Goal: Task Accomplishment & Management: Complete application form

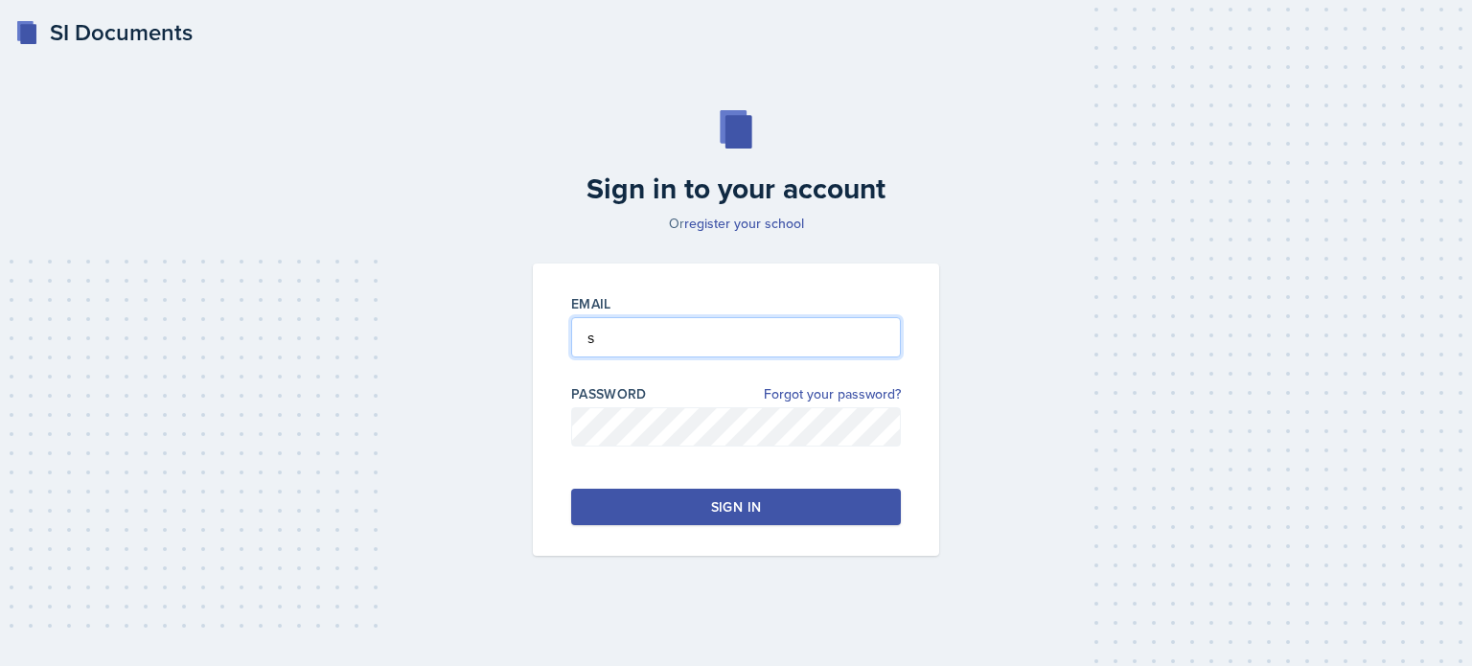
click at [631, 325] on input "s" at bounding box center [736, 337] width 330 height 40
type input "[EMAIL_ADDRESS][DOMAIN_NAME]"
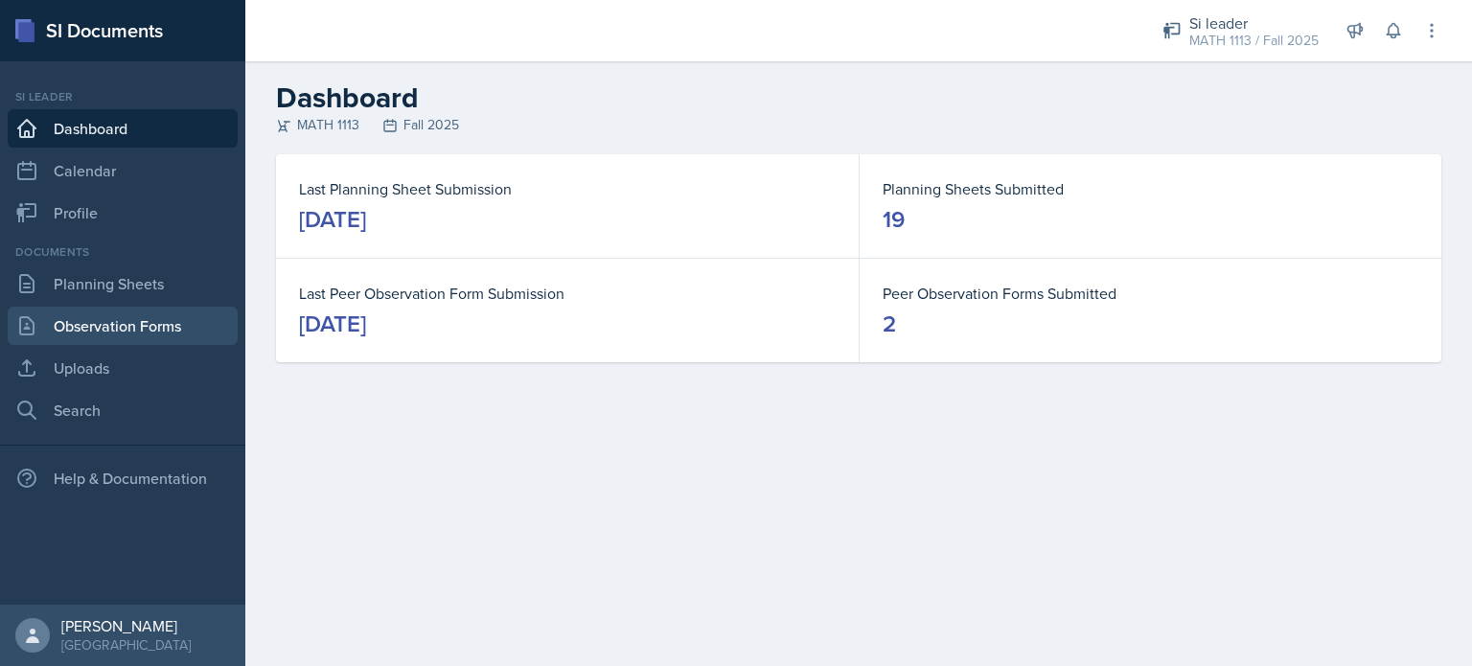
click at [108, 325] on link "Observation Forms" at bounding box center [123, 326] width 230 height 38
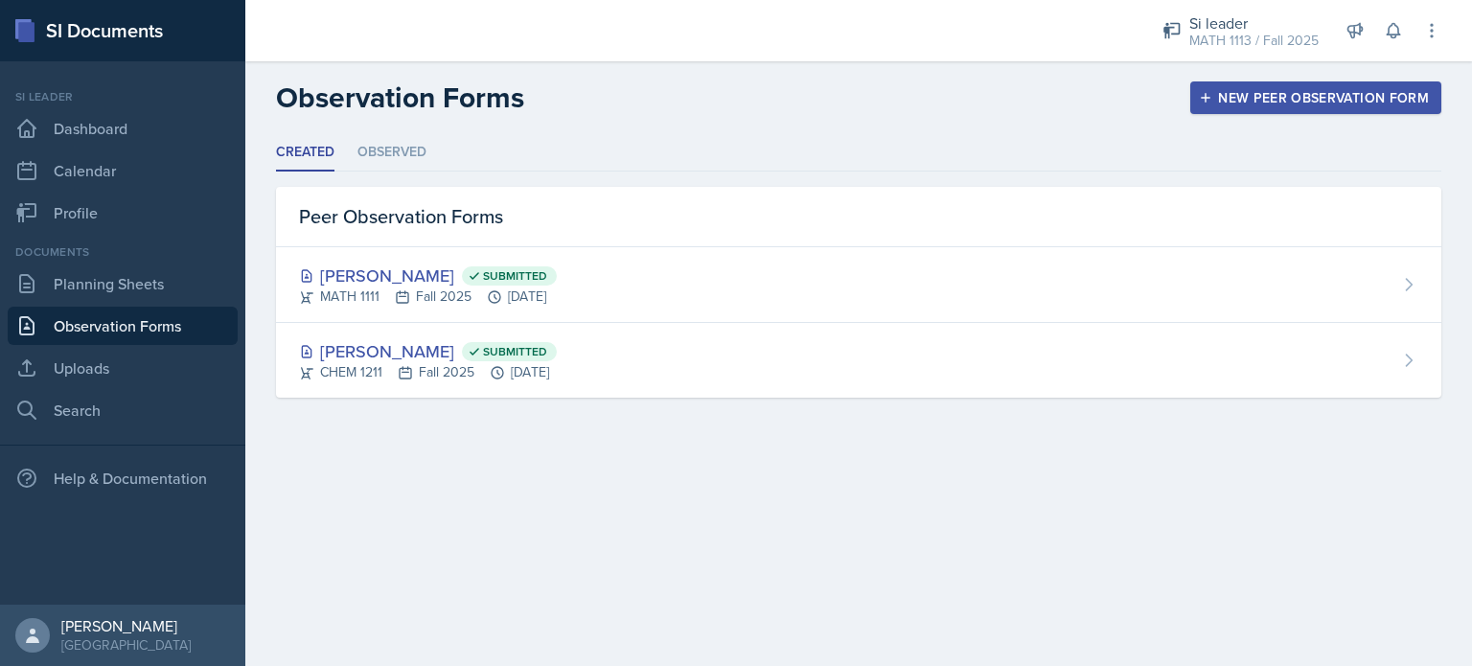
click at [1377, 108] on button "New Peer Observation Form" at bounding box center [1315, 97] width 251 height 33
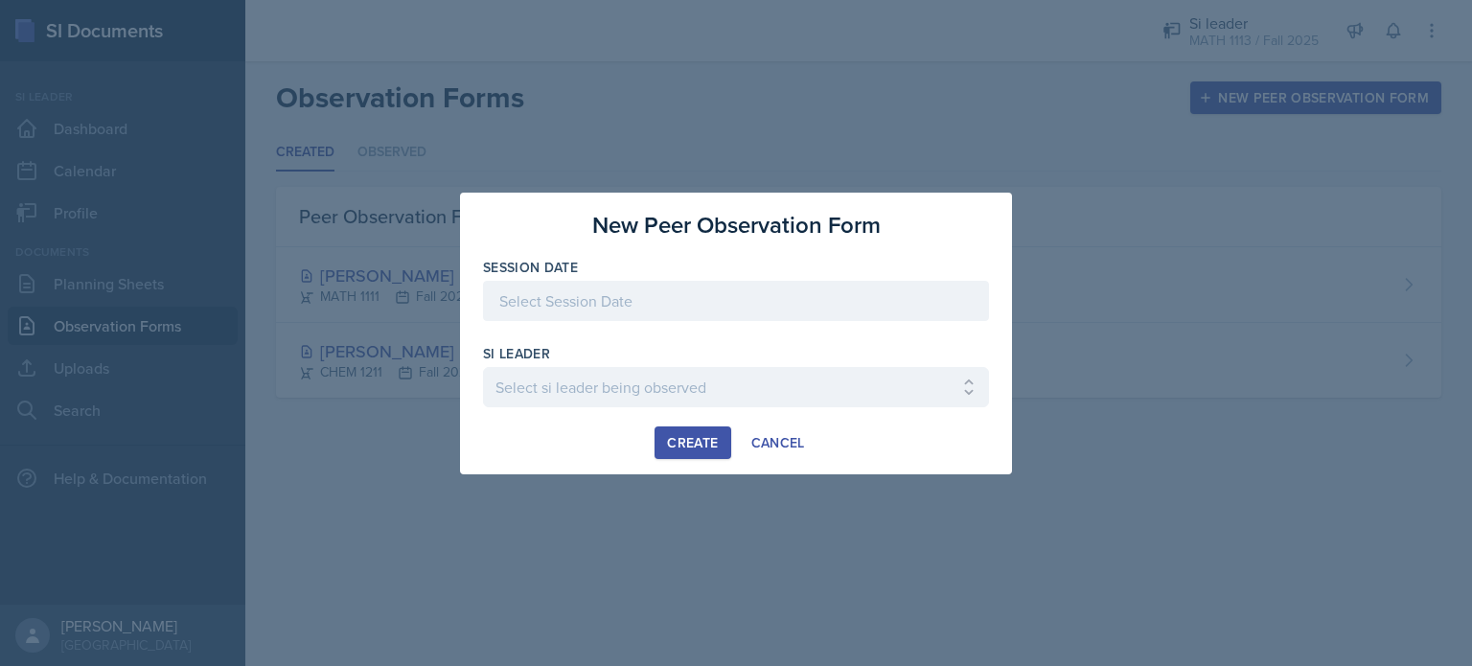
click at [536, 314] on div at bounding box center [736, 301] width 506 height 40
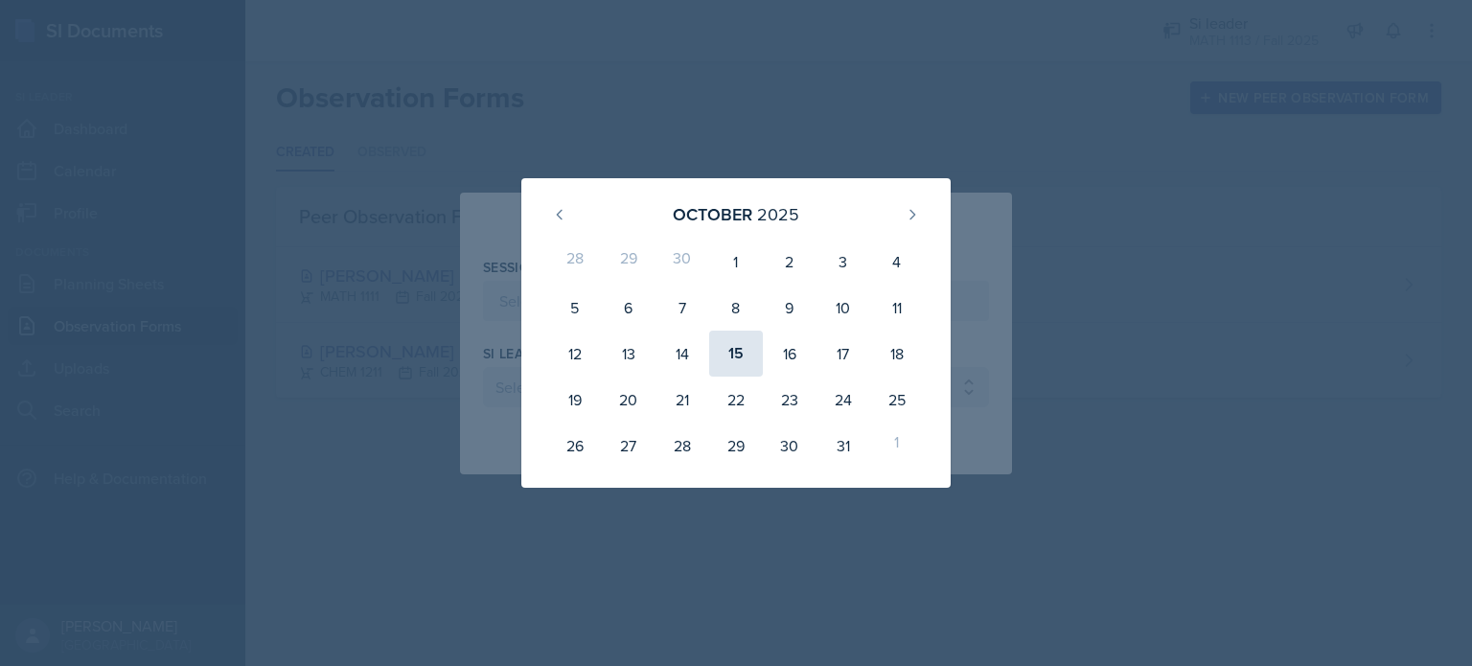
click at [726, 354] on div "15" at bounding box center [736, 354] width 54 height 46
type input "October 15th, 2025"
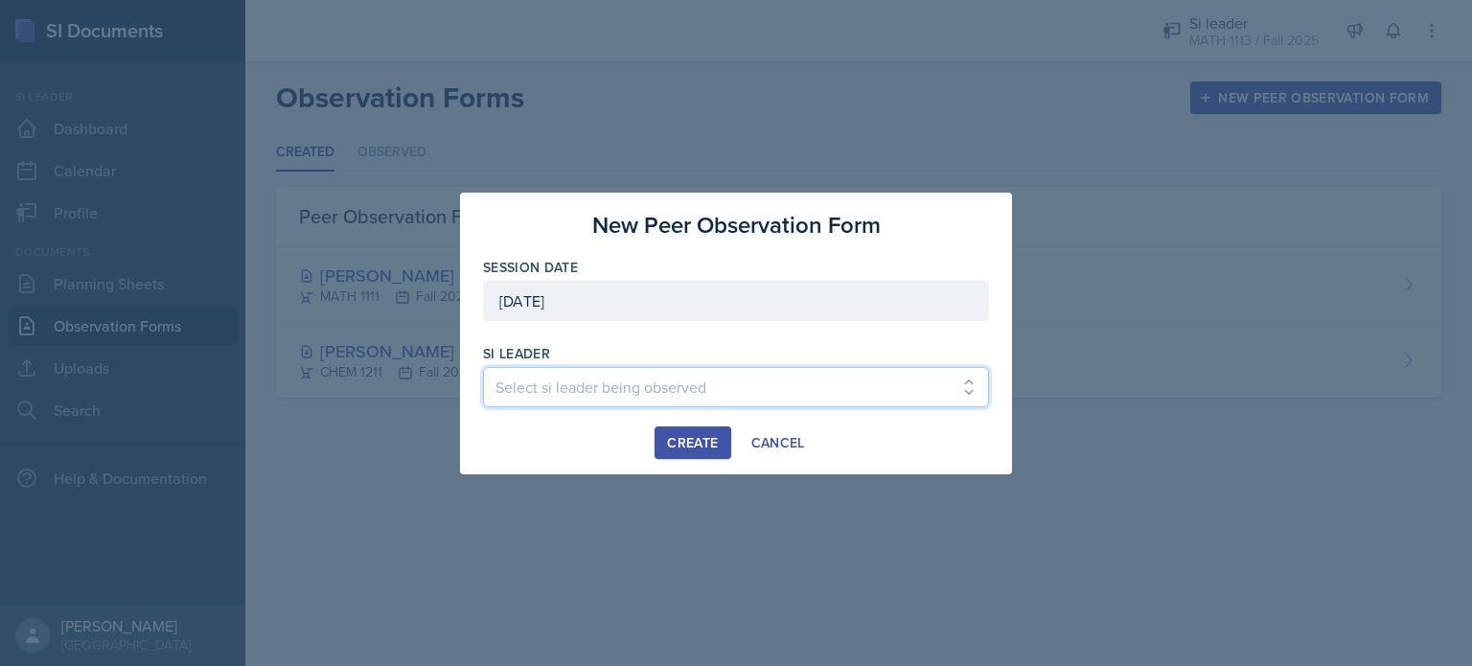
click at [586, 380] on select "Select si leader being observed Rayann Afani / PSYC 2500 / The Phantoms of The …" at bounding box center [736, 387] width 506 height 40
select select "0190ccf1-ecc2-4300-b311-c9481d07f36f"
click at [483, 367] on select "Select si leader being observed Rayann Afani / PSYC 2500 / The Phantoms of The …" at bounding box center [736, 387] width 506 height 40
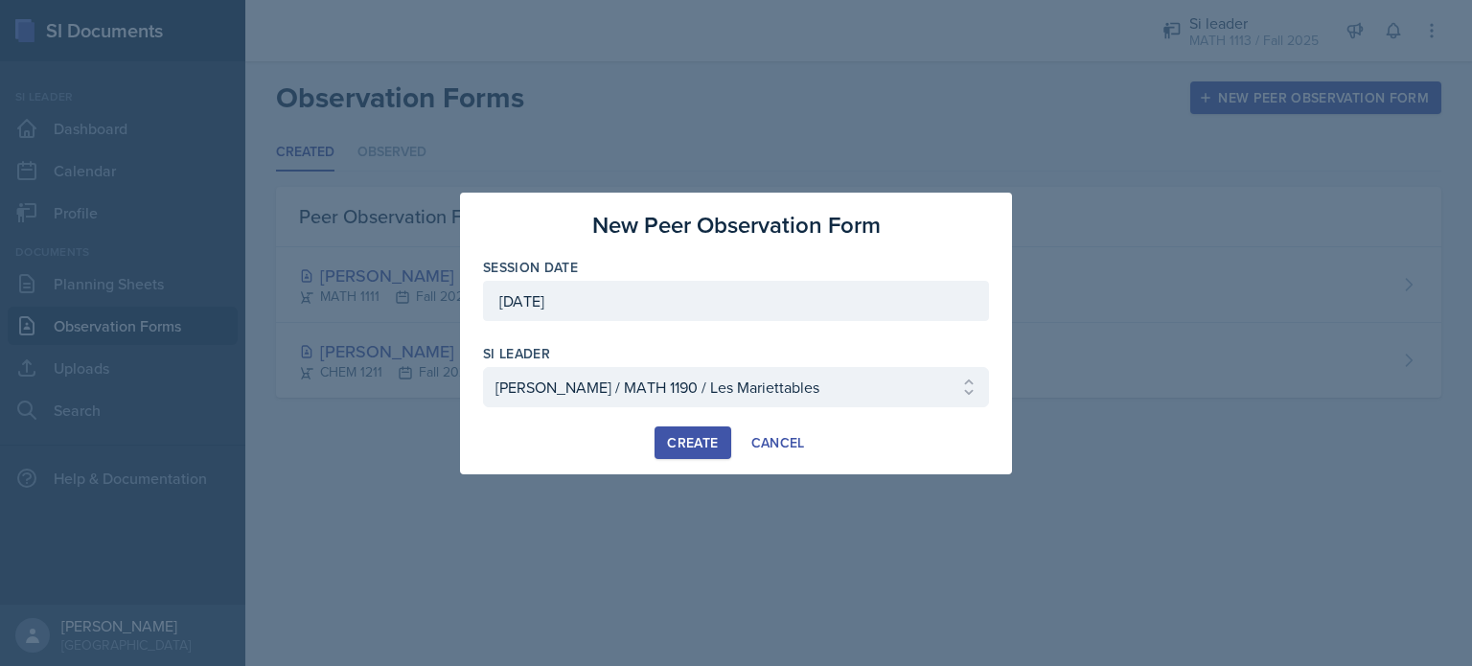
click at [699, 442] on div "Create" at bounding box center [692, 442] width 51 height 15
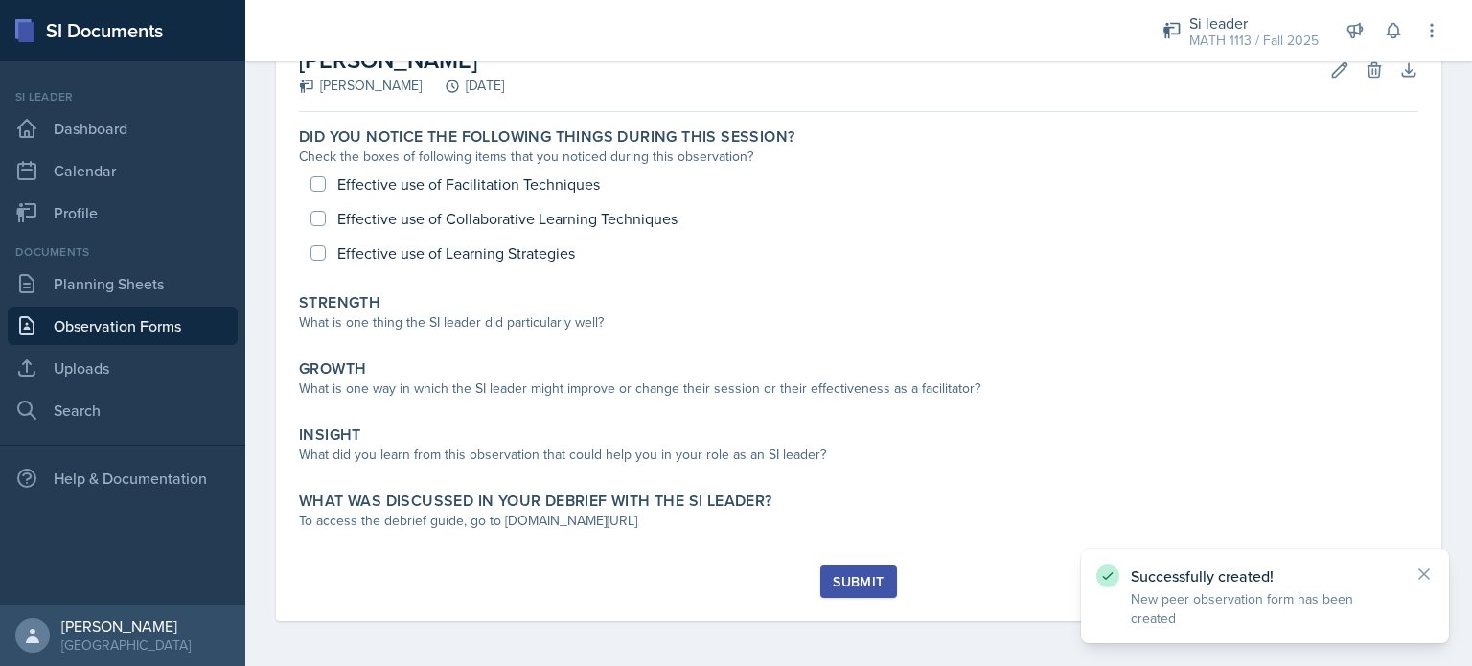
scroll to position [122, 0]
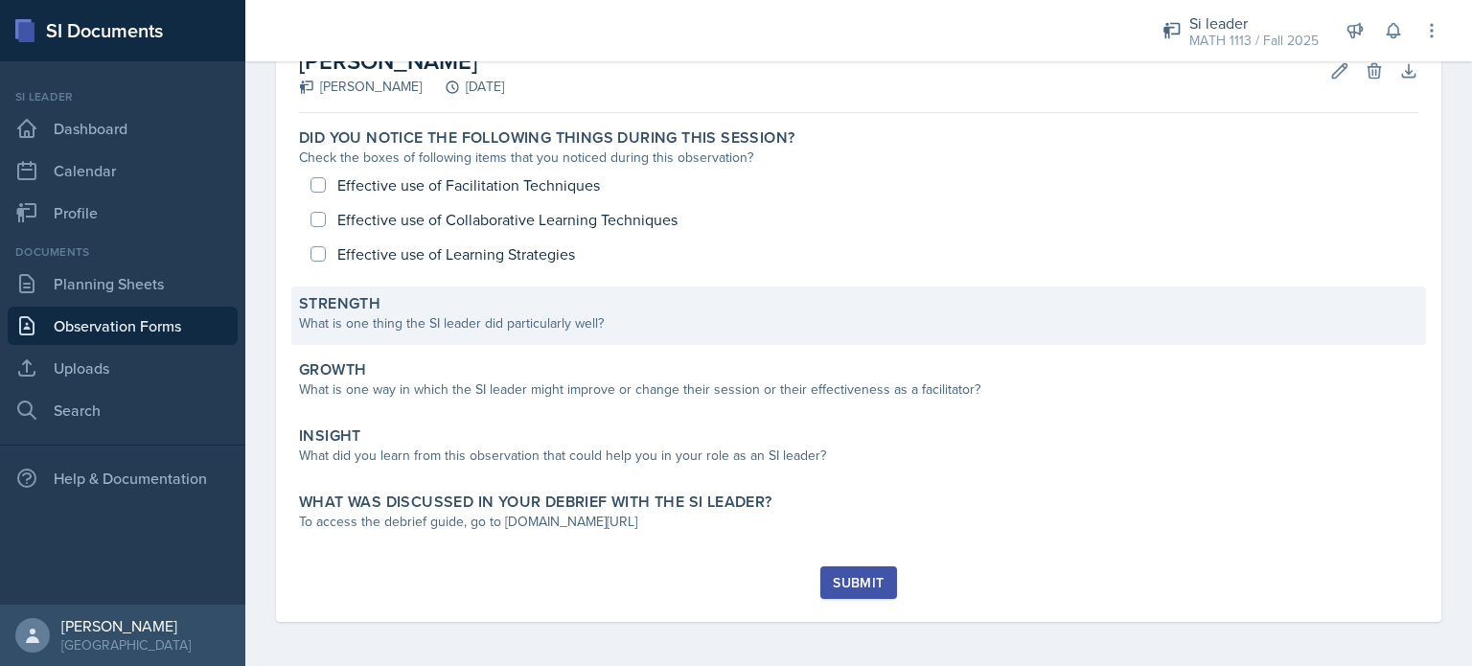
click at [613, 314] on div "What is one thing the SI leader did particularly well?" at bounding box center [858, 323] width 1119 height 20
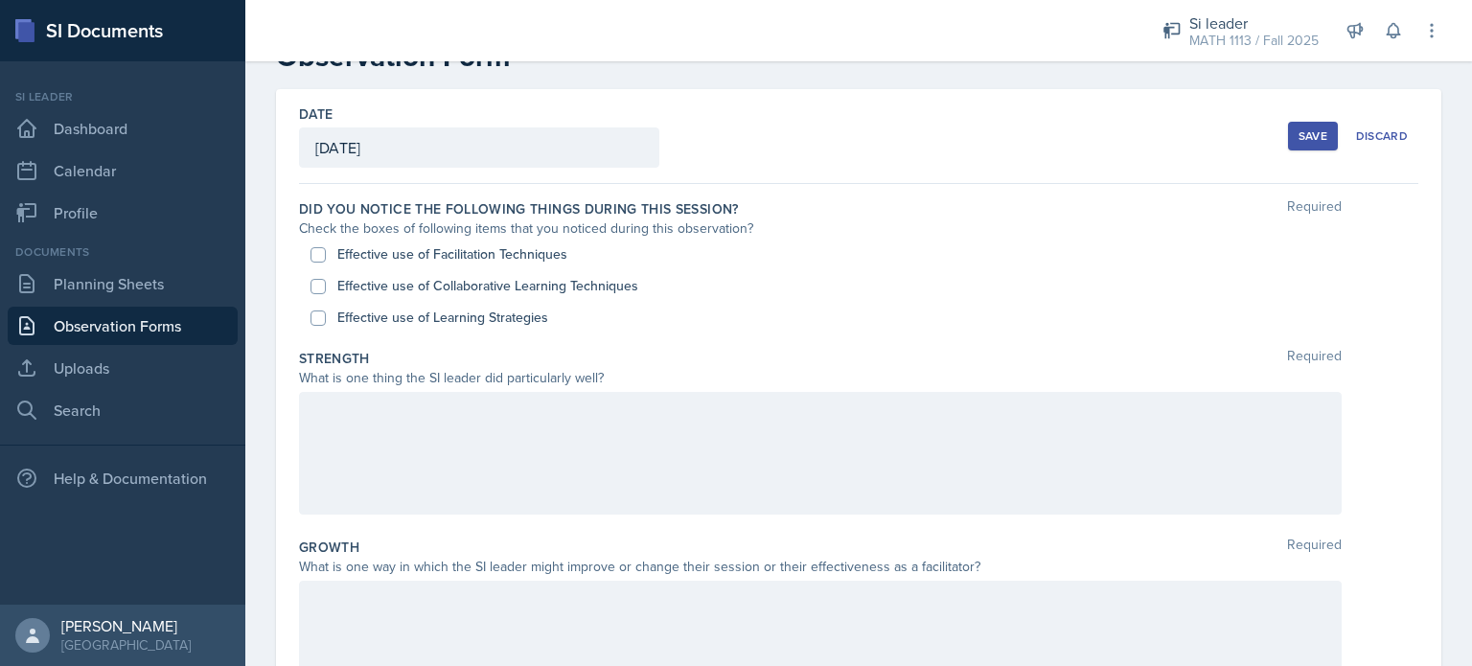
click at [533, 453] on div at bounding box center [820, 453] width 1043 height 123
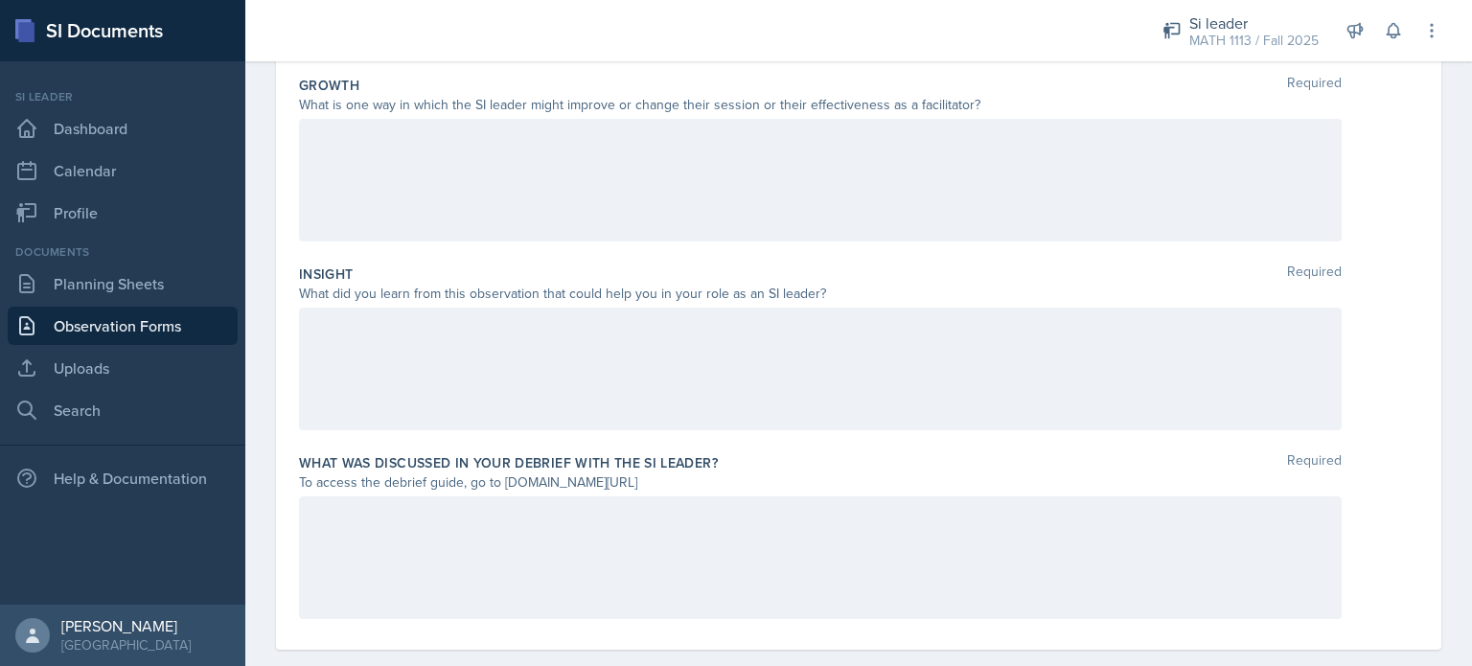
scroll to position [552, 0]
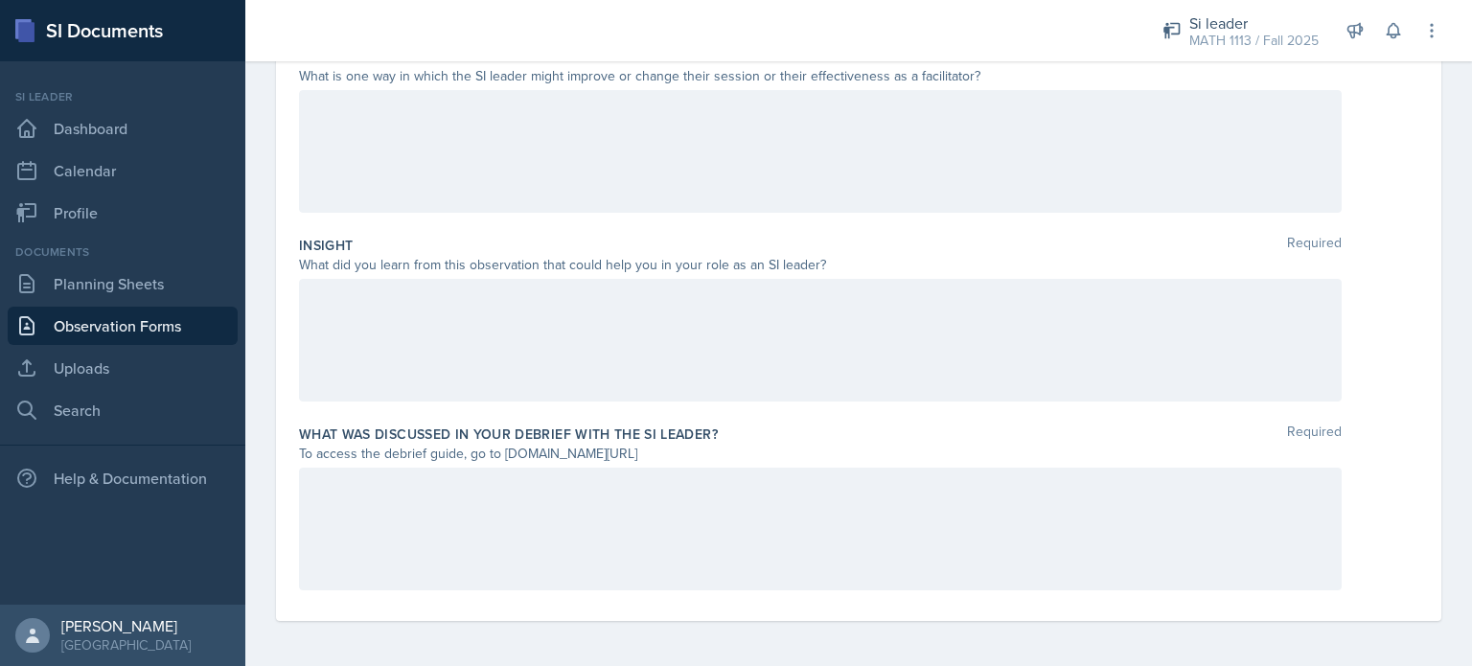
click at [552, 563] on div at bounding box center [820, 529] width 1043 height 123
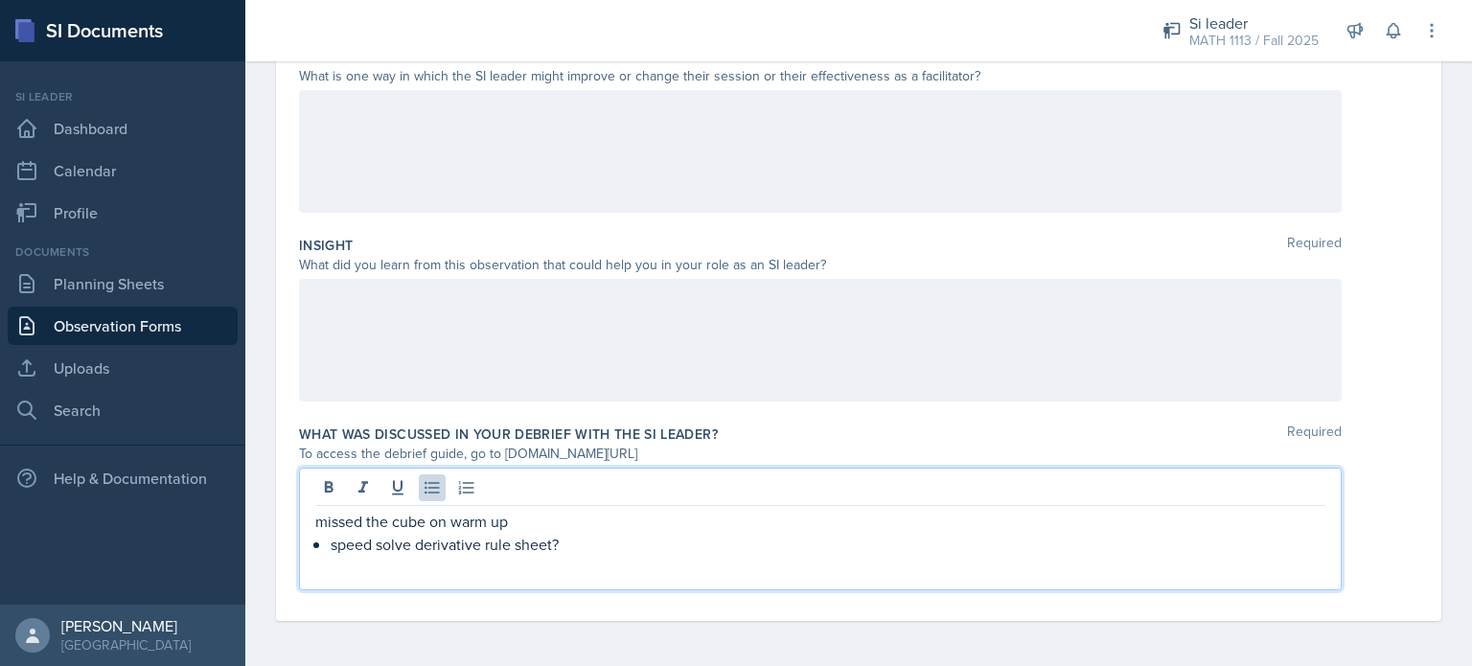
click at [322, 520] on p "missed the cube on warm up" at bounding box center [820, 521] width 1010 height 23
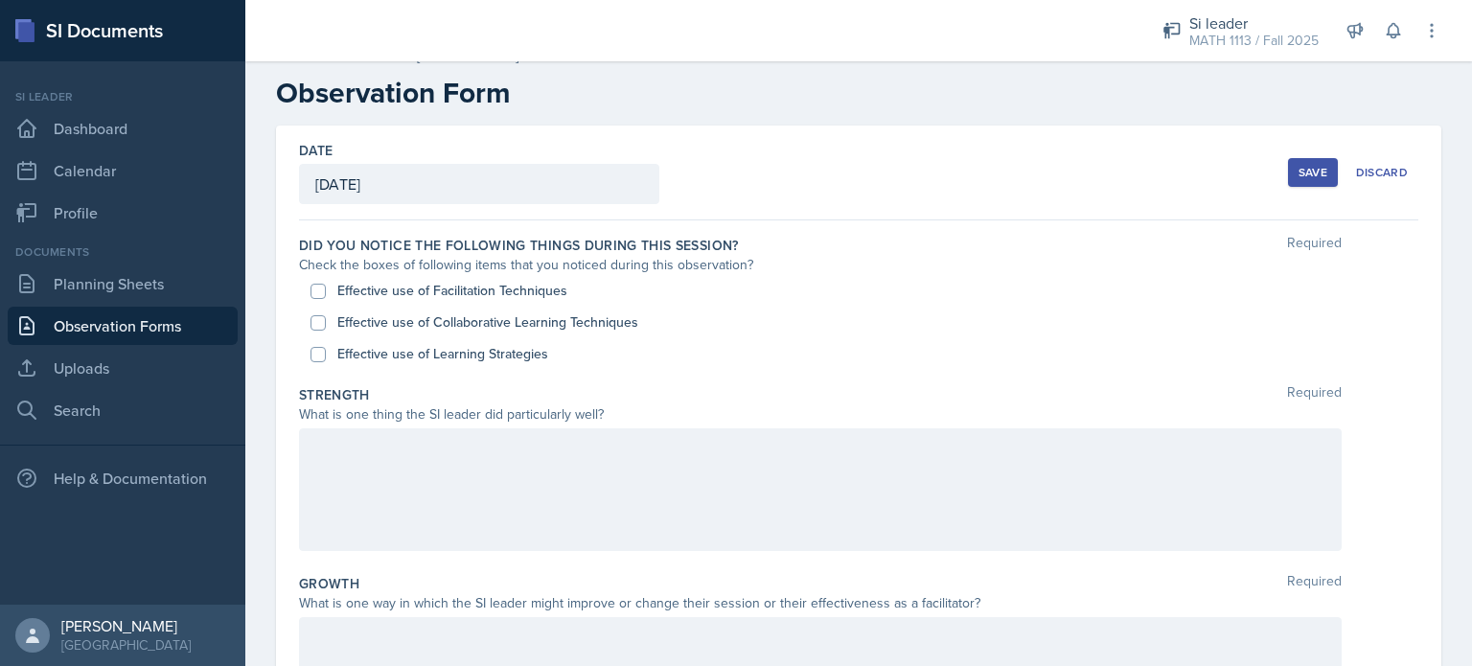
scroll to position [21, 0]
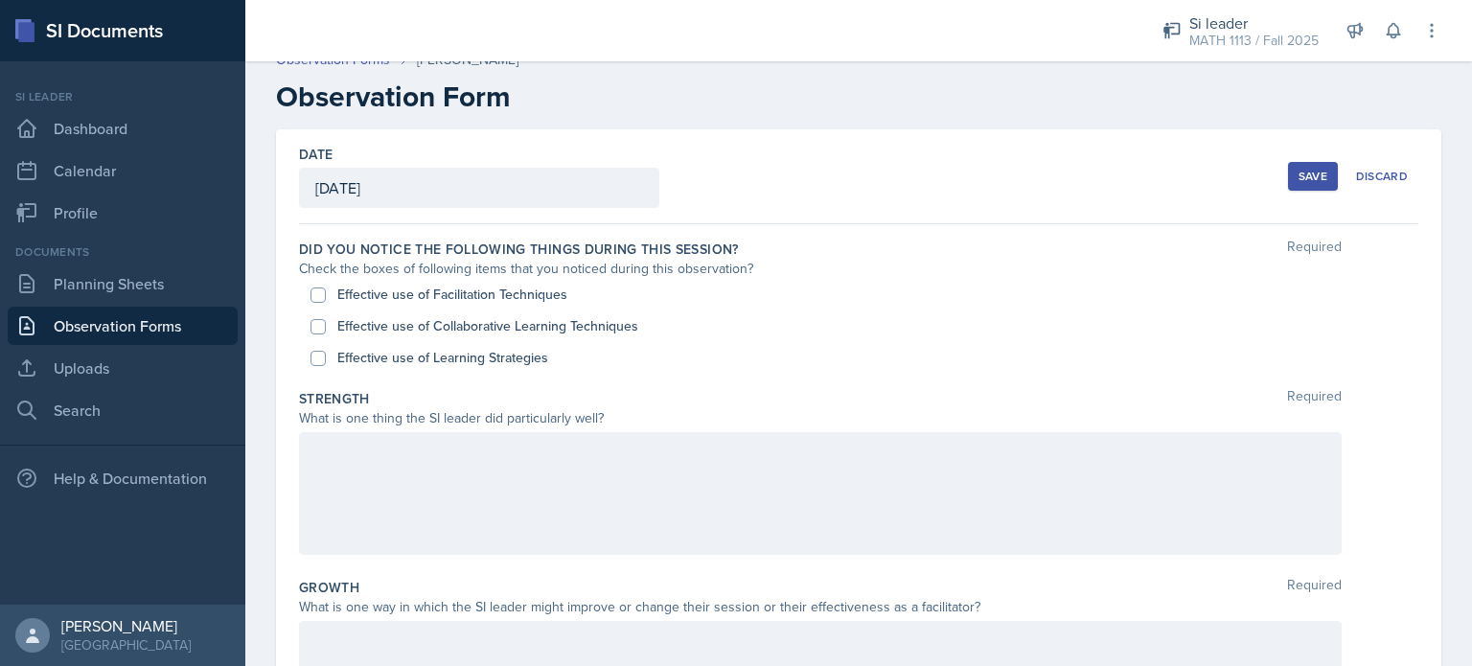
click at [439, 290] on label "Effective use of Facilitation Techniques" at bounding box center [452, 295] width 230 height 20
click at [326, 290] on input "Effective use of Facilitation Techniques" at bounding box center [317, 294] width 15 height 15
checkbox input "true"
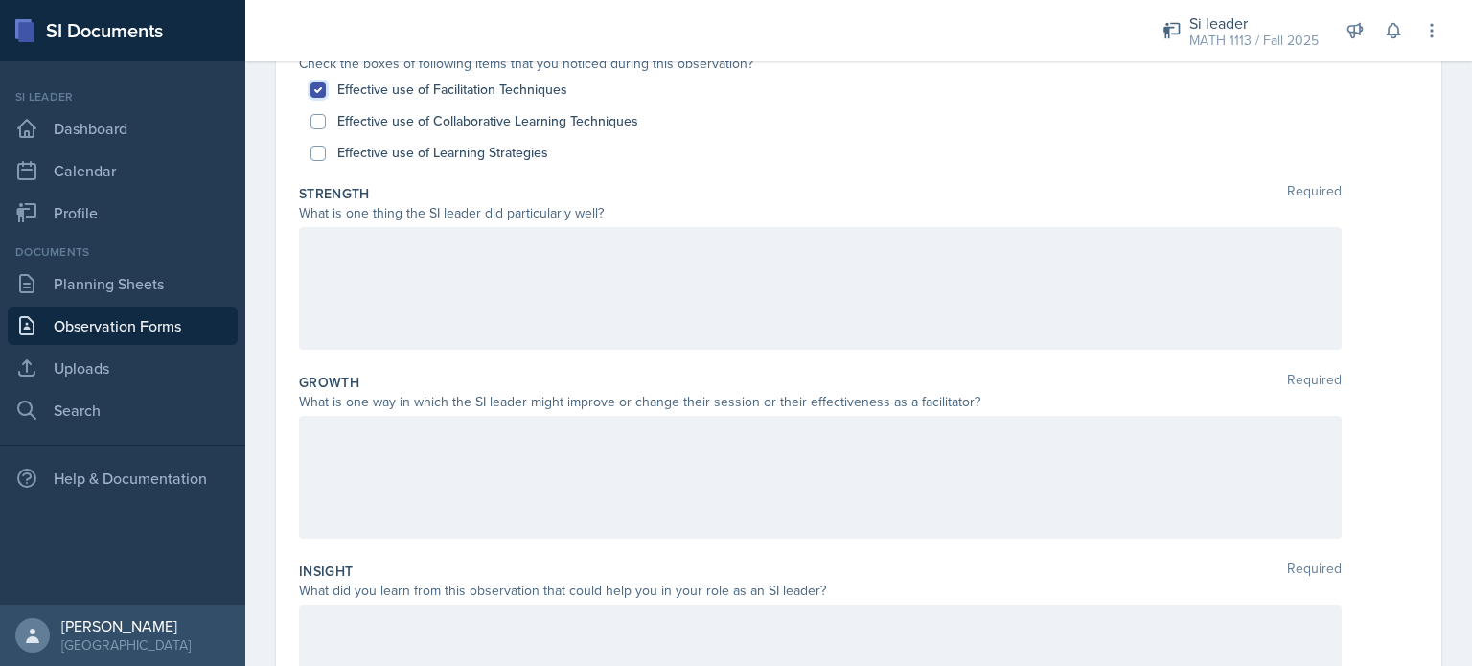
scroll to position [228, 0]
click at [437, 273] on div at bounding box center [820, 286] width 1043 height 123
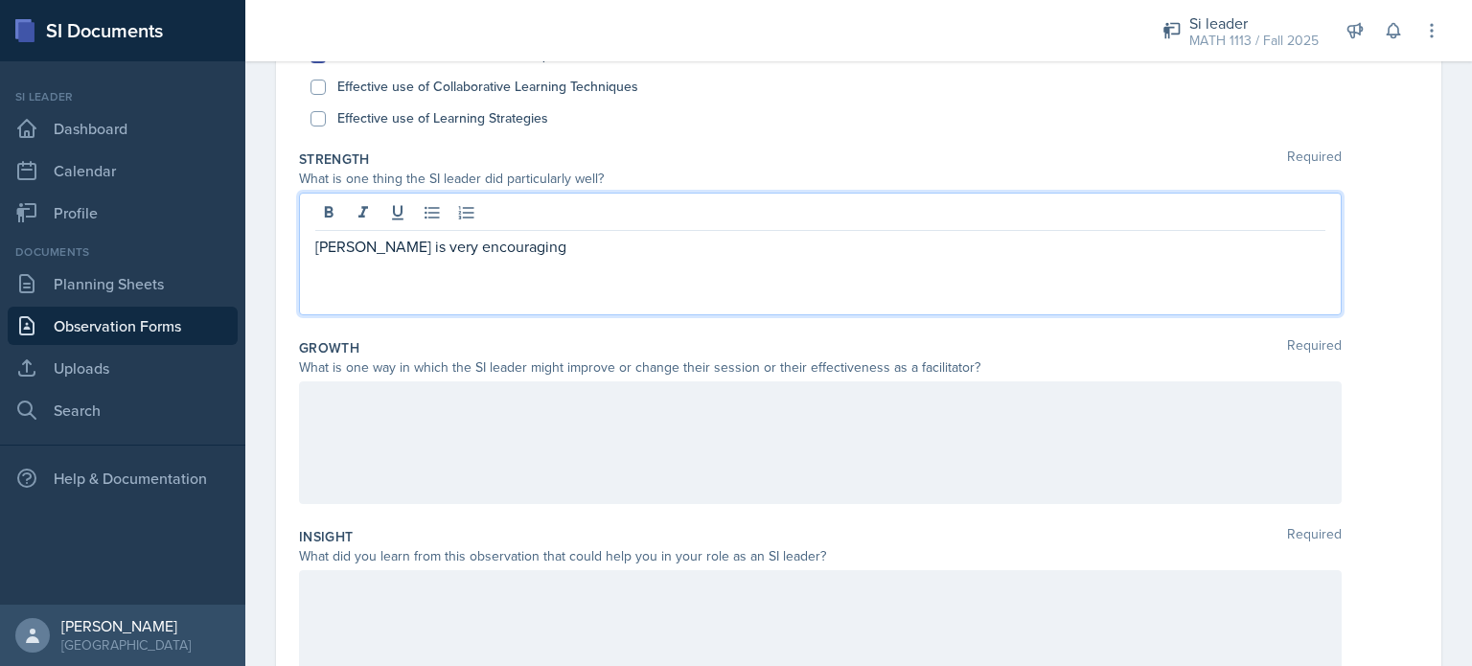
click at [583, 249] on p "Michael is very encouraging" at bounding box center [820, 246] width 1010 height 23
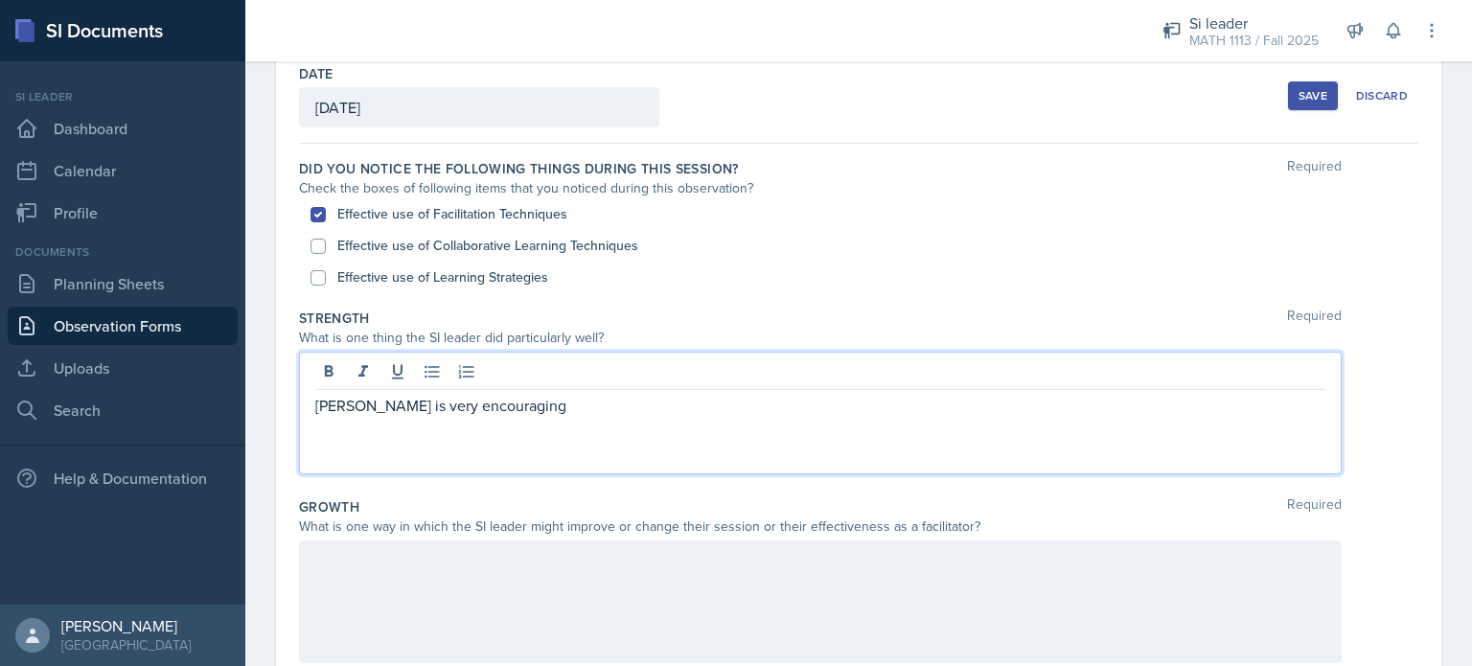
scroll to position [103, 0]
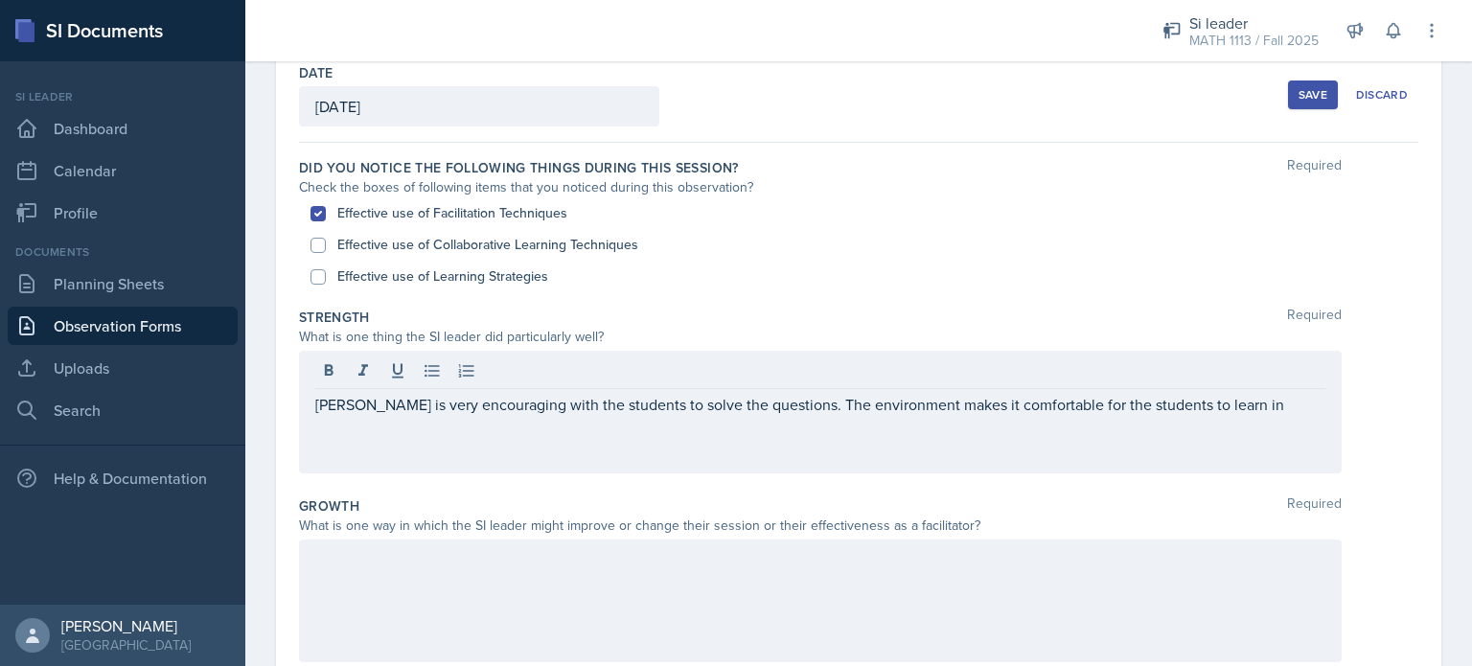
click at [1300, 102] on div "Save" at bounding box center [1312, 94] width 29 height 15
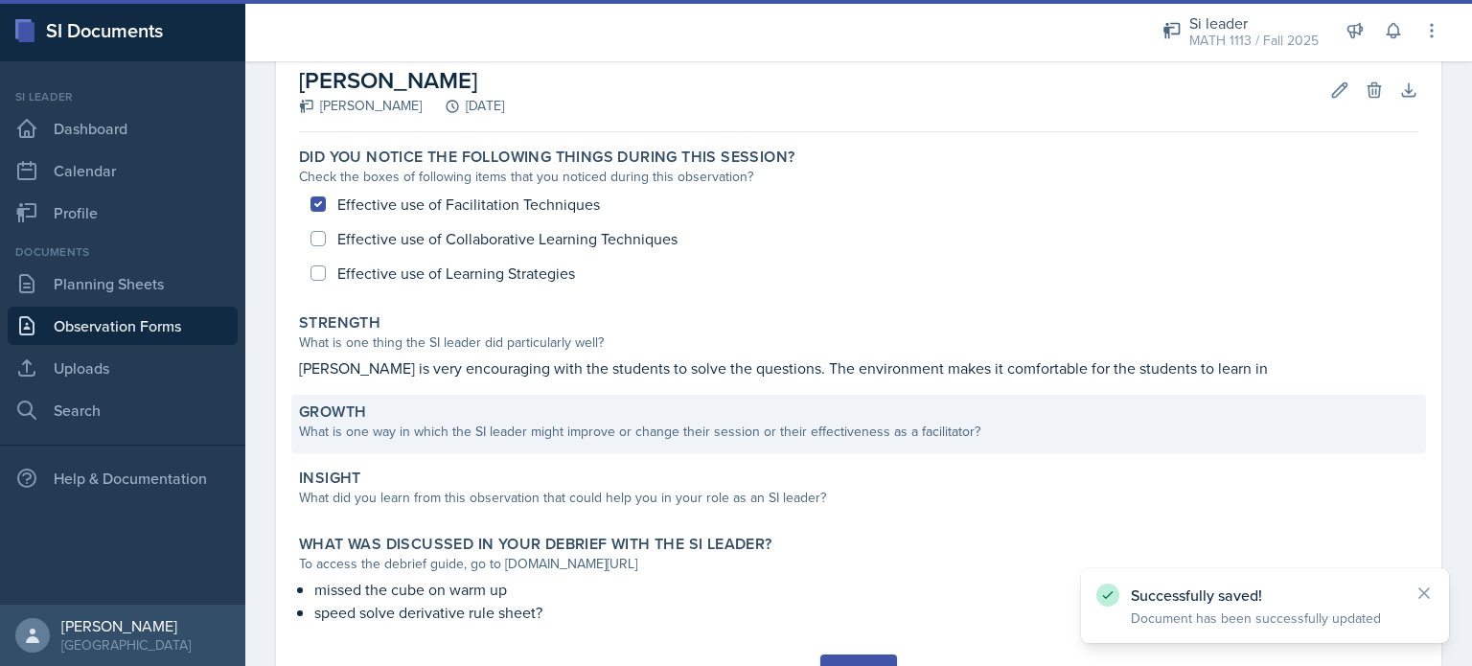
scroll to position [102, 0]
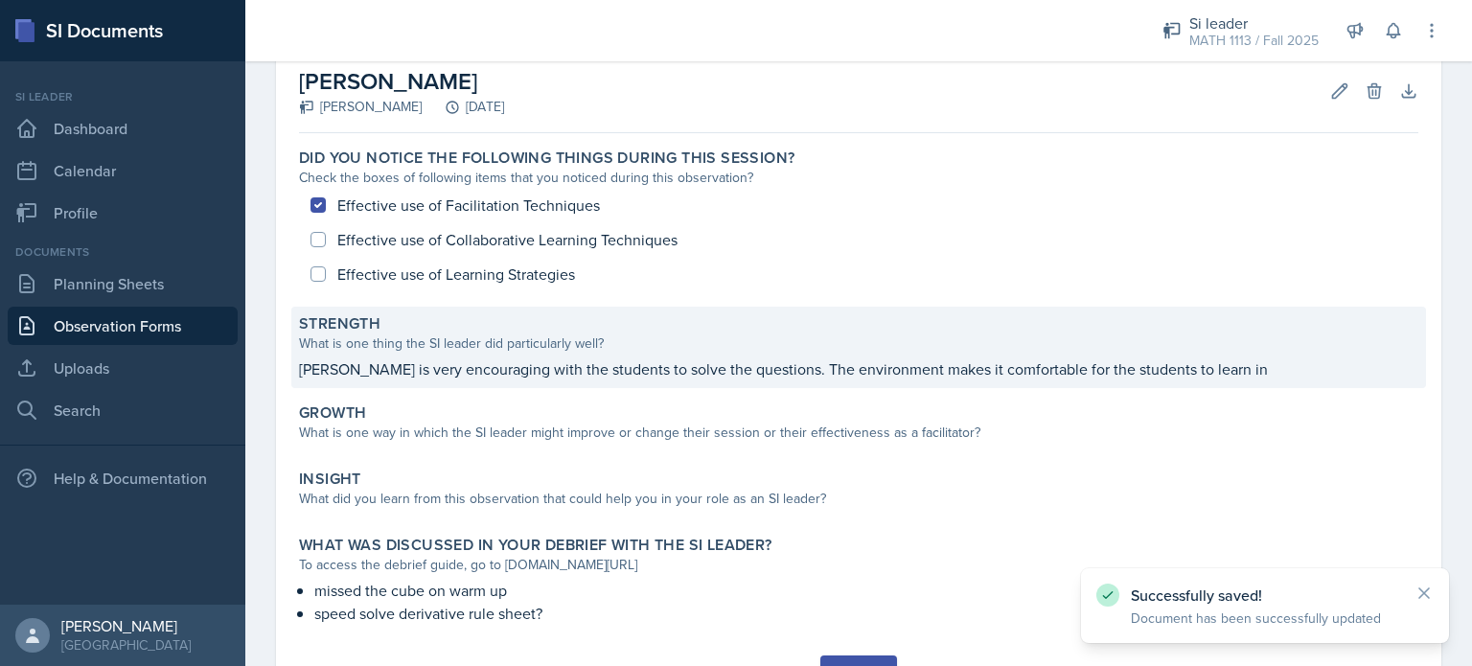
click at [670, 345] on div "What is one thing the SI leader did particularly well?" at bounding box center [858, 343] width 1119 height 20
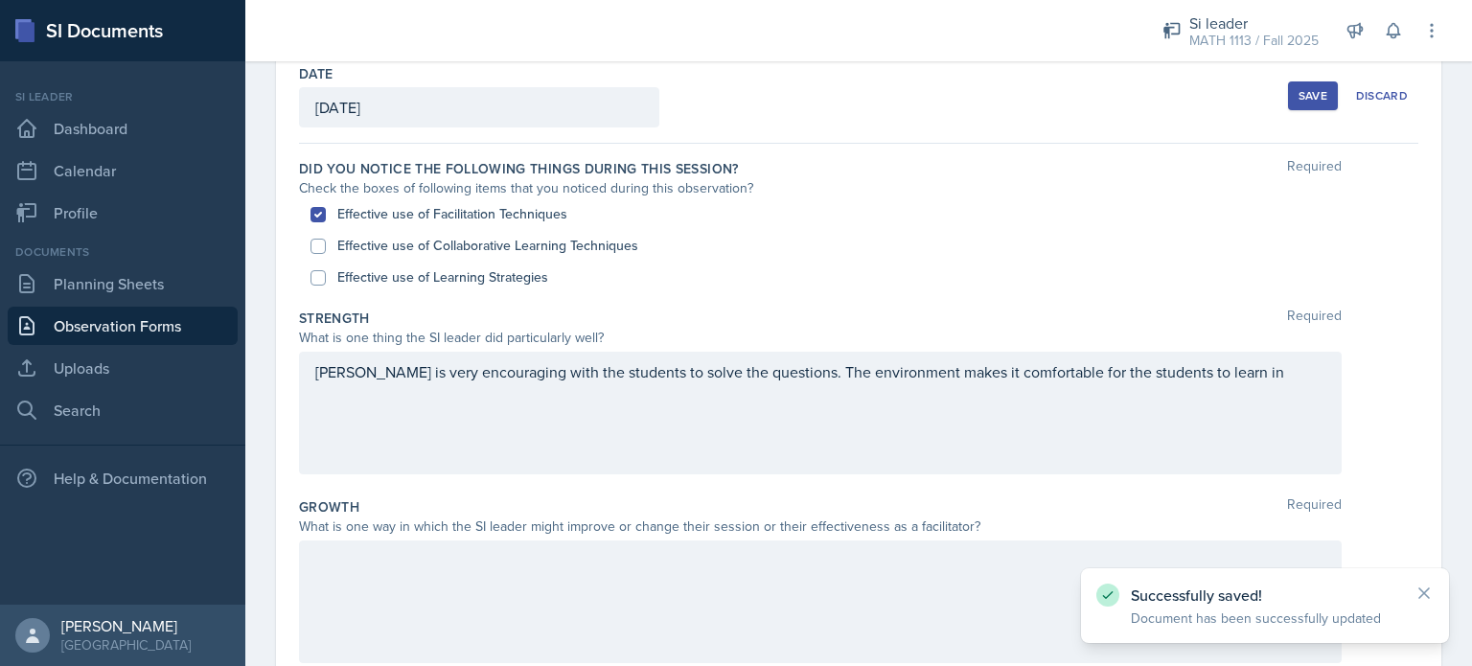
scroll to position [95, 0]
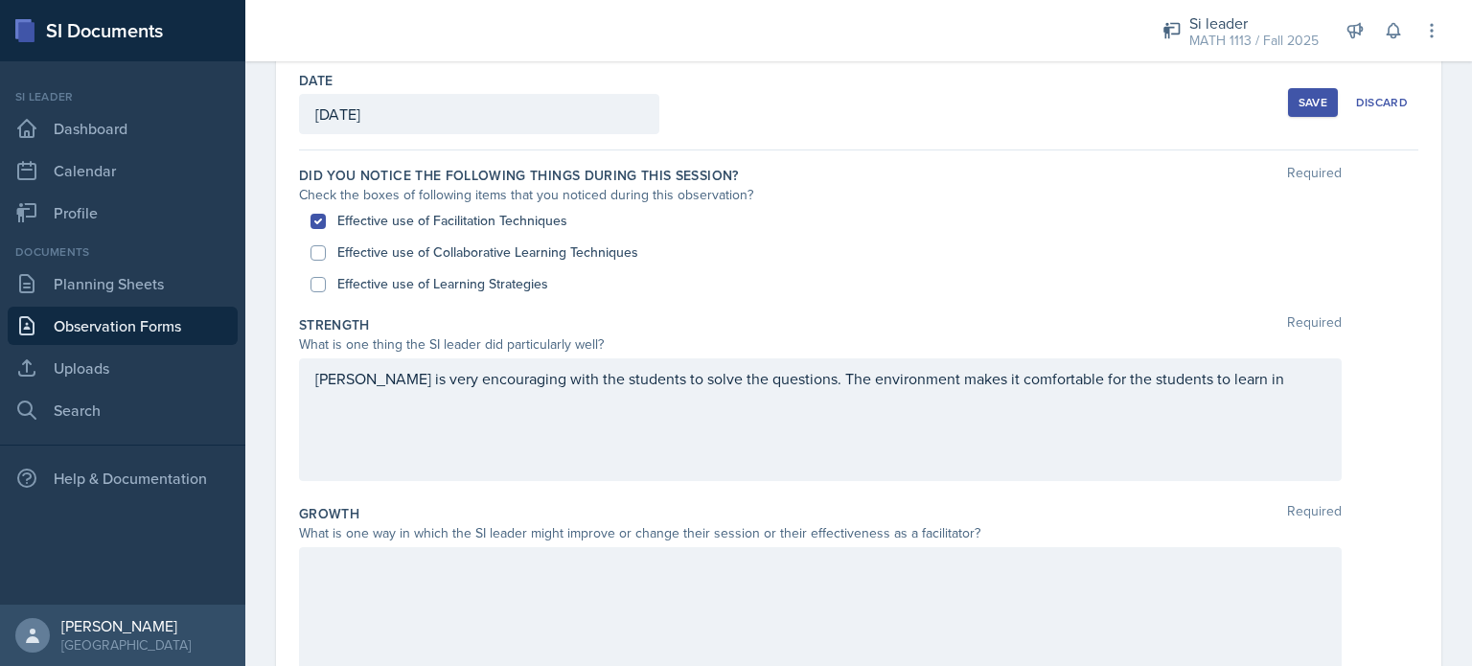
click at [1292, 87] on div "Save Discard" at bounding box center [1353, 102] width 130 height 44
click at [1298, 95] on div "Save" at bounding box center [1312, 102] width 29 height 15
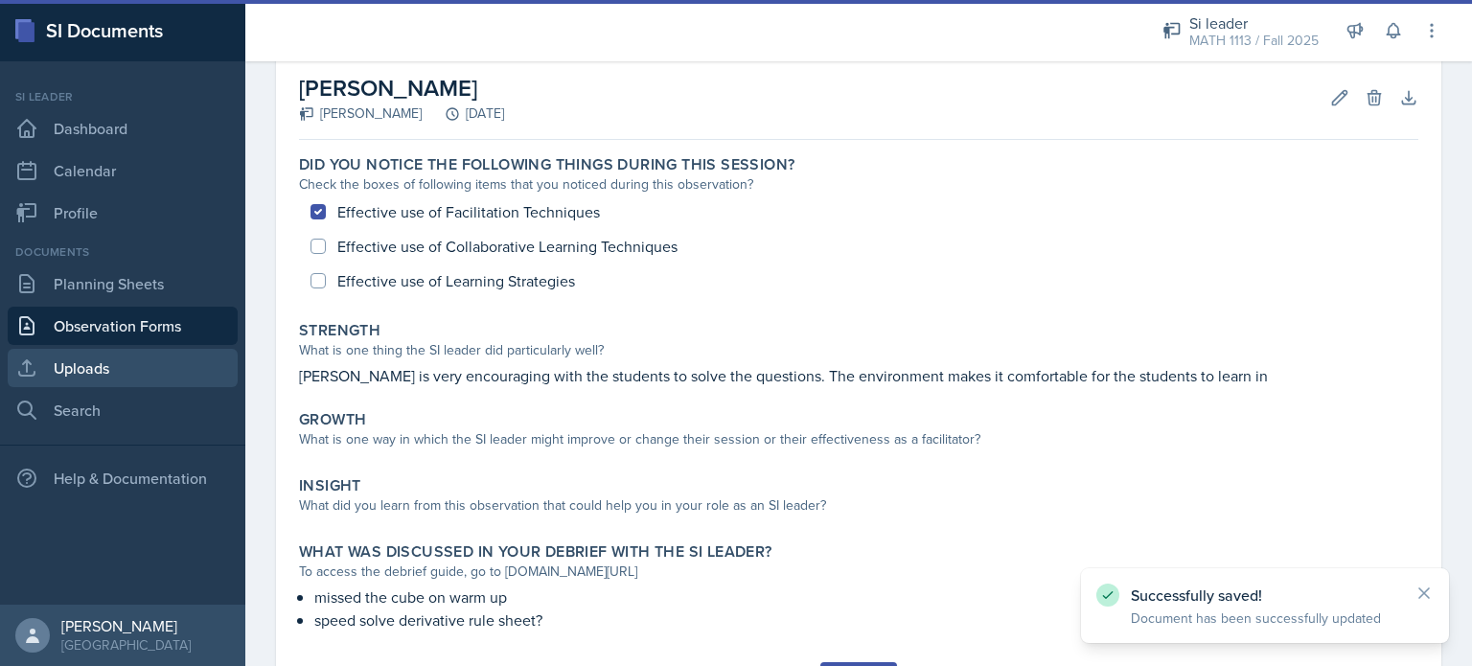
scroll to position [94, 0]
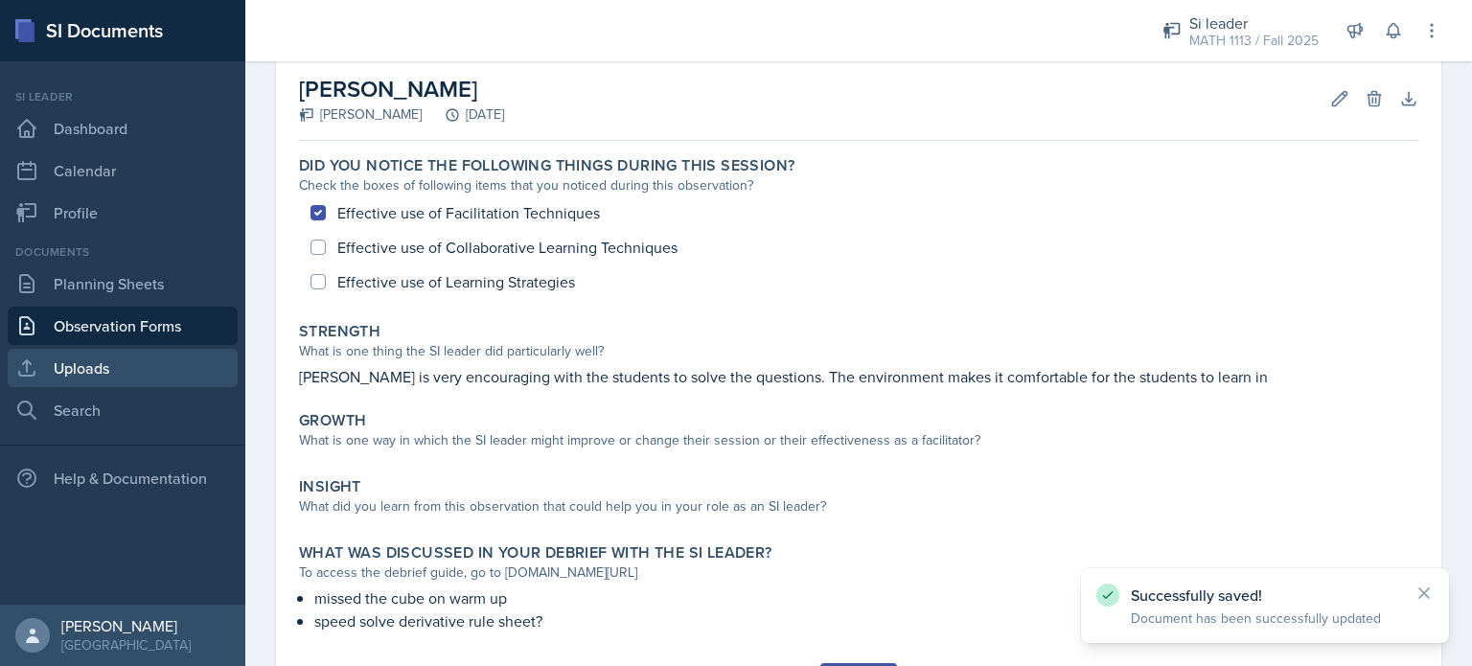
click at [103, 371] on link "Uploads" at bounding box center [123, 368] width 230 height 38
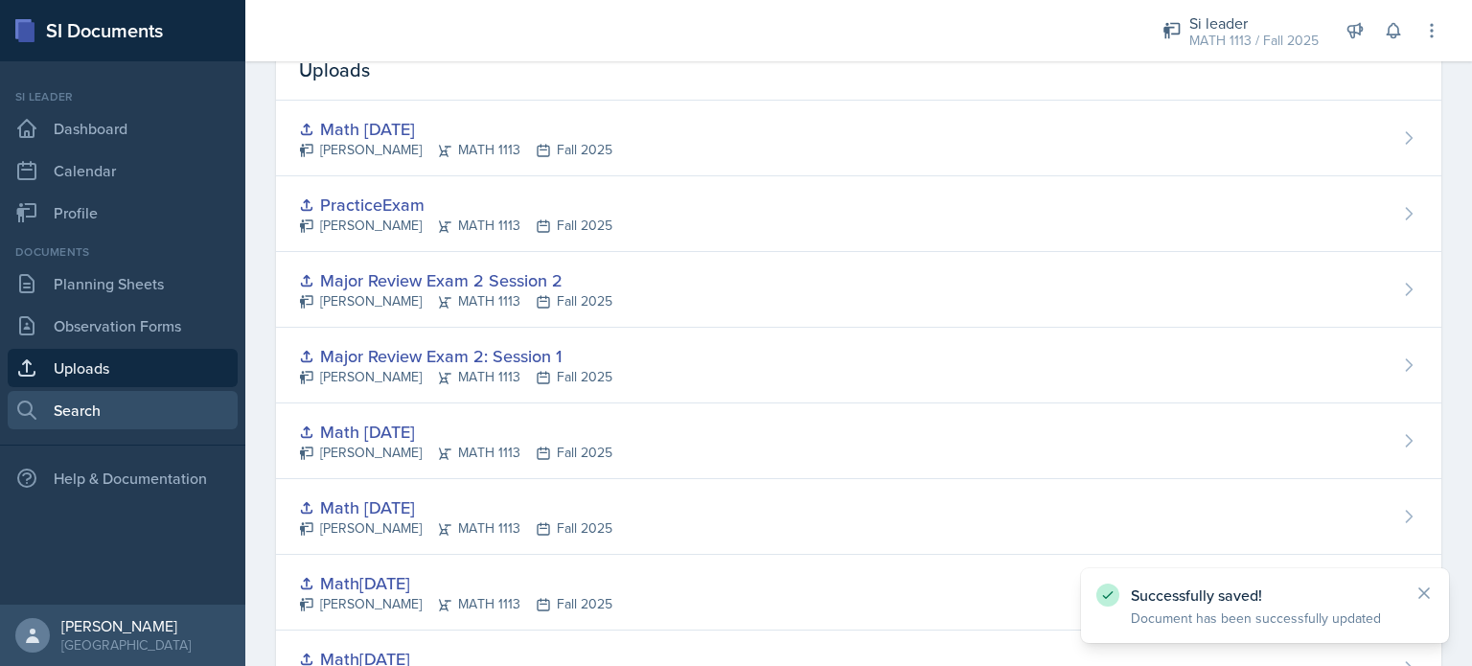
click at [99, 405] on link "Search" at bounding box center [123, 410] width 230 height 38
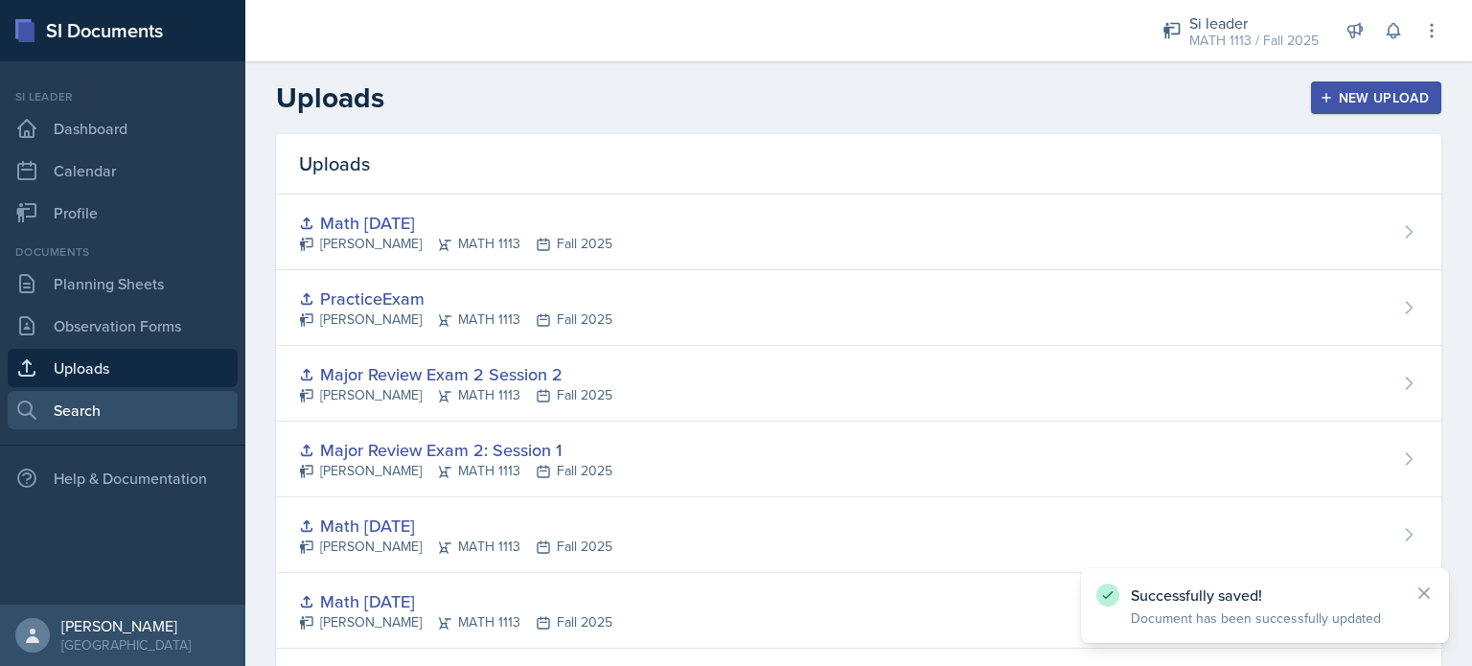
select select "all"
select select "1"
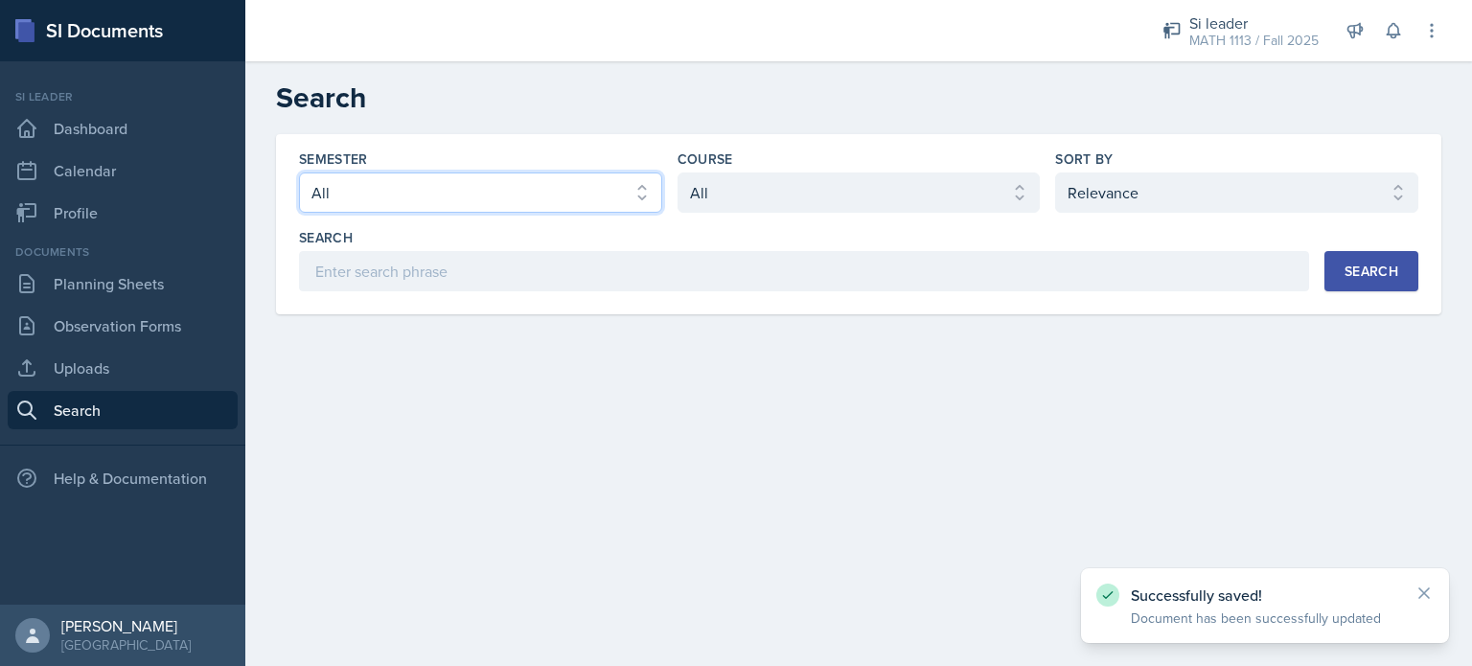
click at [543, 195] on select "Select semester All Fall 2025 Summer 2025 Spring 2025 Fall 2024 Summer 2024 Spr…" at bounding box center [480, 192] width 363 height 40
select select "2bed604d-1099-4043-b1bc-2365e8740244"
click at [299, 172] on select "Select semester All Fall 2025 Summer 2025 Spring 2025 Fall 2024 Summer 2024 Spr…" at bounding box center [480, 192] width 363 height 40
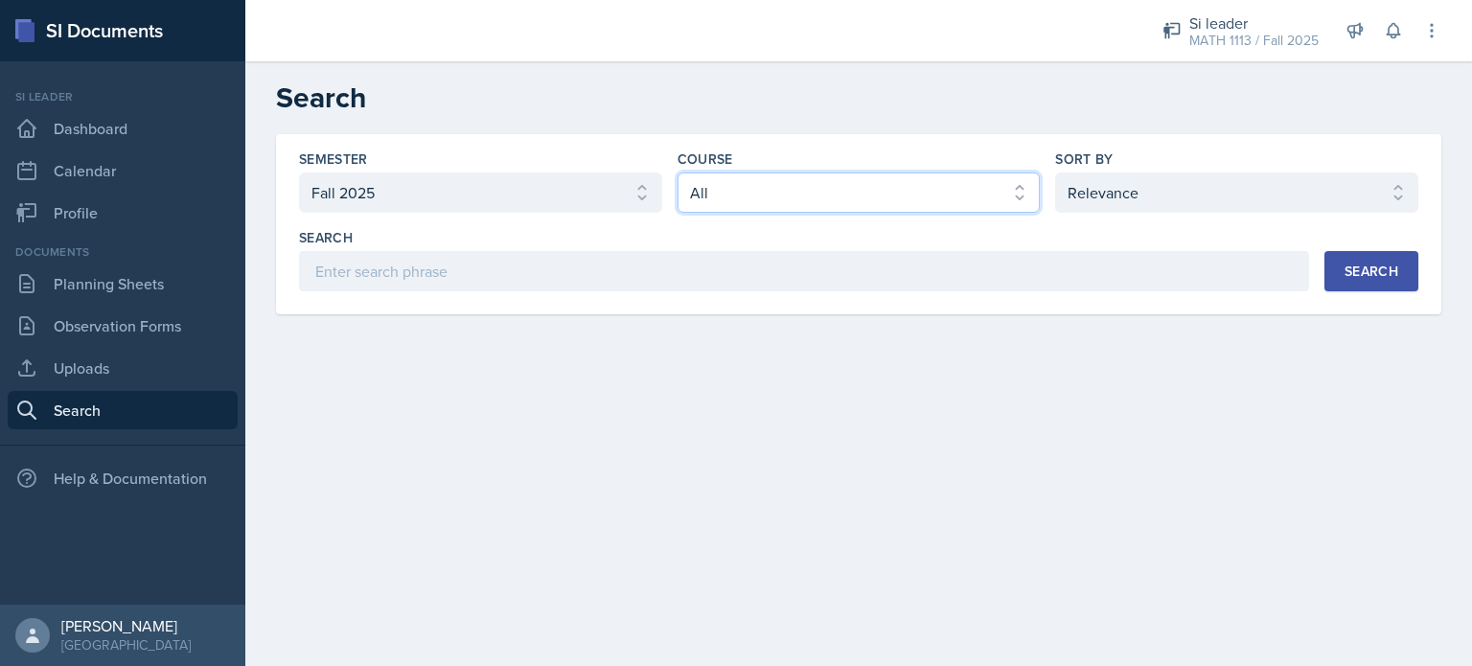
click at [770, 195] on select "Select course All ACCT 2101 ACCT 2102 ACCT 4050 ANTH 1102 ANTH 3301 ARCH 1000 A…" at bounding box center [858, 192] width 363 height 40
select select "66667518-d9d6-4d54-bf35-0581a95bcc6a"
click at [677, 172] on select "Select course All ACCT 2101 ACCT 2102 ACCT 4050 ANTH 1102 ANTH 3301 ARCH 1000 A…" at bounding box center [858, 192] width 363 height 40
click at [1365, 264] on div "Search" at bounding box center [1371, 271] width 54 height 15
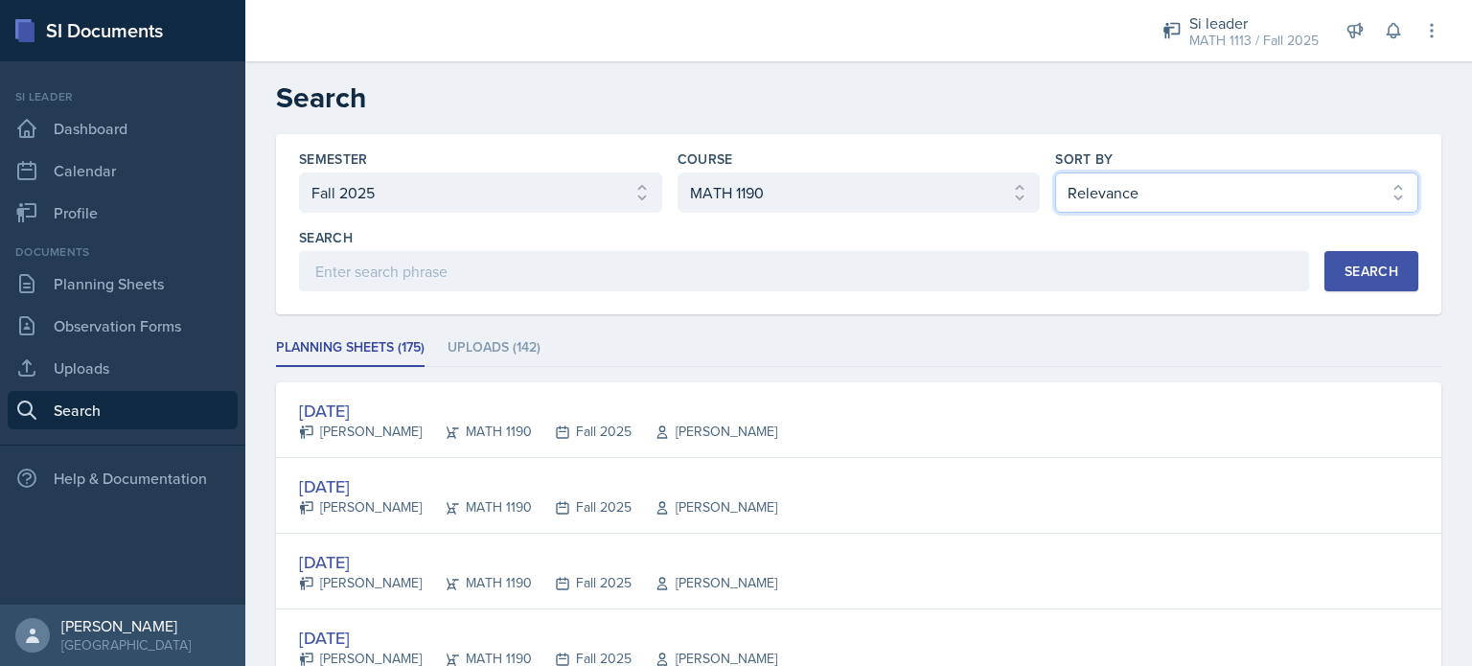
click at [1109, 175] on select "Select sort by Relevance Document Date (Asc) Document Date (Desc)" at bounding box center [1236, 192] width 363 height 40
select select "2"
click at [1055, 172] on select "Select sort by Relevance Document Date (Asc) Document Date (Desc)" at bounding box center [1236, 192] width 363 height 40
click at [774, 187] on select "Select course All ACCT 2101 ACCT 2102 ACCT 4050 ANTH 1102 ANTH 3301 ARCH 1000 A…" at bounding box center [858, 192] width 363 height 40
select select "6e5c8252-121a-4327-ae83-c0302f4105b8"
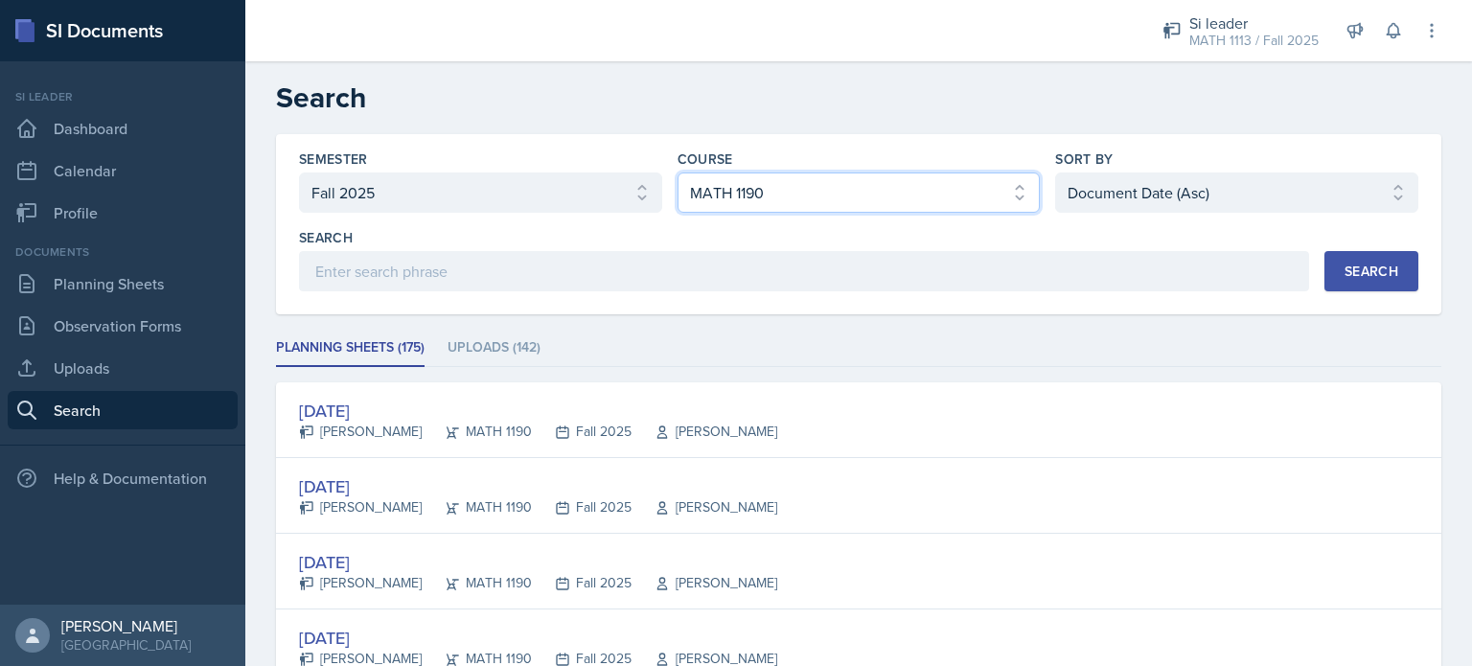
click at [677, 172] on select "Select course All ACCT 2101 ACCT 2102 ACCT 4050 ANTH 1102 ANTH 3301 ARCH 1000 A…" at bounding box center [858, 192] width 363 height 40
click at [1346, 271] on div "Search" at bounding box center [1371, 271] width 54 height 15
click at [1207, 213] on div "Semester Select semester All Fall 2025 Summer 2025 Spring 2025 Fall 2024 Summer…" at bounding box center [858, 220] width 1119 height 142
click at [1177, 193] on select "Select sort by Relevance Document Date (Asc) Document Date (Desc)" at bounding box center [1236, 192] width 363 height 40
select select "3"
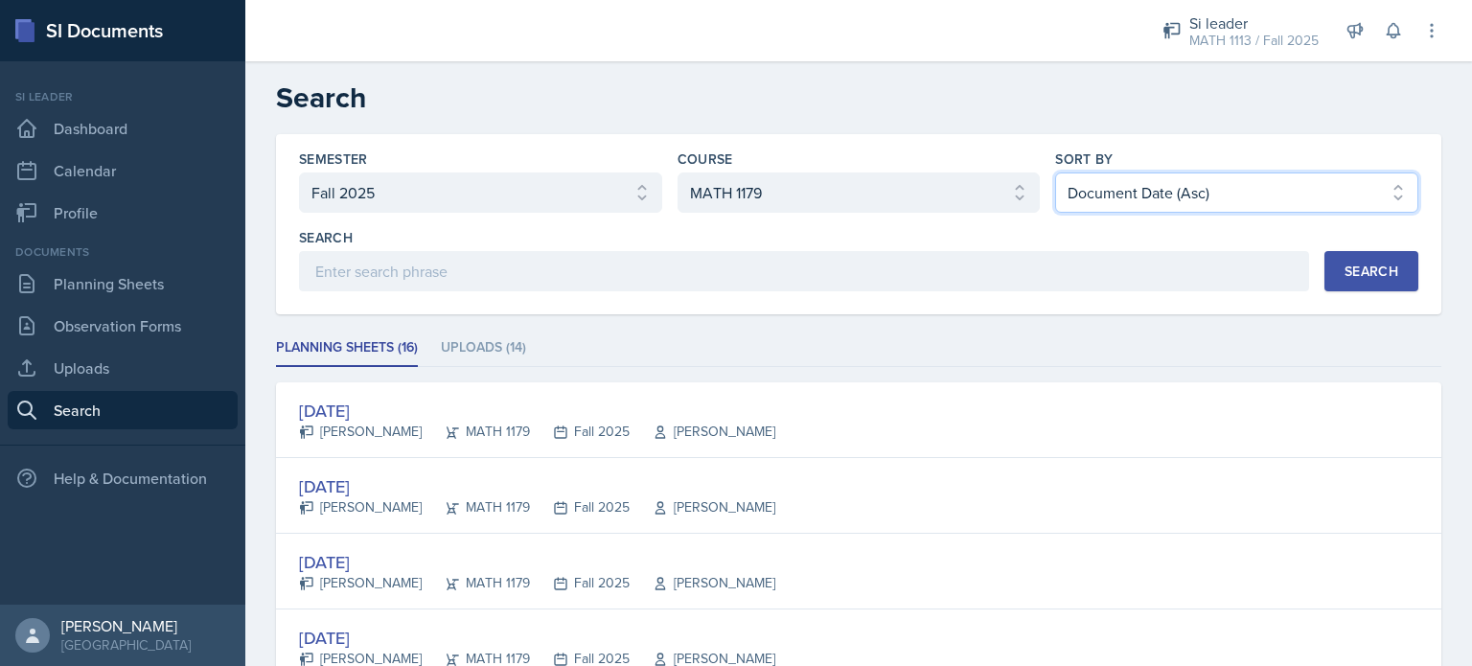
click at [1055, 172] on select "Select sort by Relevance Document Date (Asc) Document Date (Desc)" at bounding box center [1236, 192] width 363 height 40
click at [1338, 282] on button "Search" at bounding box center [1371, 271] width 94 height 40
click at [925, 209] on select "Select course All ACCT 2101 ACCT 2102 ACCT 4050 ANTH 1102 ANTH 3301 ARCH 1000 A…" at bounding box center [858, 192] width 363 height 40
select select "66667518-d9d6-4d54-bf35-0581a95bcc6a"
click at [677, 172] on select "Select course All ACCT 2101 ACCT 2102 ACCT 4050 ANTH 1102 ANTH 3301 ARCH 1000 A…" at bounding box center [858, 192] width 363 height 40
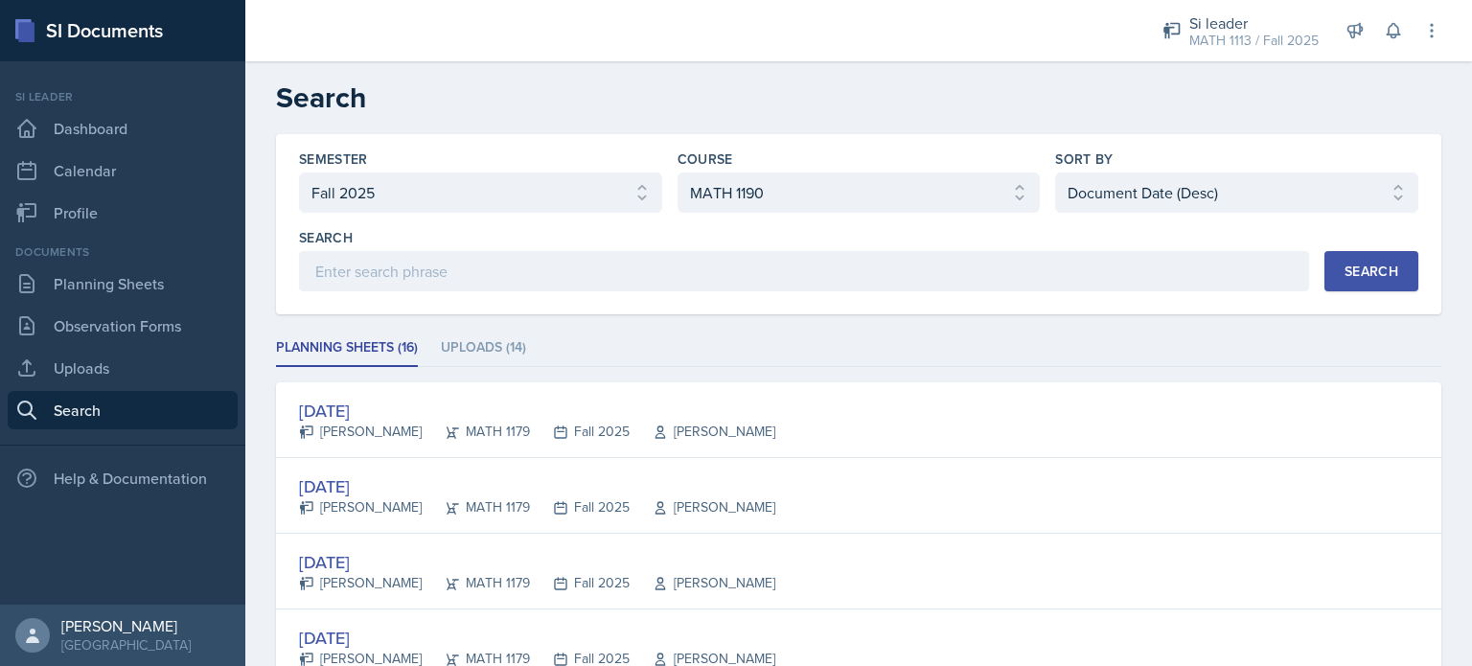
click at [1348, 267] on div "Search" at bounding box center [1371, 271] width 54 height 15
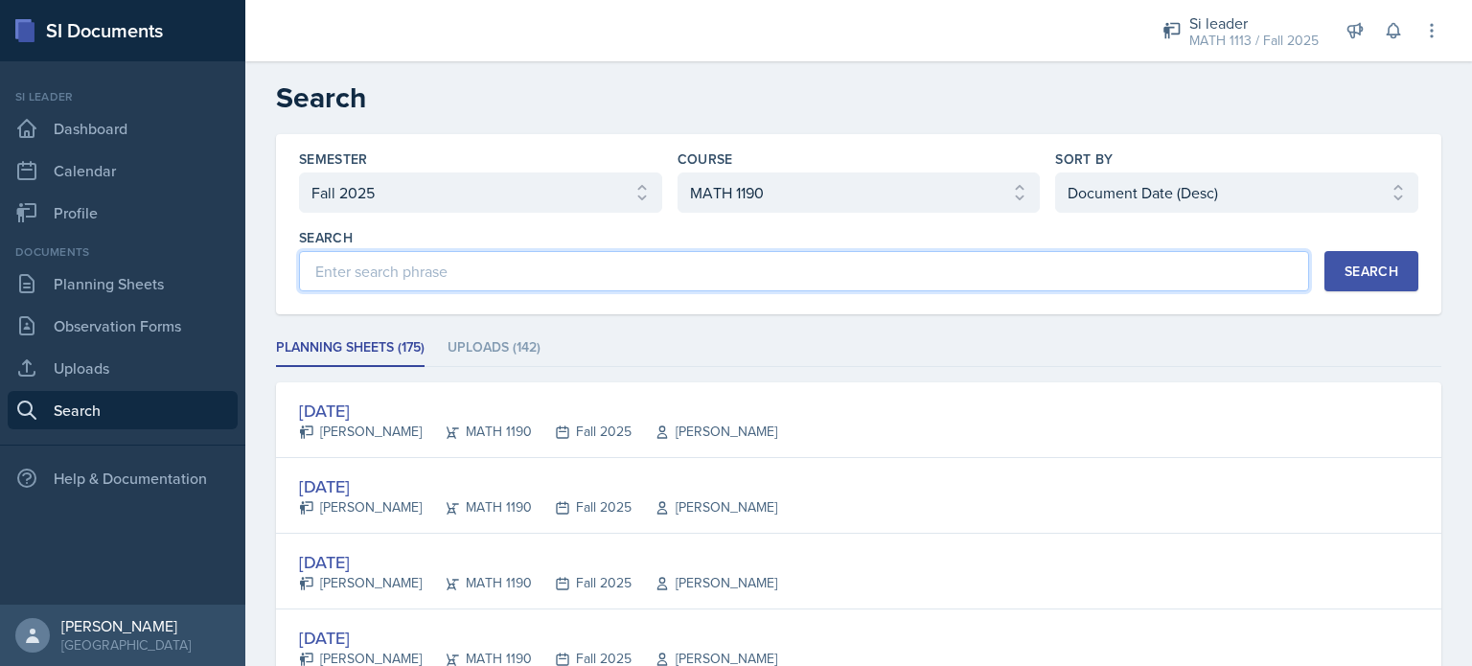
click at [968, 267] on input at bounding box center [804, 271] width 1010 height 40
paste input "[PERSON_NAME]"
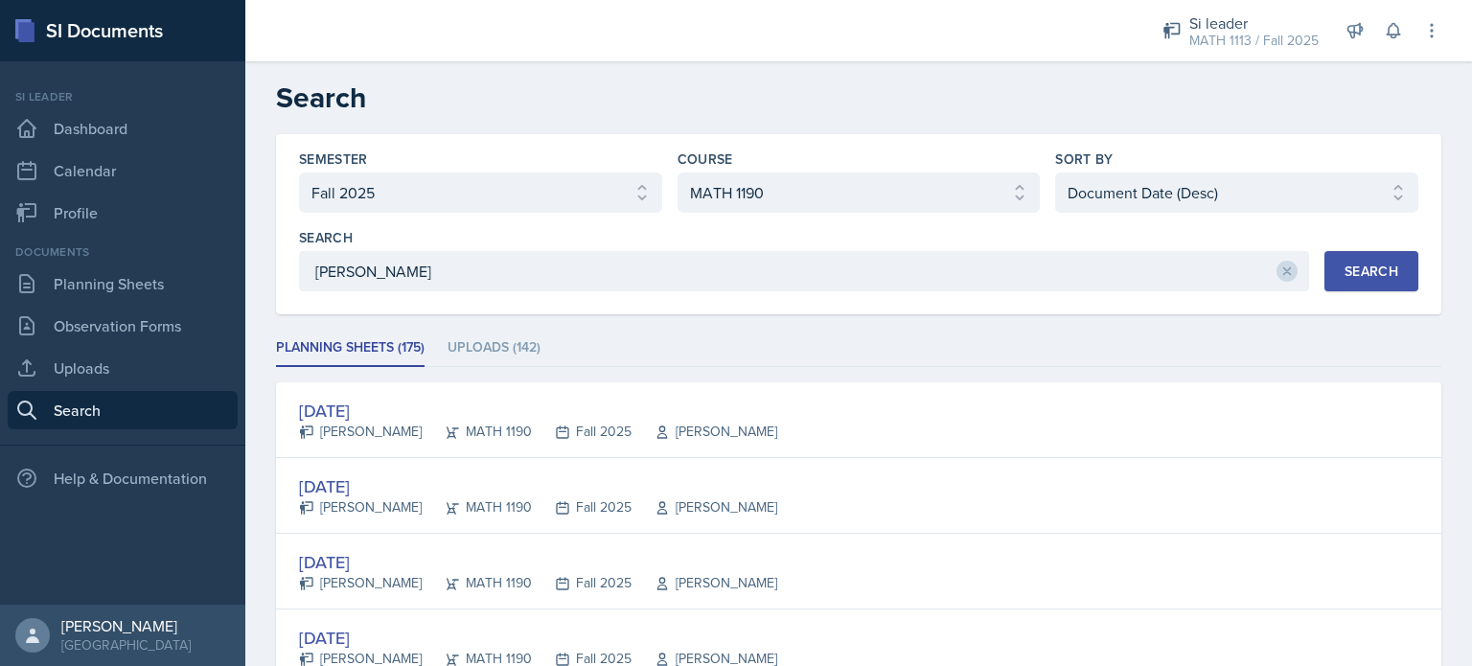
click at [1364, 265] on div "Search" at bounding box center [1371, 271] width 54 height 15
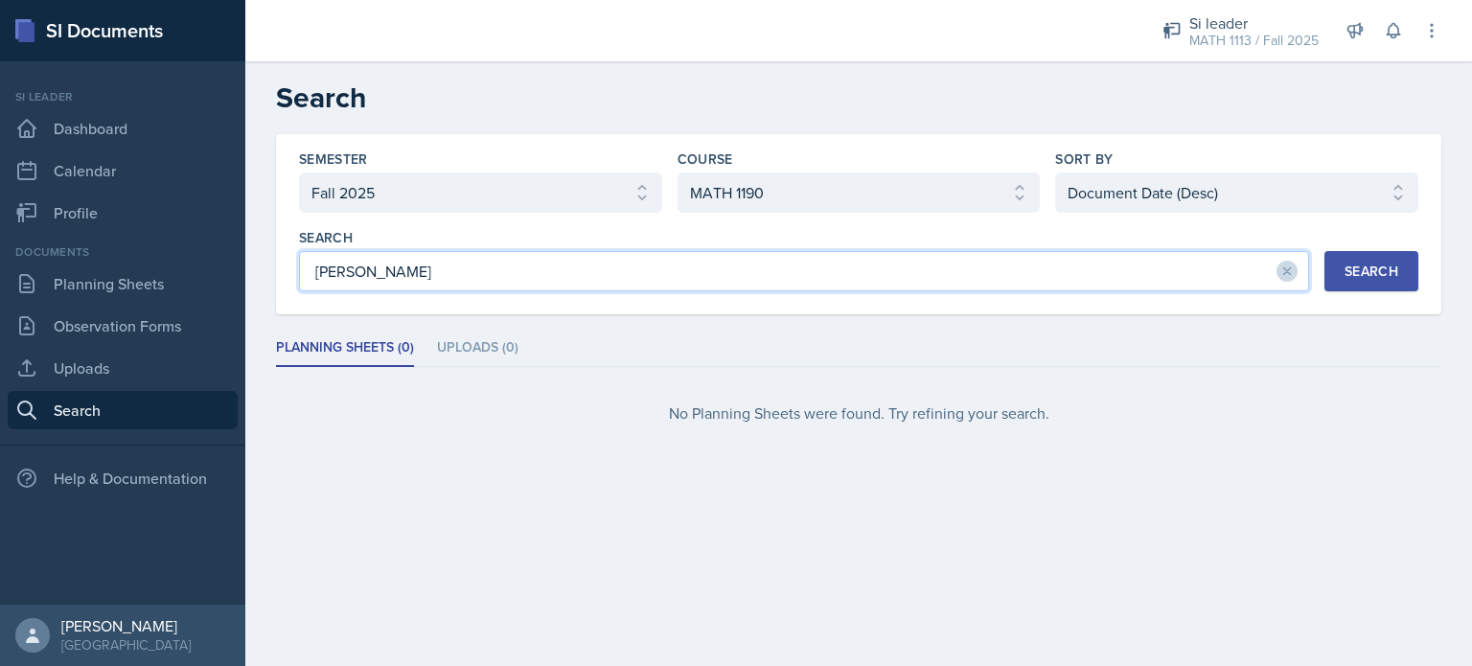
drag, startPoint x: 372, startPoint y: 276, endPoint x: 609, endPoint y: 255, distance: 237.6
click at [609, 255] on input "[PERSON_NAME]" at bounding box center [804, 271] width 1010 height 40
type input "M"
type input "r"
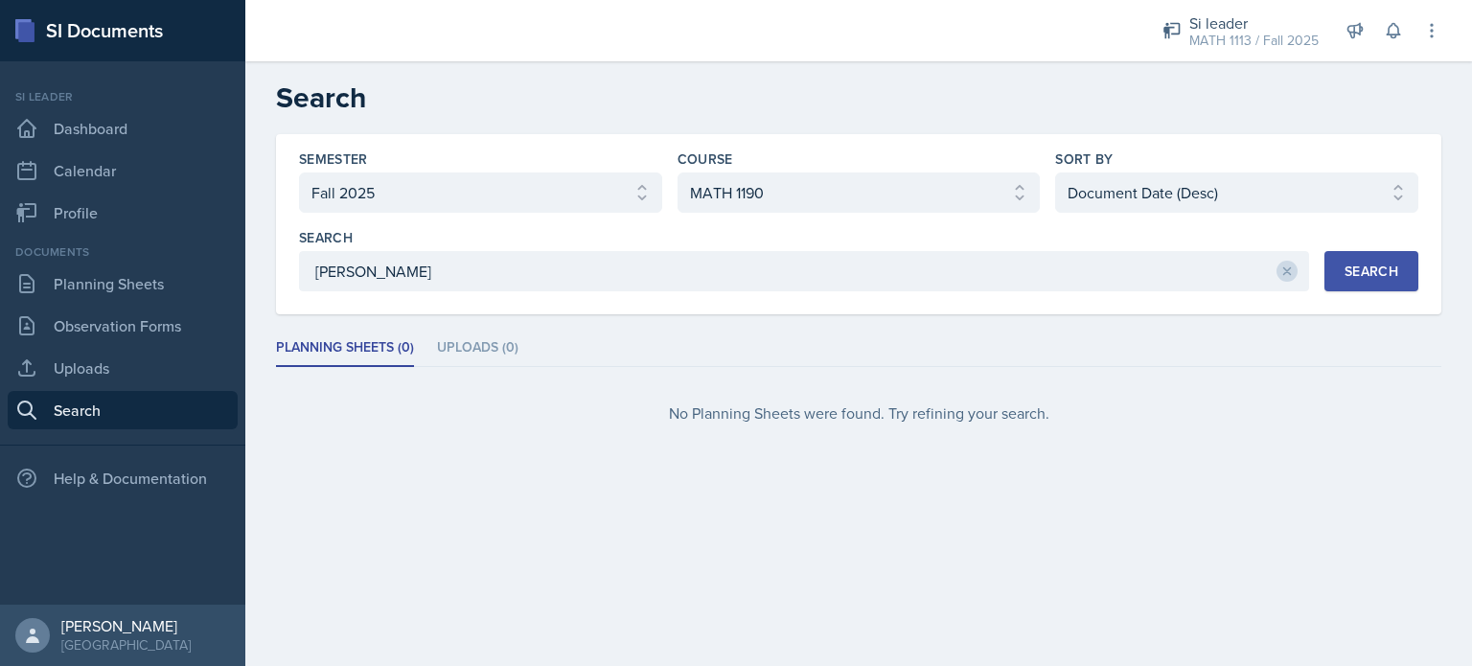
click at [1382, 264] on div "Search" at bounding box center [1371, 271] width 54 height 15
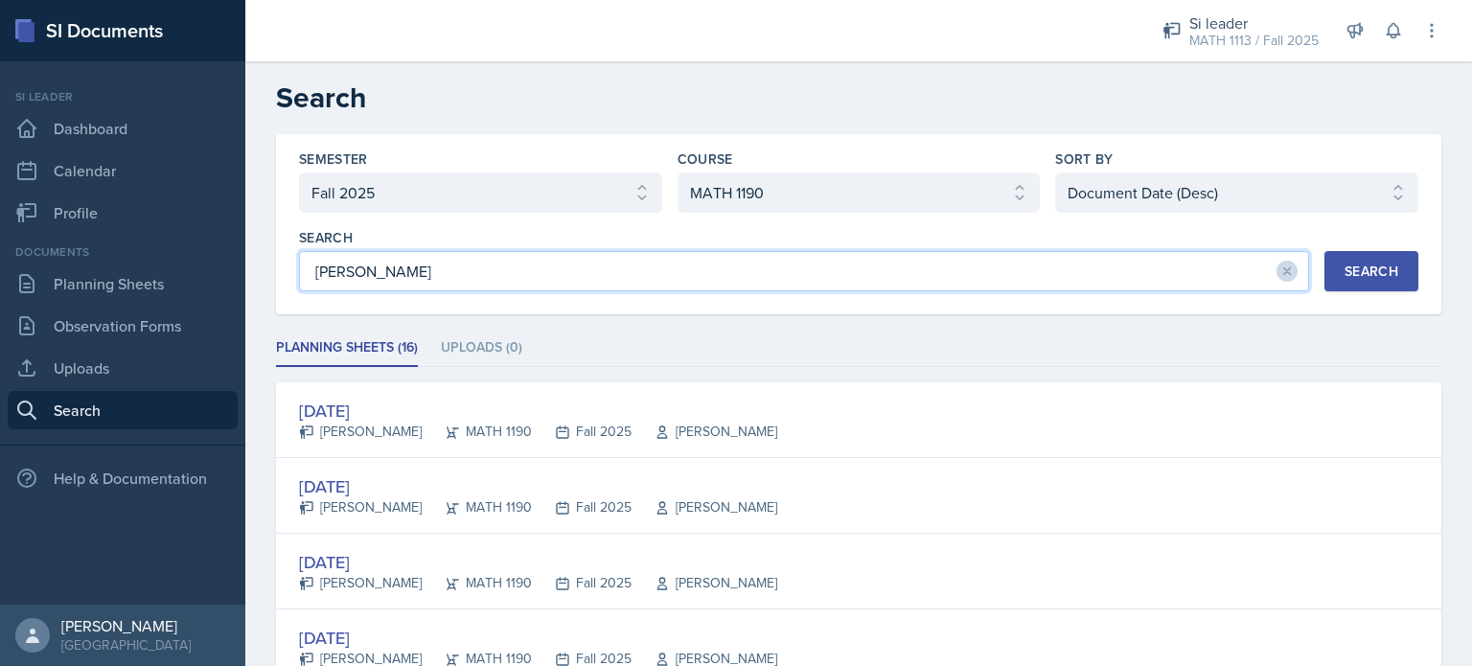
drag, startPoint x: 448, startPoint y: 260, endPoint x: 246, endPoint y: 272, distance: 202.6
type input "michael"
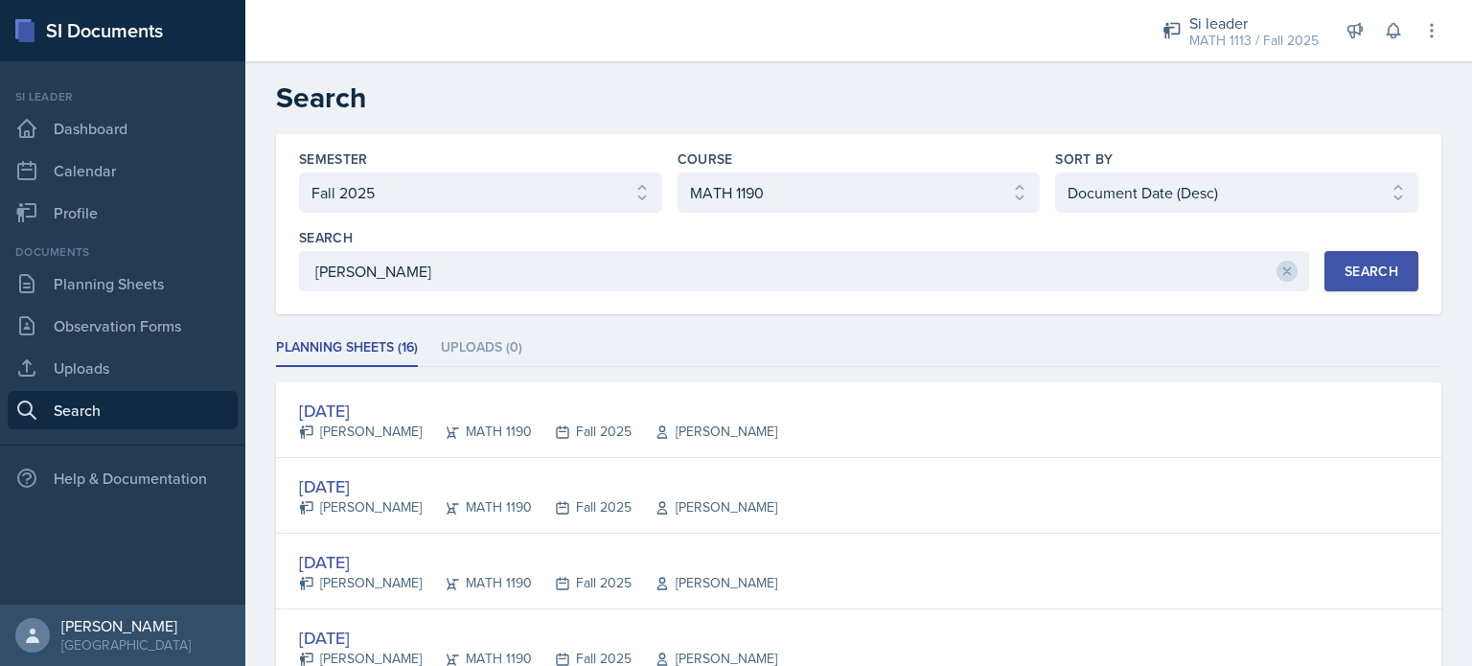
click at [1344, 264] on div "Search" at bounding box center [1371, 271] width 54 height 15
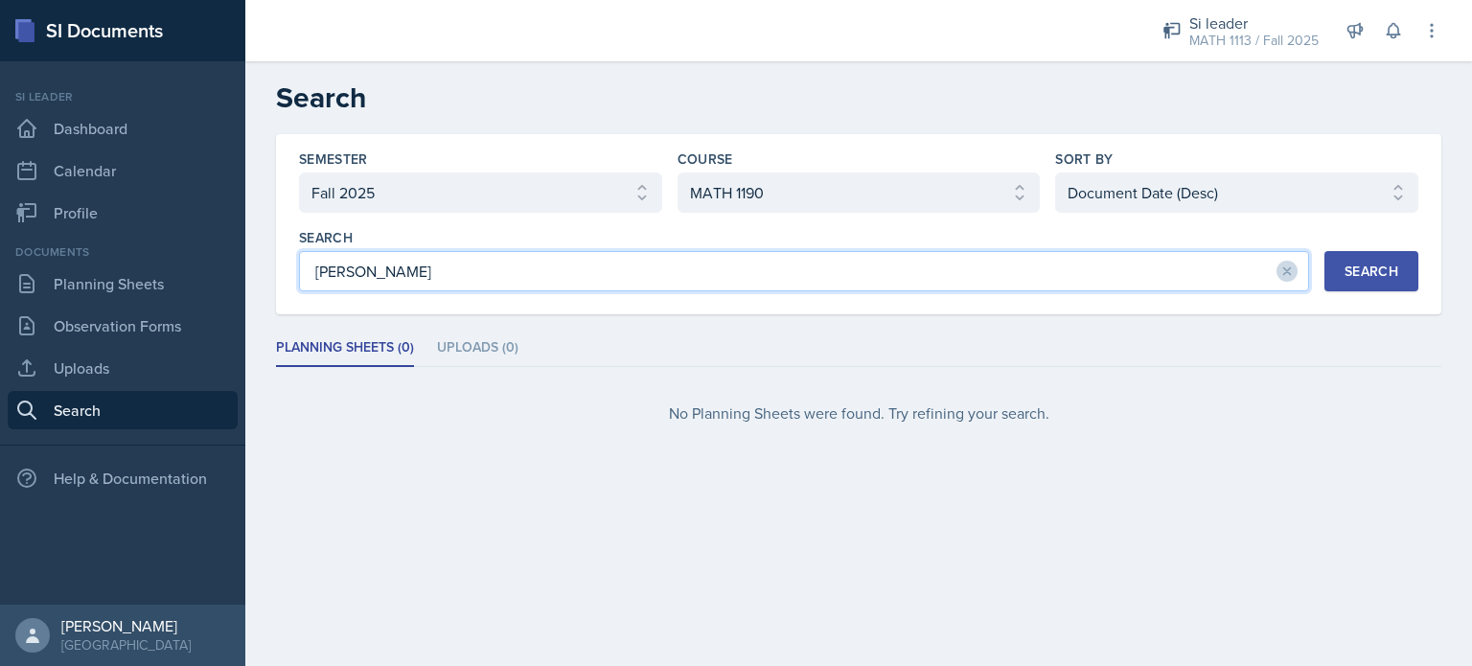
drag, startPoint x: 539, startPoint y: 274, endPoint x: 278, endPoint y: 252, distance: 261.6
click at [283, 253] on div "Semester Select semester All Fall 2025 Summer 2025 Spring 2025 Fall 2024 Summer…" at bounding box center [858, 224] width 1165 height 180
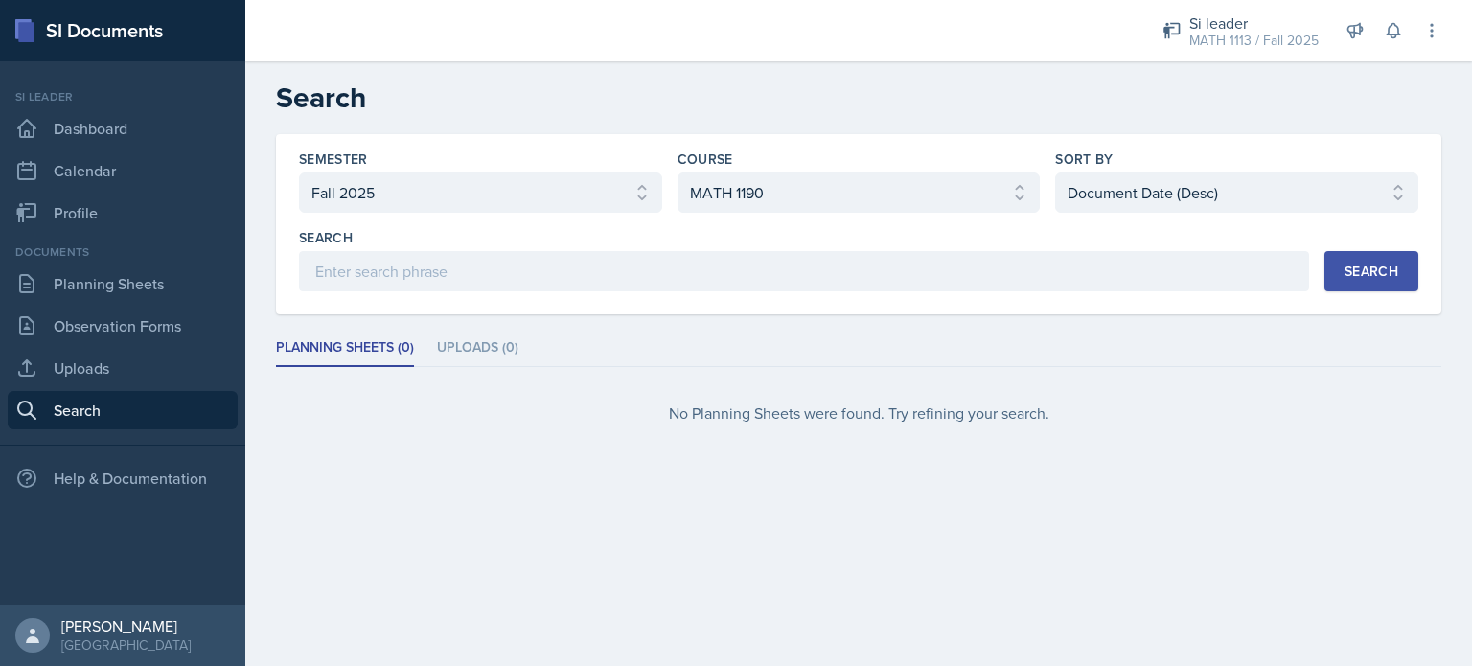
click at [1361, 266] on div "Search" at bounding box center [1371, 271] width 54 height 15
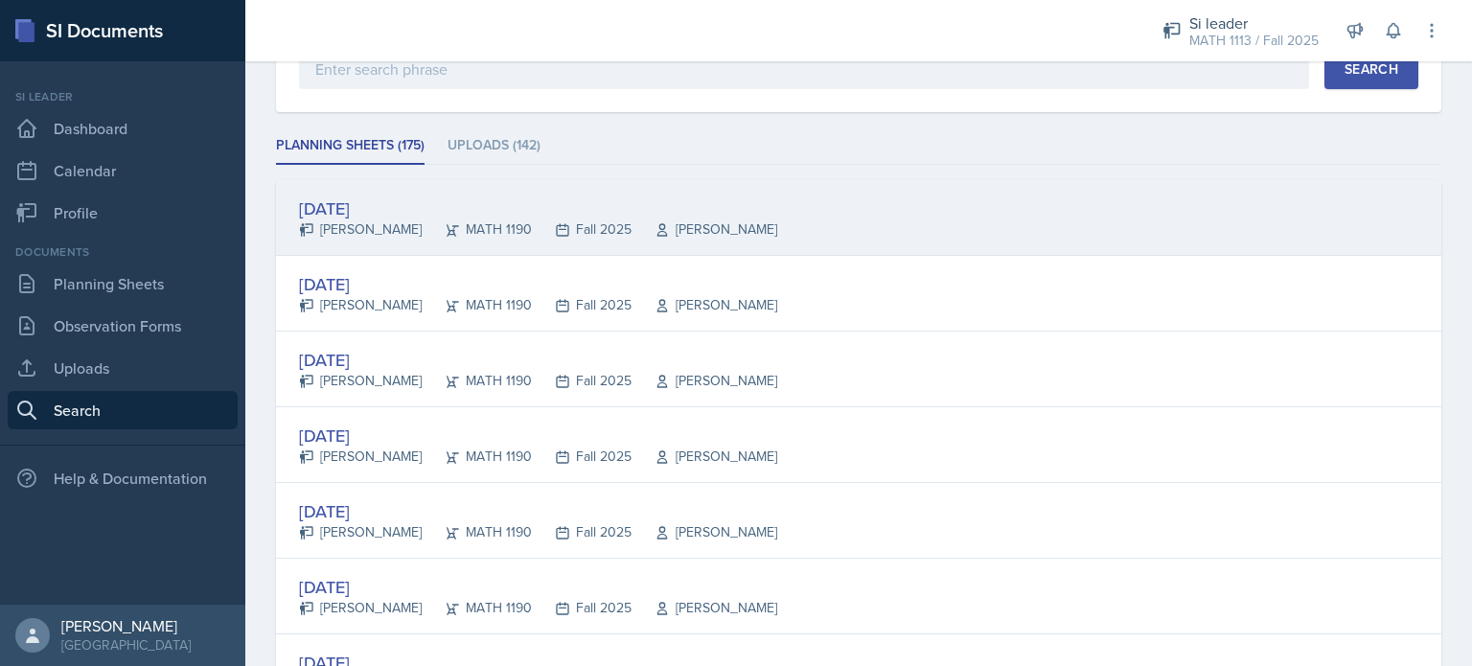
scroll to position [50, 0]
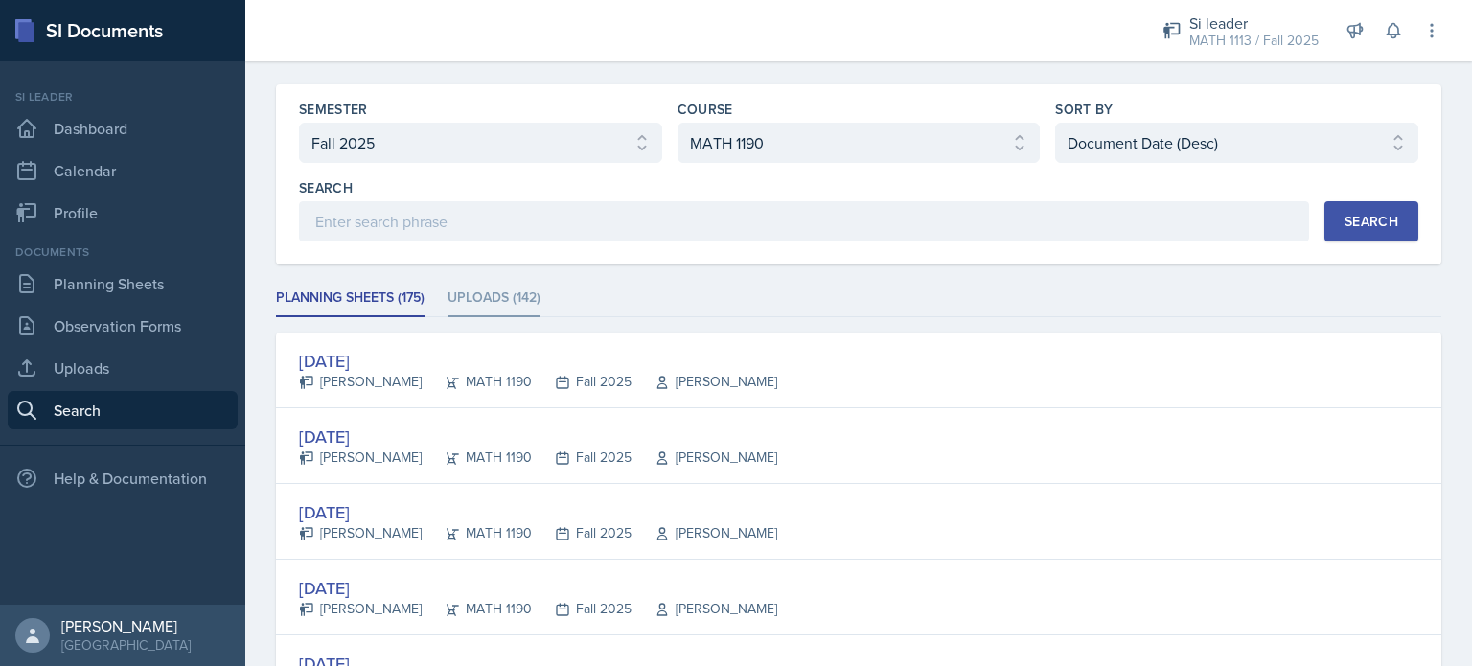
click at [506, 304] on li "Uploads (142)" at bounding box center [494, 298] width 93 height 37
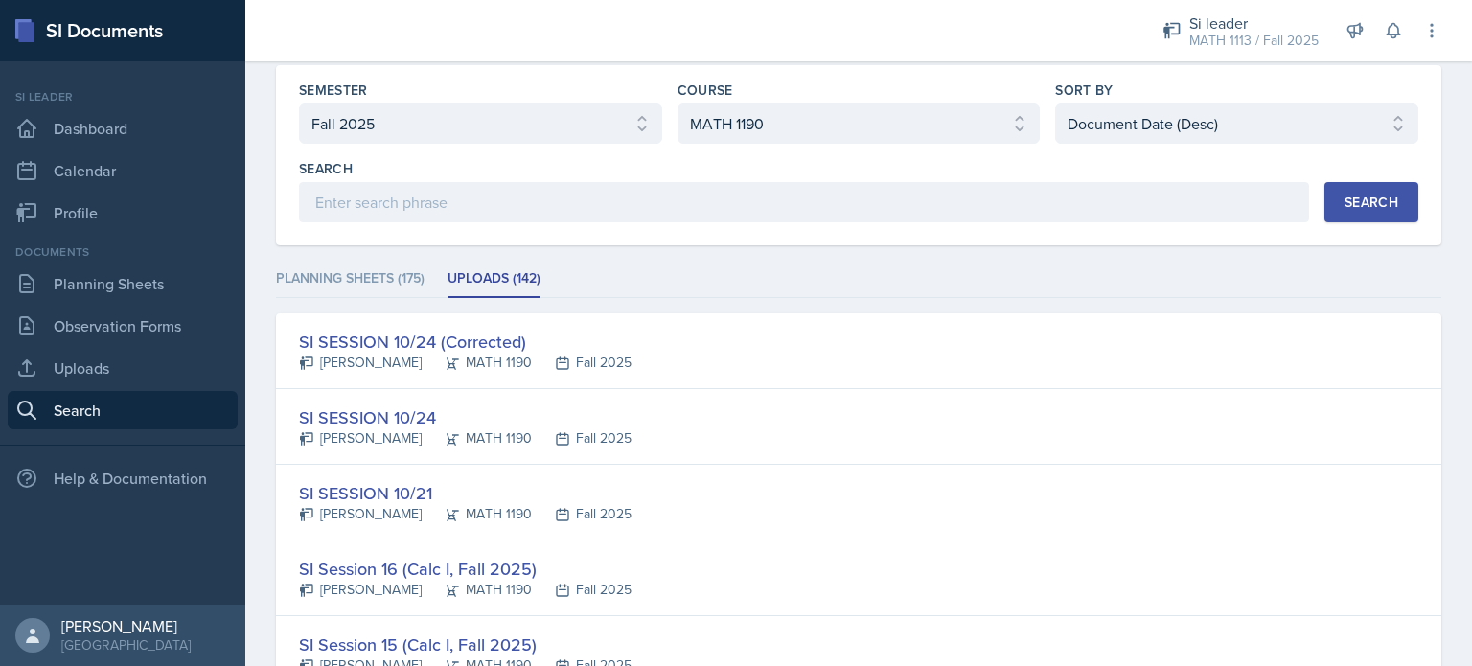
scroll to position [0, 0]
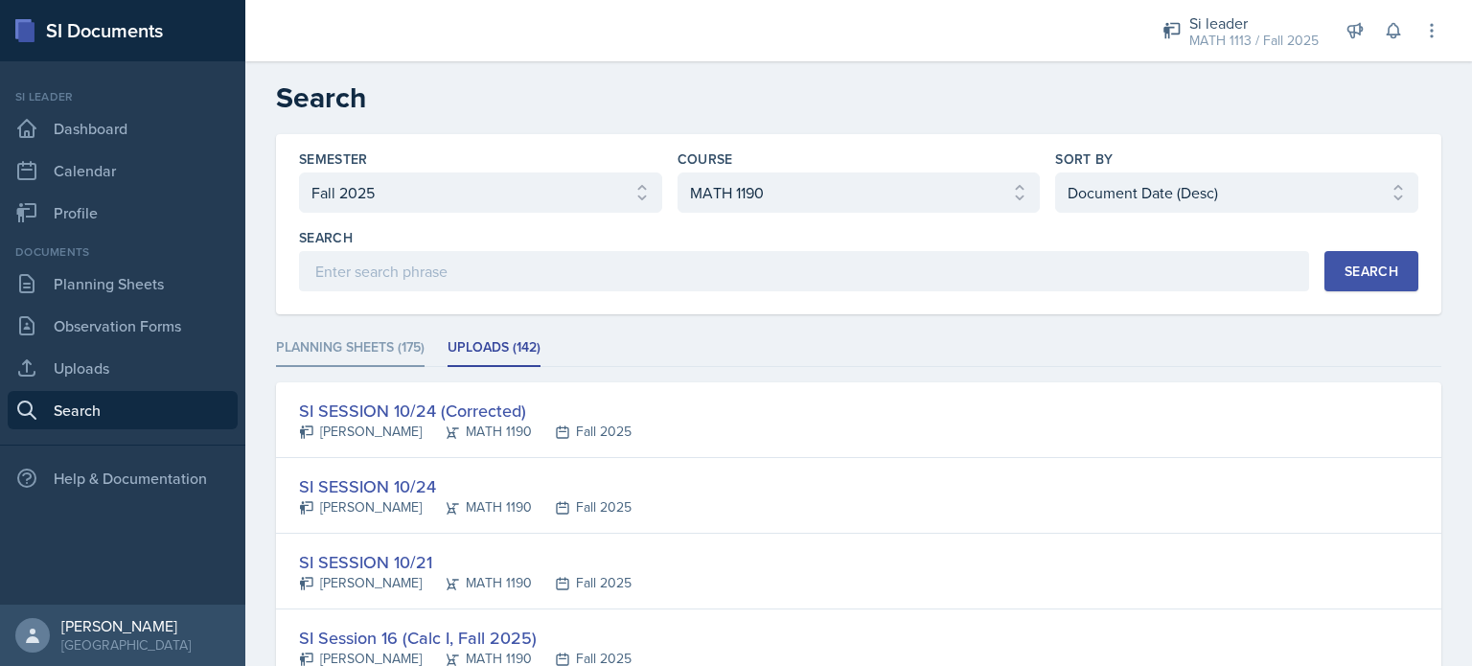
click at [307, 353] on li "Planning Sheets (175)" at bounding box center [350, 348] width 149 height 37
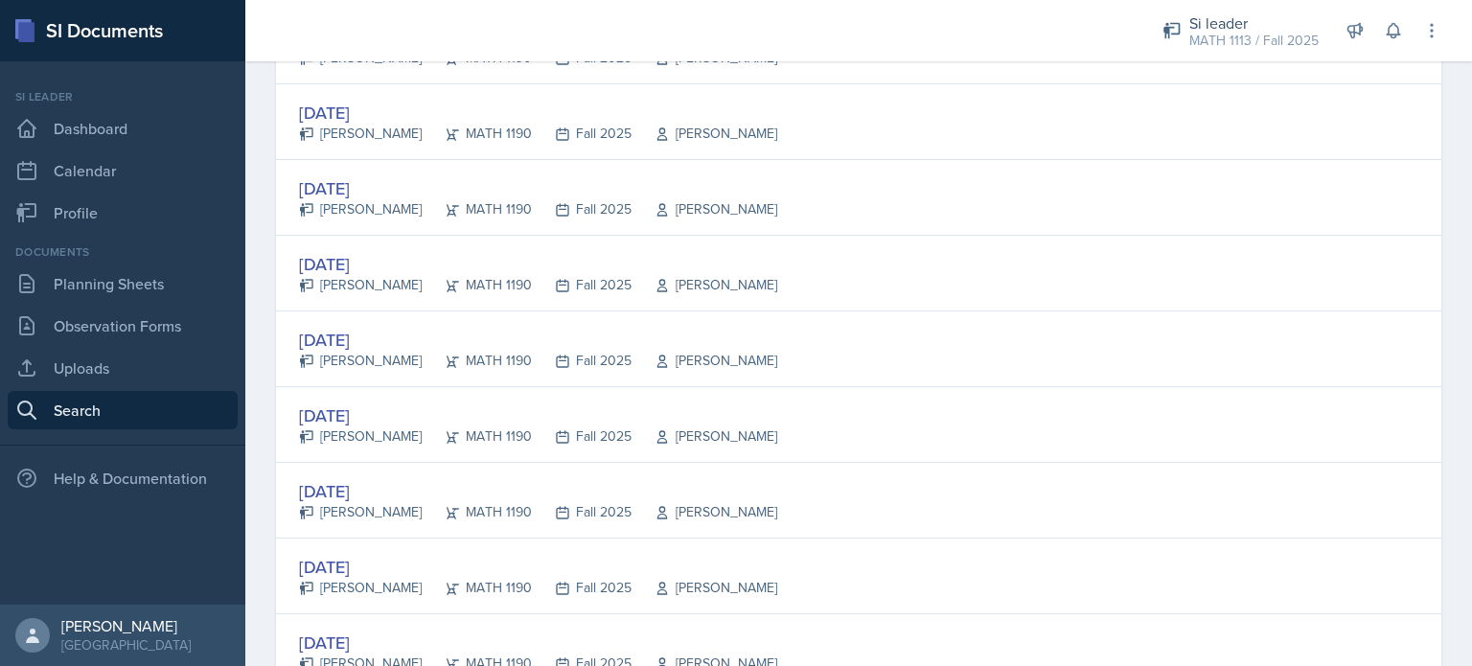
scroll to position [3611, 0]
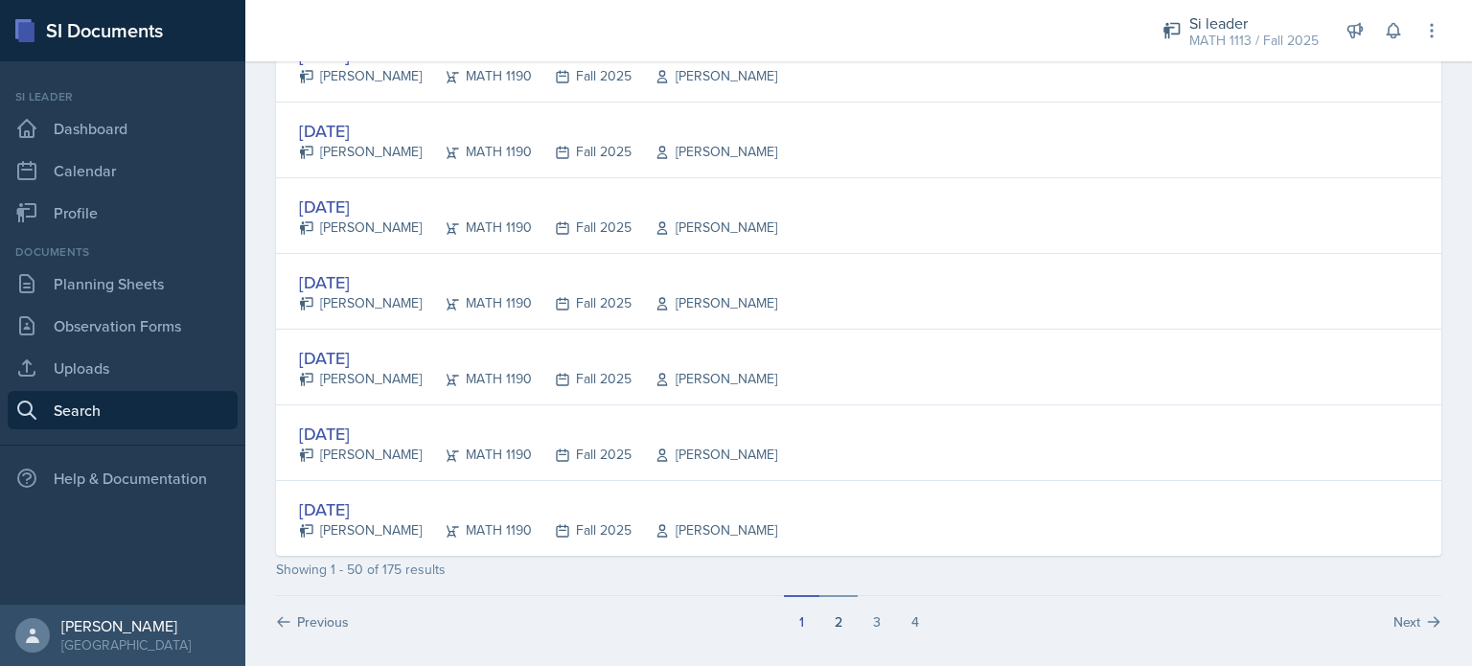
click at [823, 605] on button "2" at bounding box center [838, 613] width 38 height 36
click at [904, 610] on button "4" at bounding box center [915, 613] width 38 height 36
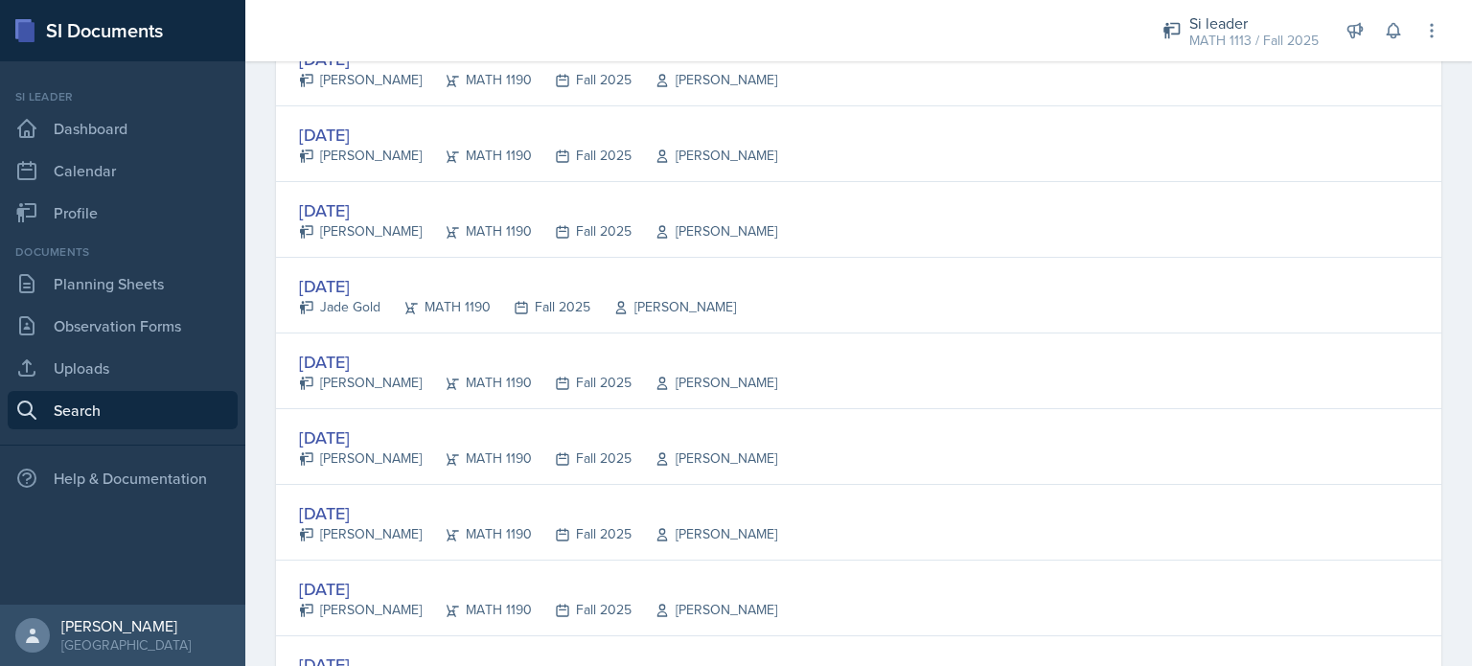
scroll to position [1723, 0]
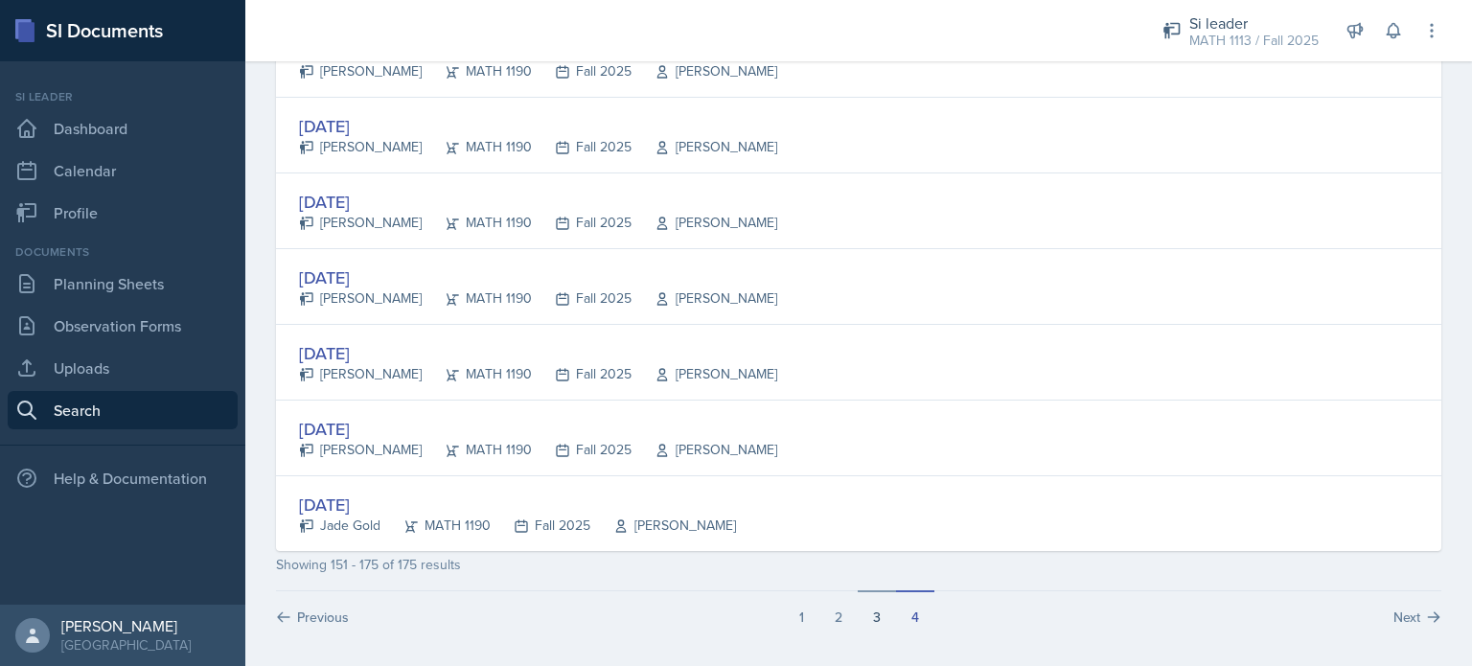
click at [862, 615] on button "3" at bounding box center [877, 608] width 38 height 36
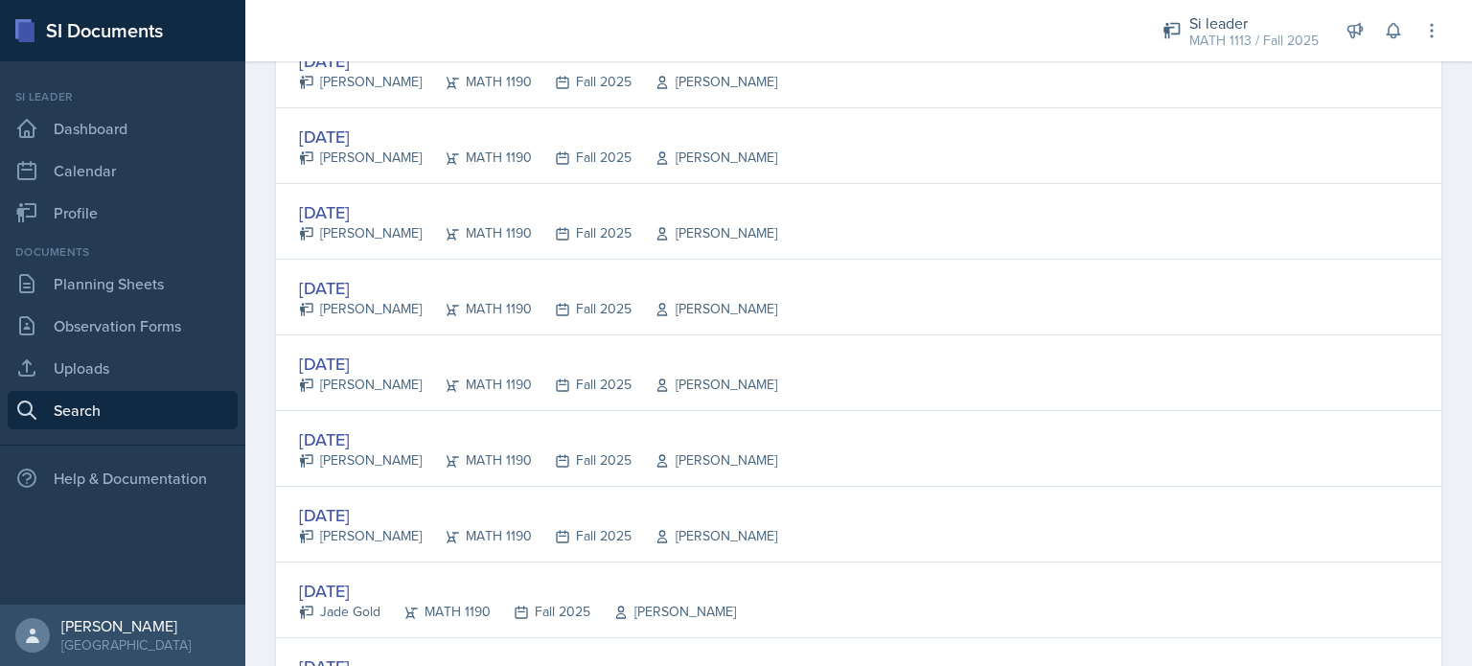
scroll to position [2479, 0]
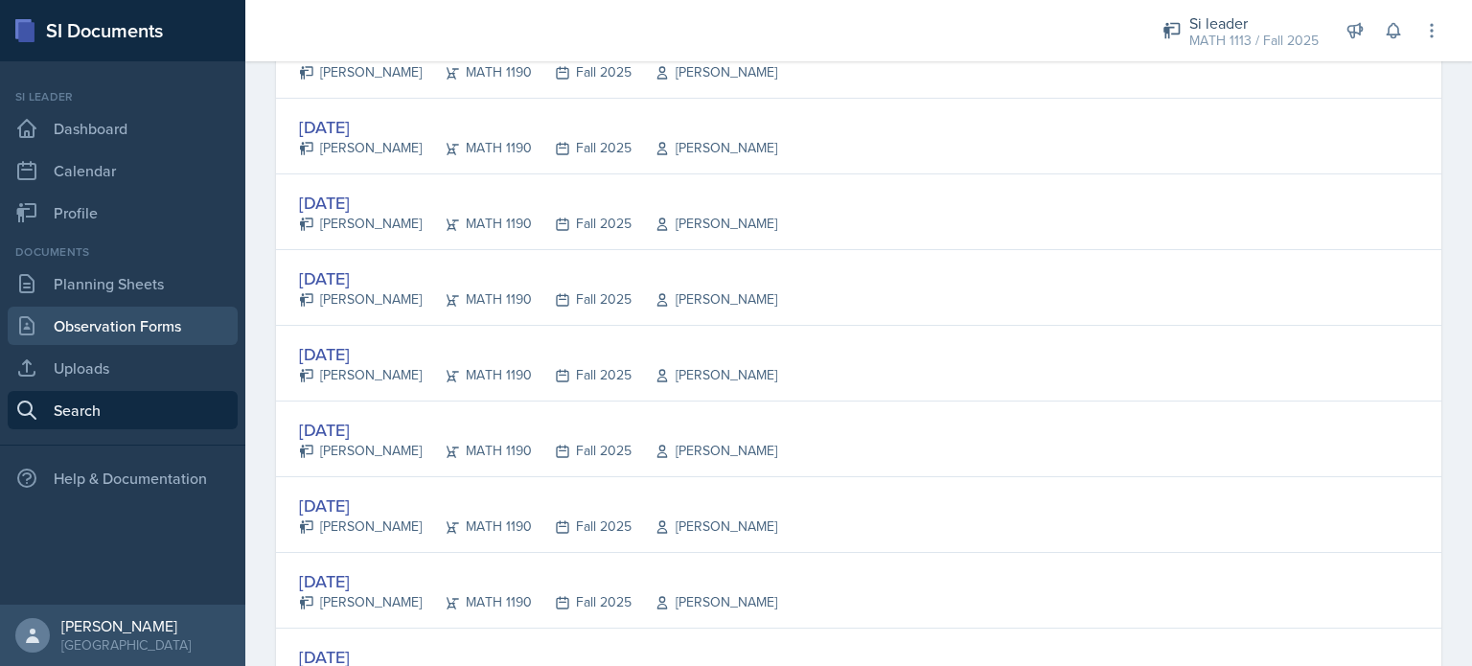
click at [114, 325] on link "Observation Forms" at bounding box center [123, 326] width 230 height 38
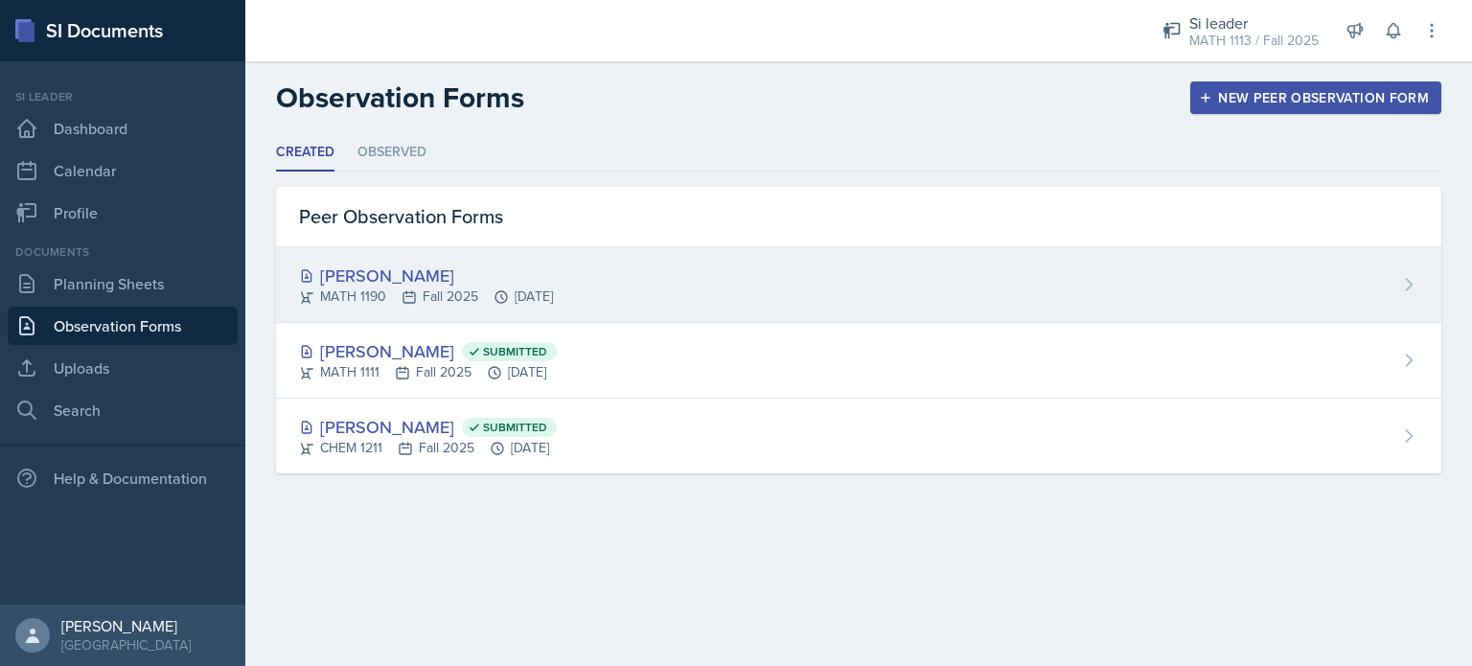
click at [538, 282] on div "[PERSON_NAME]" at bounding box center [426, 276] width 254 height 26
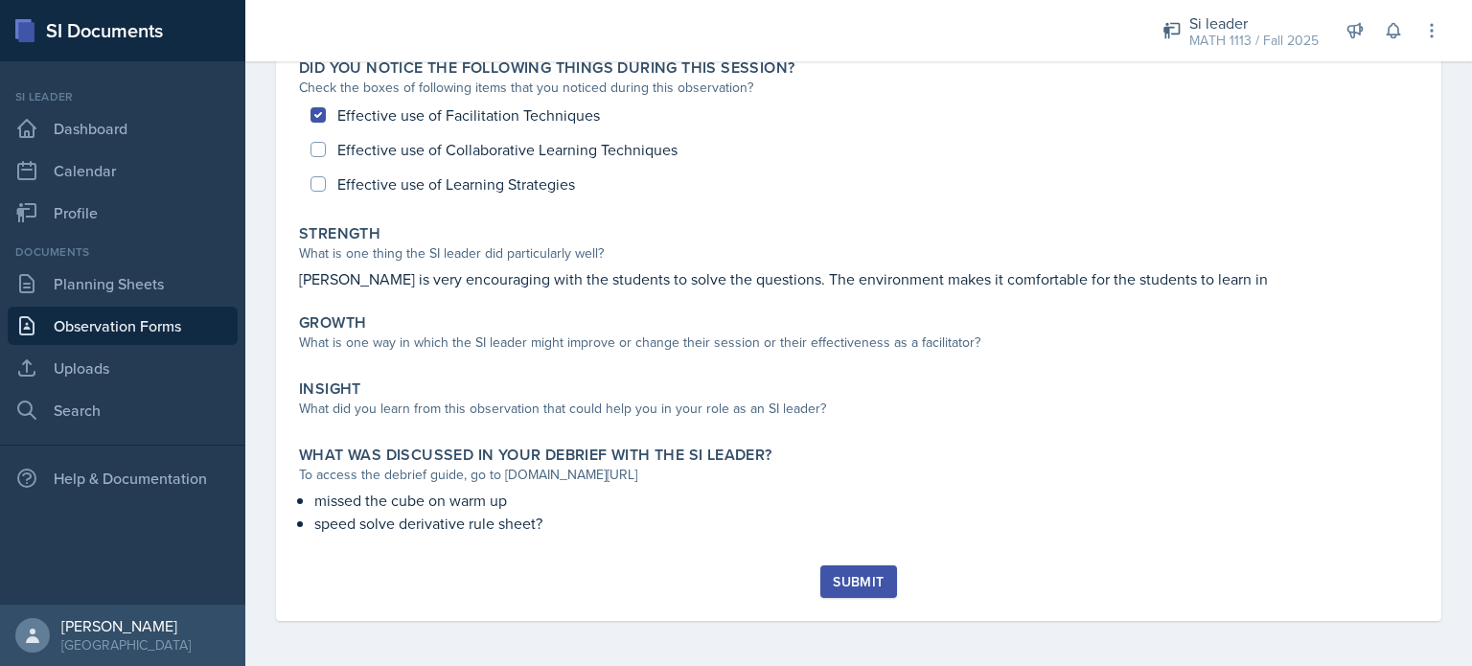
scroll to position [192, 0]
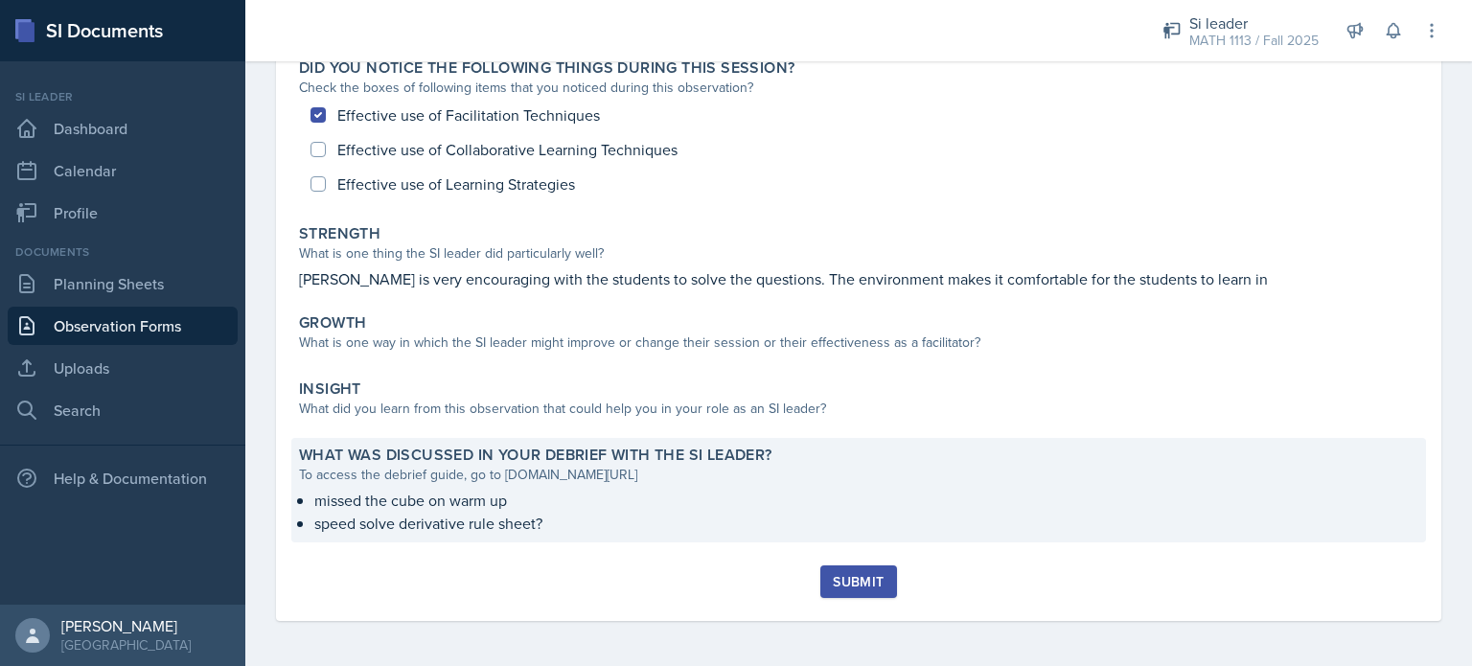
click at [564, 499] on p "missed the cube on warm up" at bounding box center [866, 500] width 1104 height 23
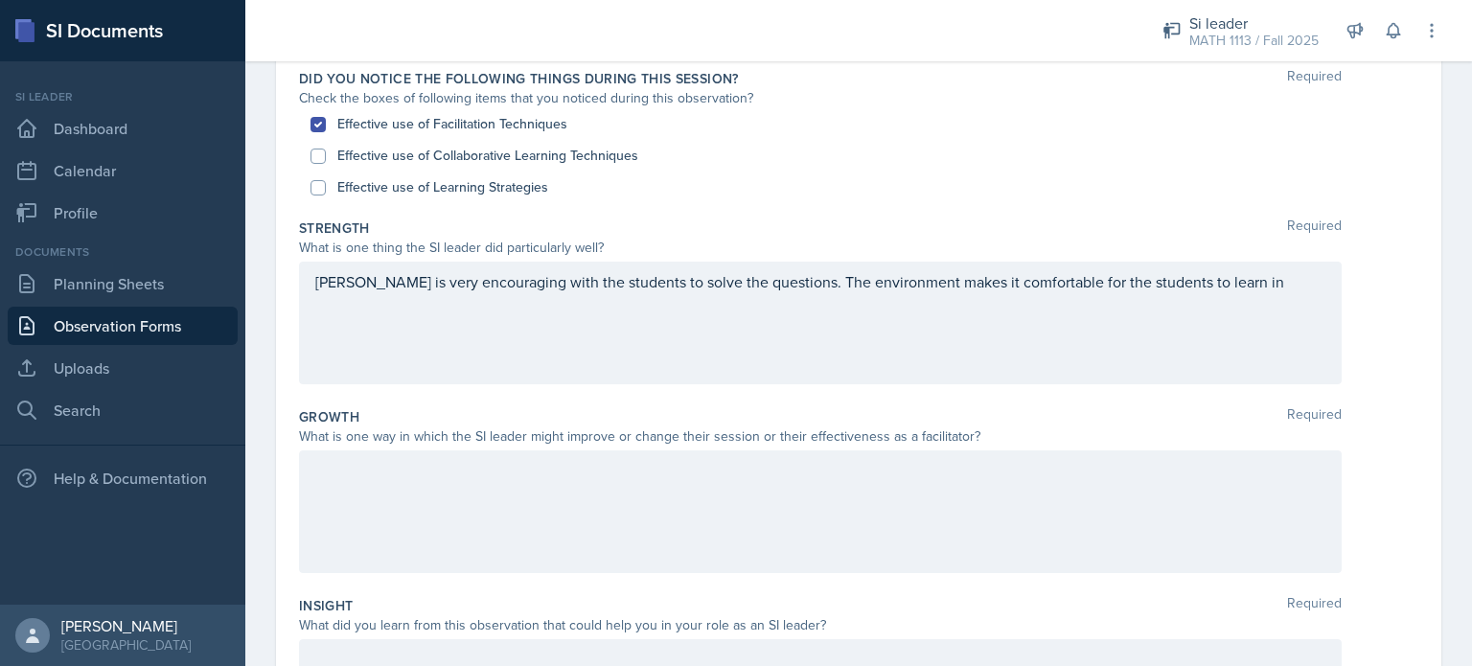
scroll to position [552, 0]
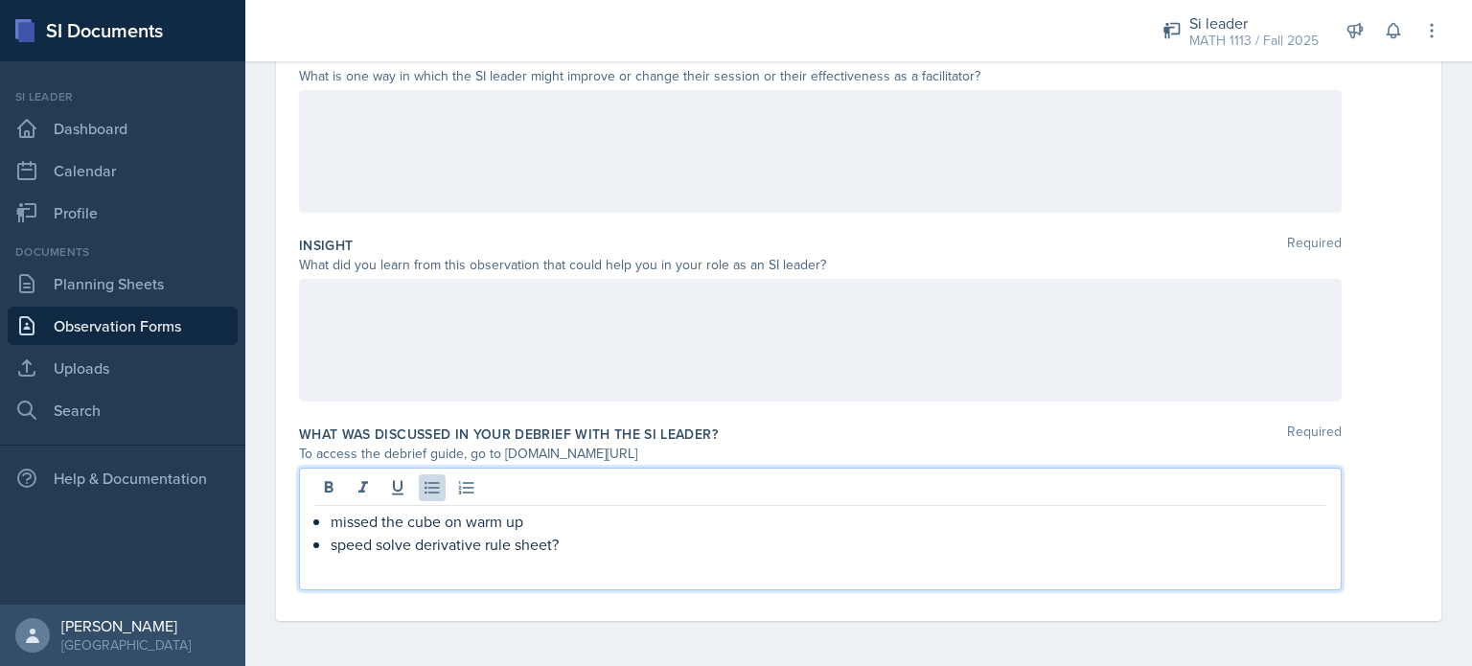
click at [590, 512] on div "missed the cube on warm up speed solve derivative rule sheet?" at bounding box center [820, 533] width 1010 height 46
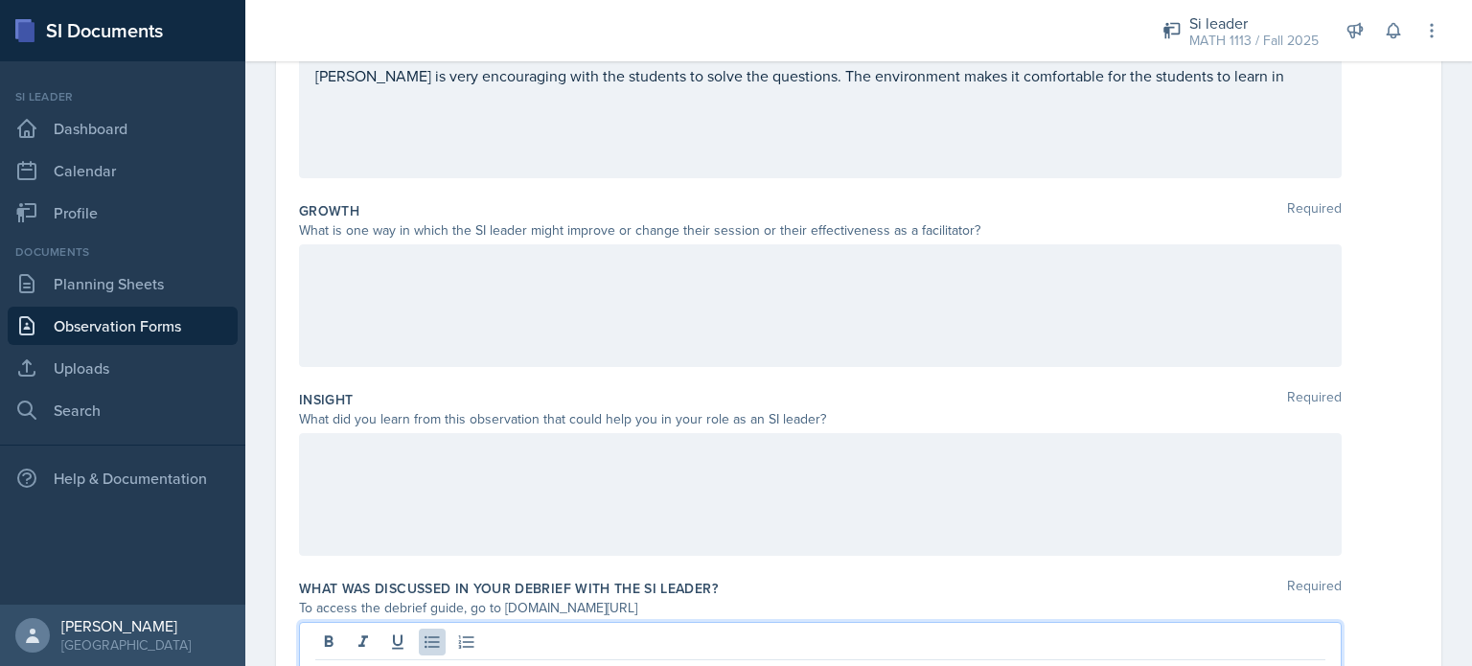
scroll to position [397, 0]
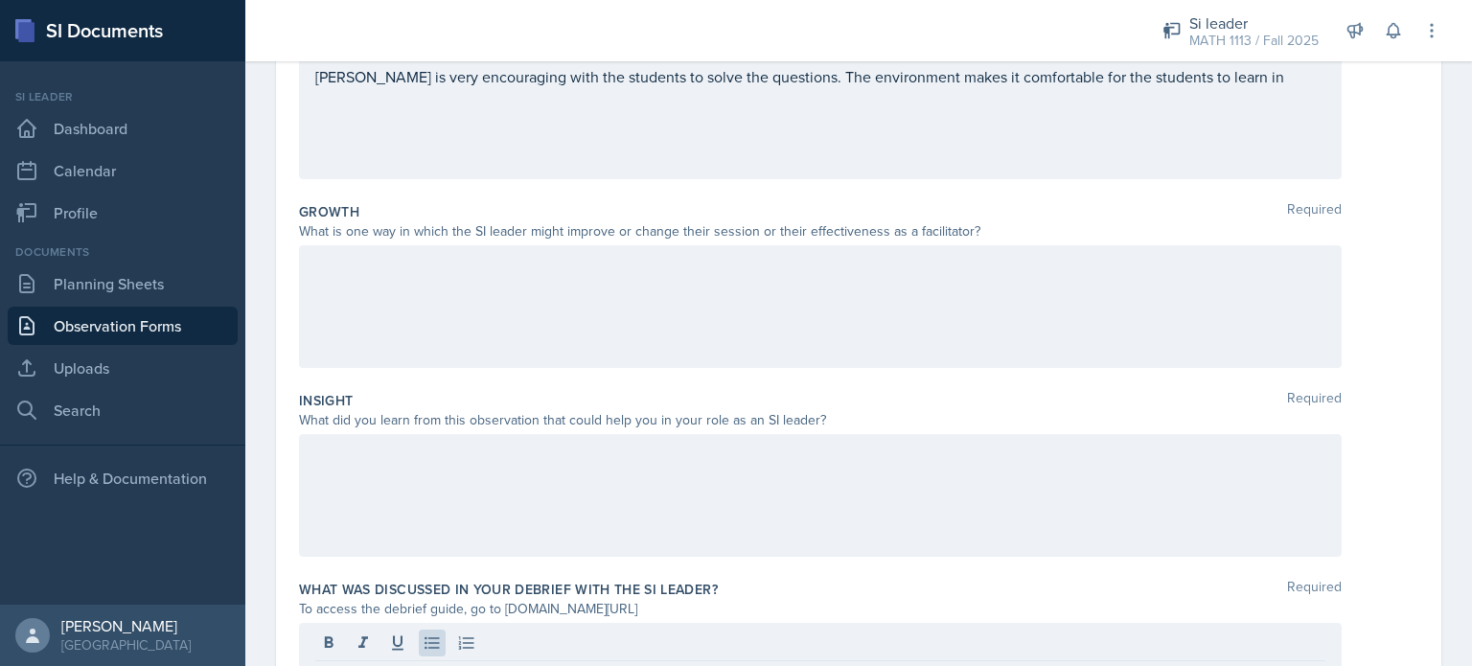
click at [425, 288] on div at bounding box center [820, 306] width 1043 height 123
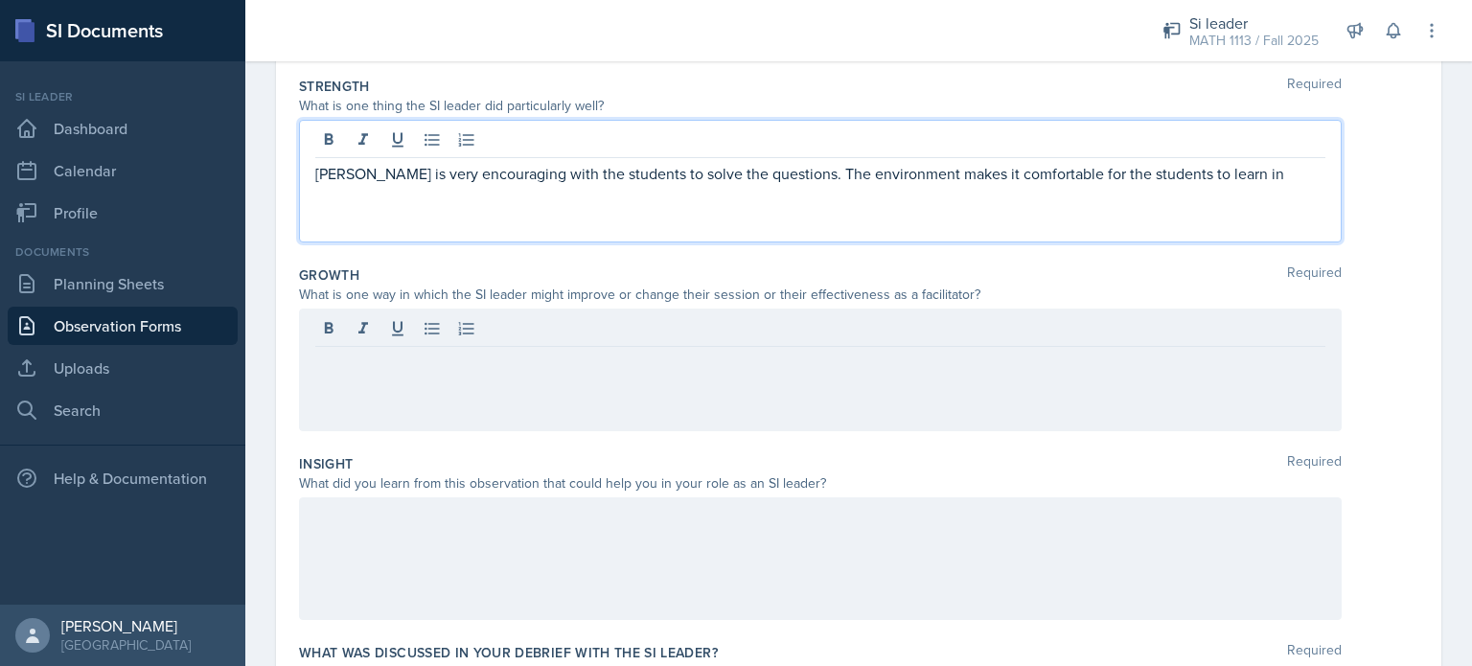
scroll to position [367, 0]
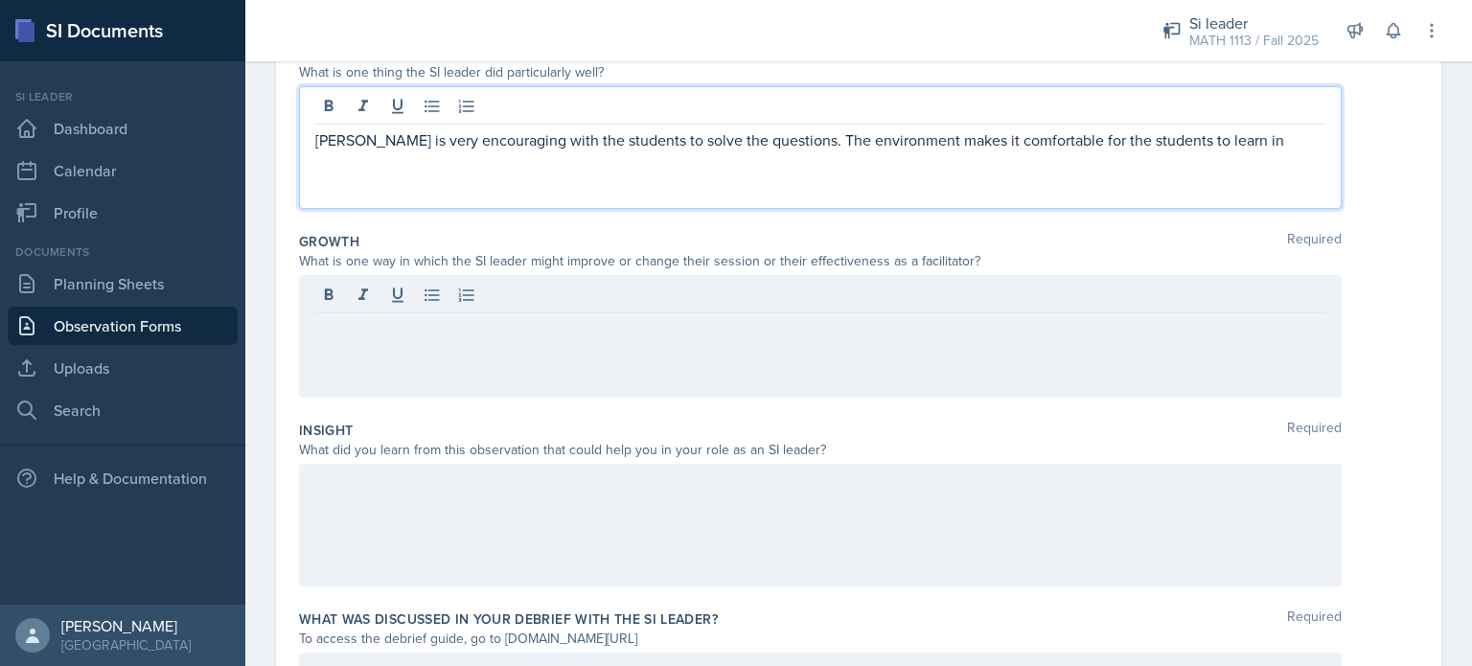
click at [781, 138] on p "Michael is very encouraging with the students to solve the questions. The envir…" at bounding box center [820, 139] width 1010 height 23
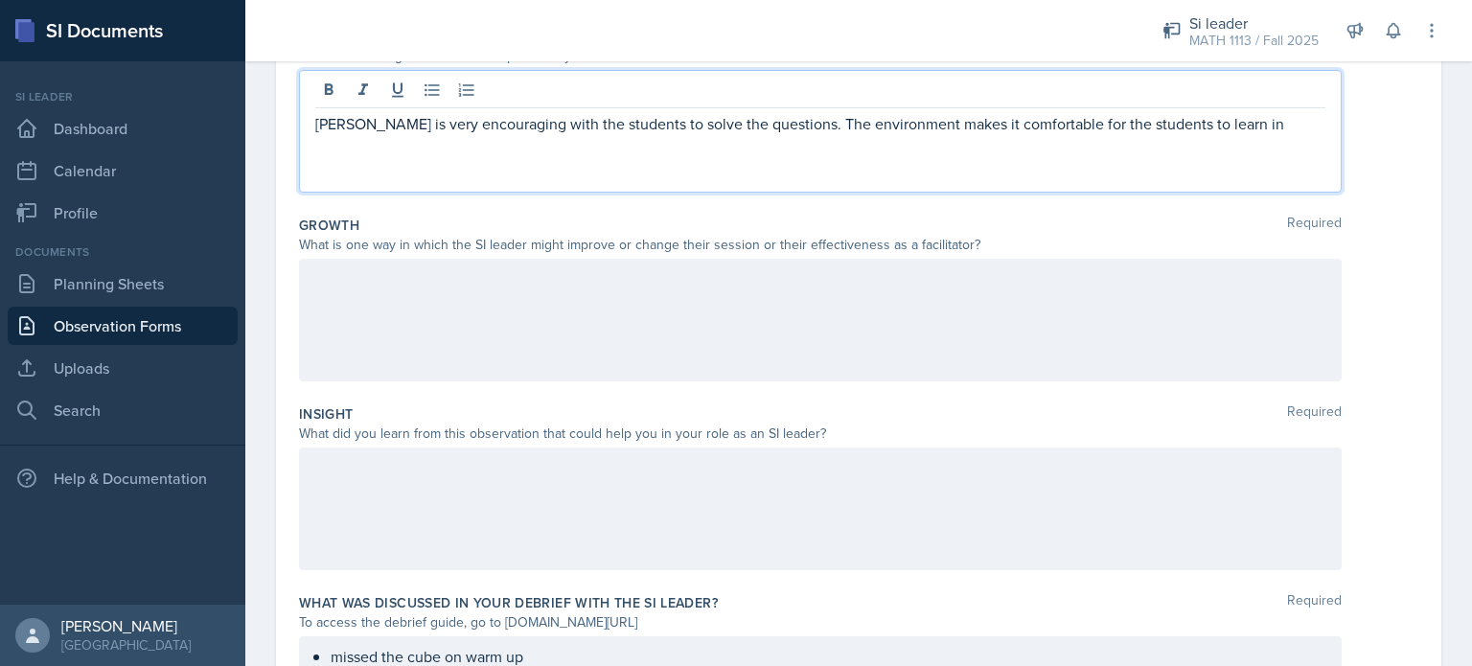
scroll to position [384, 0]
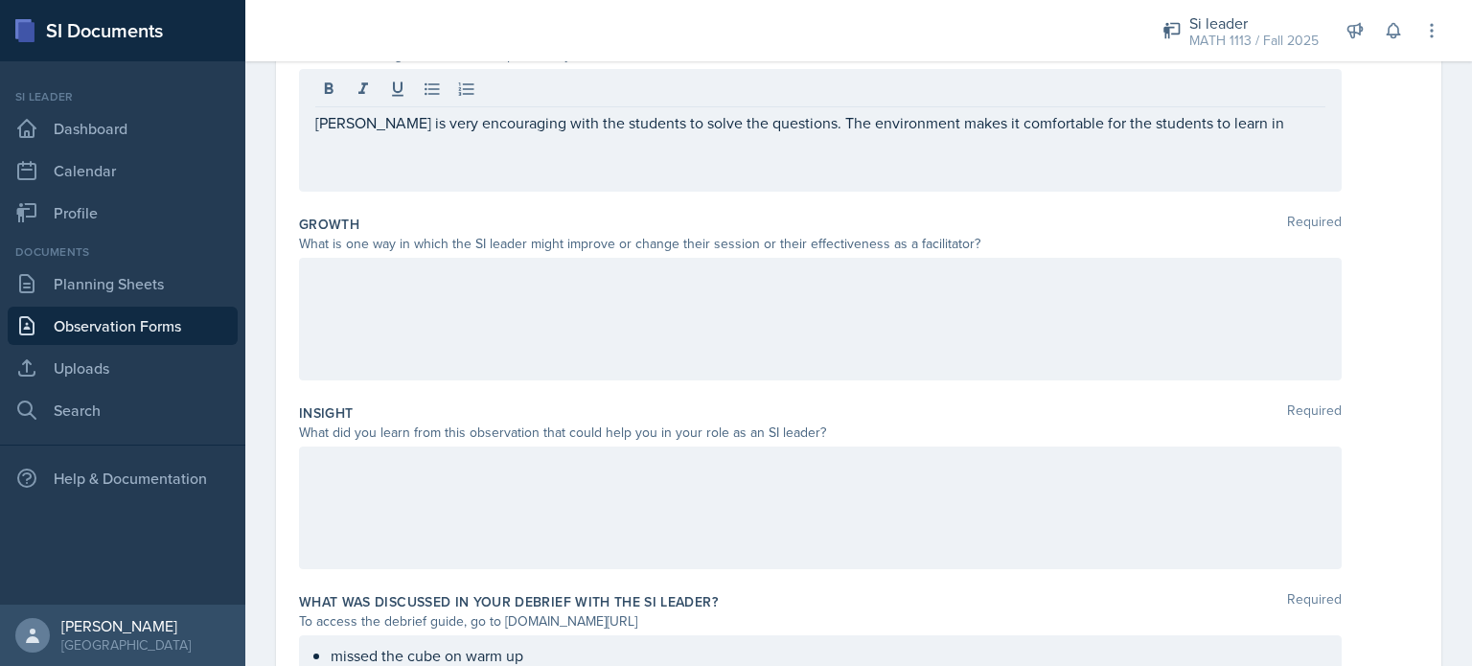
click at [501, 330] on div at bounding box center [820, 319] width 1043 height 123
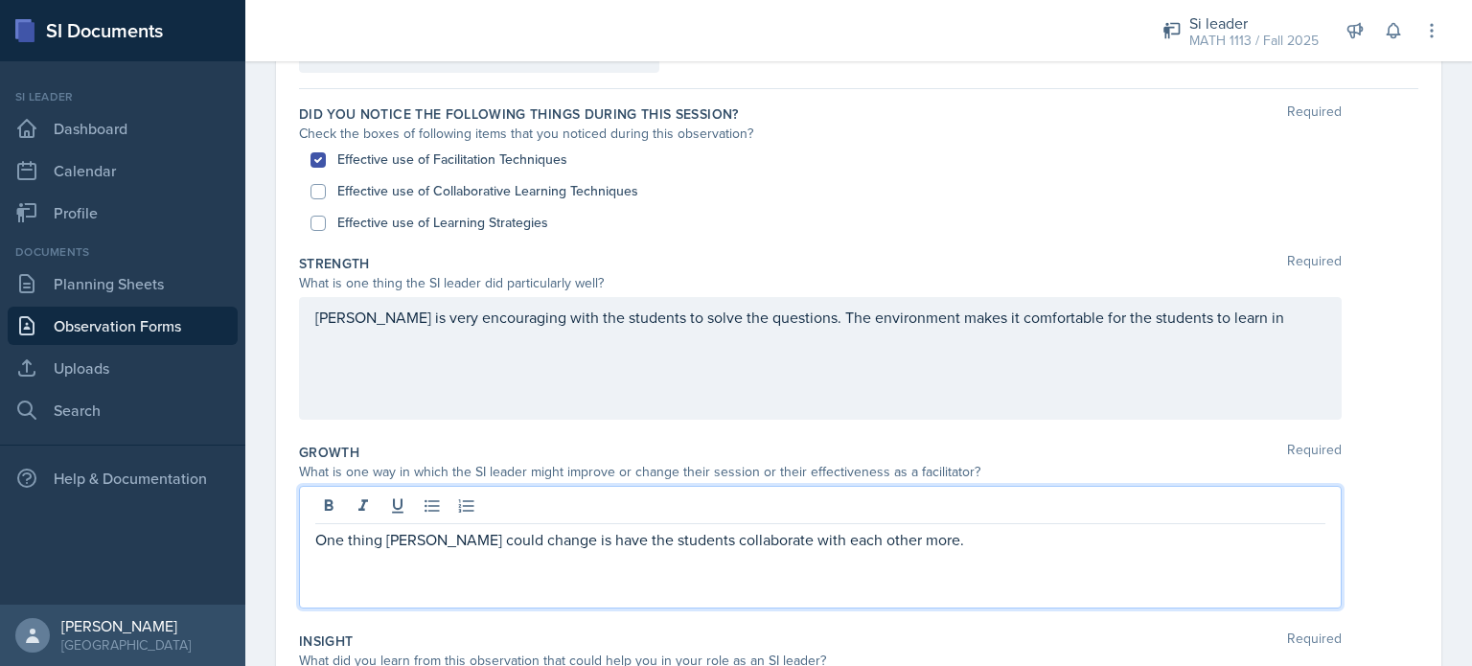
scroll to position [157, 0]
click at [503, 219] on label "Effective use of Learning Strategies" at bounding box center [442, 222] width 211 height 20
click at [326, 219] on input "Effective use of Learning Strategies" at bounding box center [317, 222] width 15 height 15
checkbox input "true"
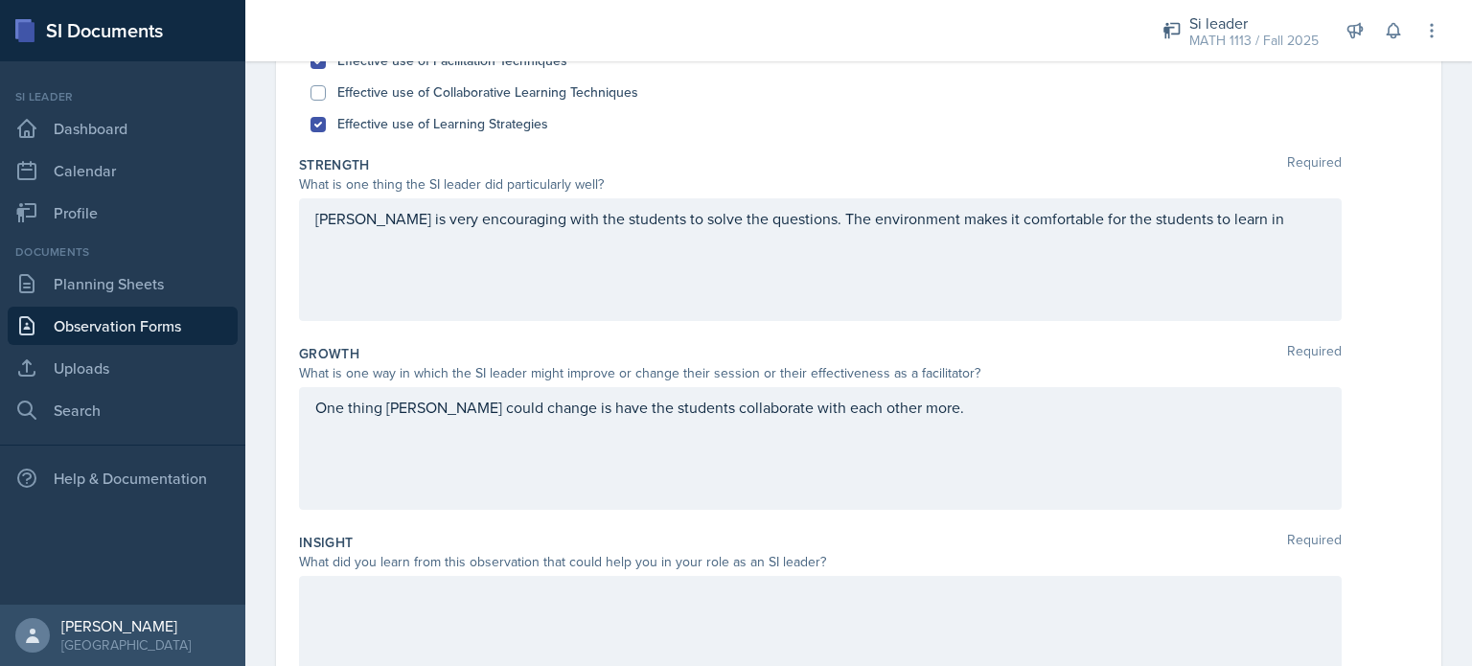
scroll to position [287, 0]
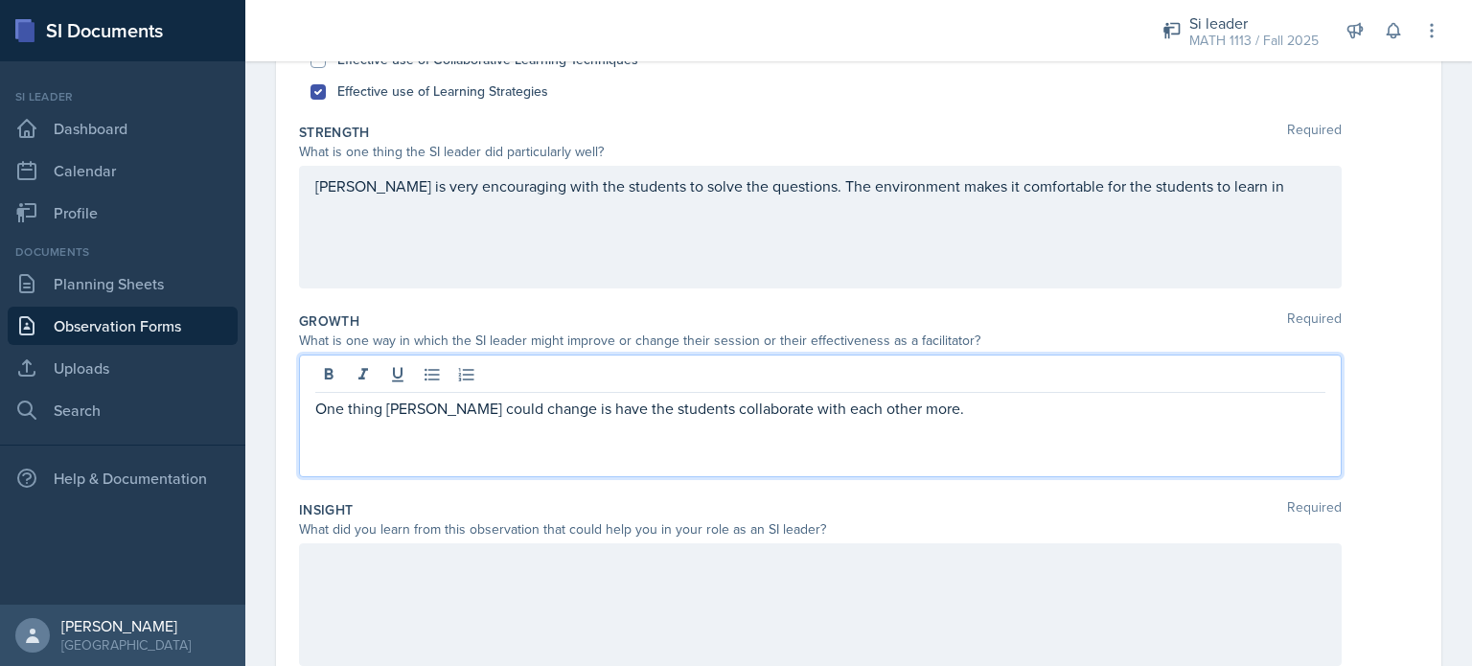
click at [980, 417] on p "One thing Michael could change is have the students collaborate with each other…" at bounding box center [820, 408] width 1010 height 23
click at [1044, 409] on p "One thing Michael could change is have the students collaborate with each other…" at bounding box center [820, 408] width 1010 height 23
click at [425, 402] on p "One thing Michael could change is have the students collaborate with each other…" at bounding box center [820, 420] width 1010 height 46
click at [1299, 405] on p "One thing you could change is have the students collaborate with each other mor…" at bounding box center [820, 408] width 1010 height 23
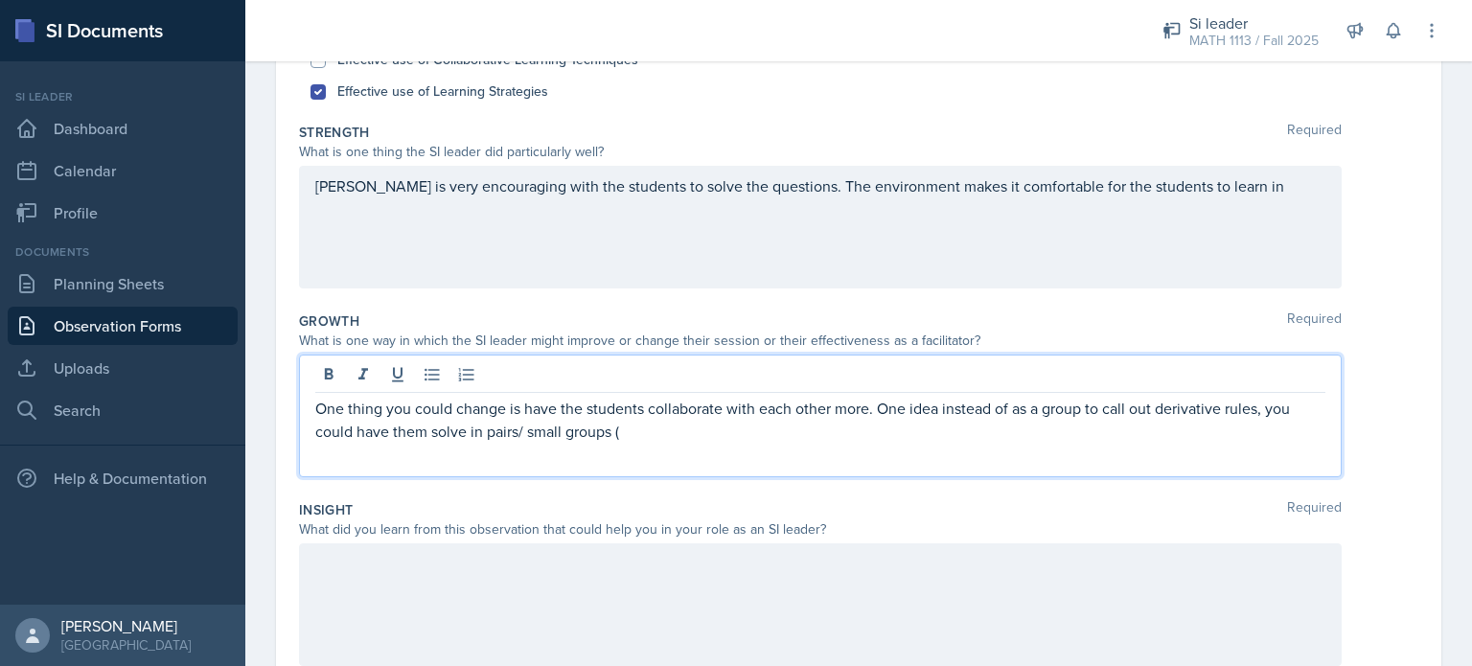
click at [439, 429] on p "One thing you could change is have the students collaborate with each other mor…" at bounding box center [820, 420] width 1010 height 46
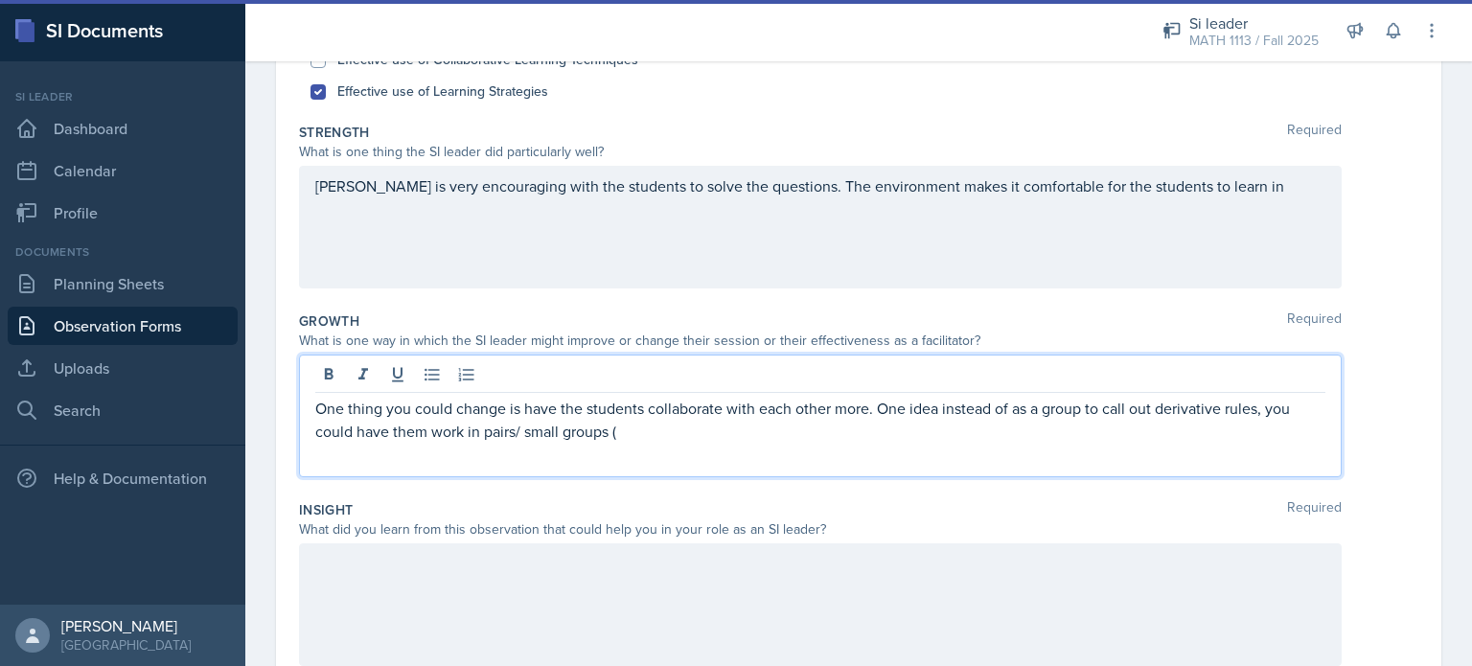
click at [652, 437] on p "One thing you could change is have the students collaborate with each other mor…" at bounding box center [820, 420] width 1010 height 46
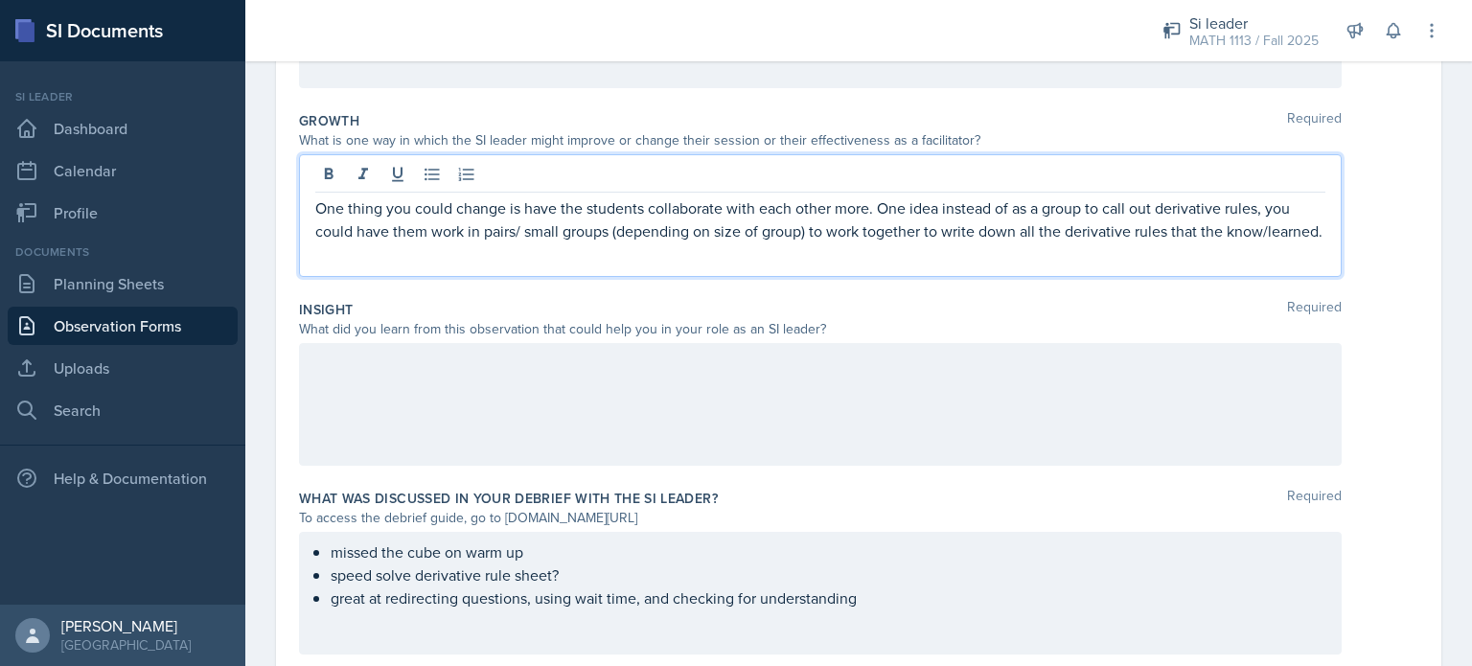
scroll to position [489, 0]
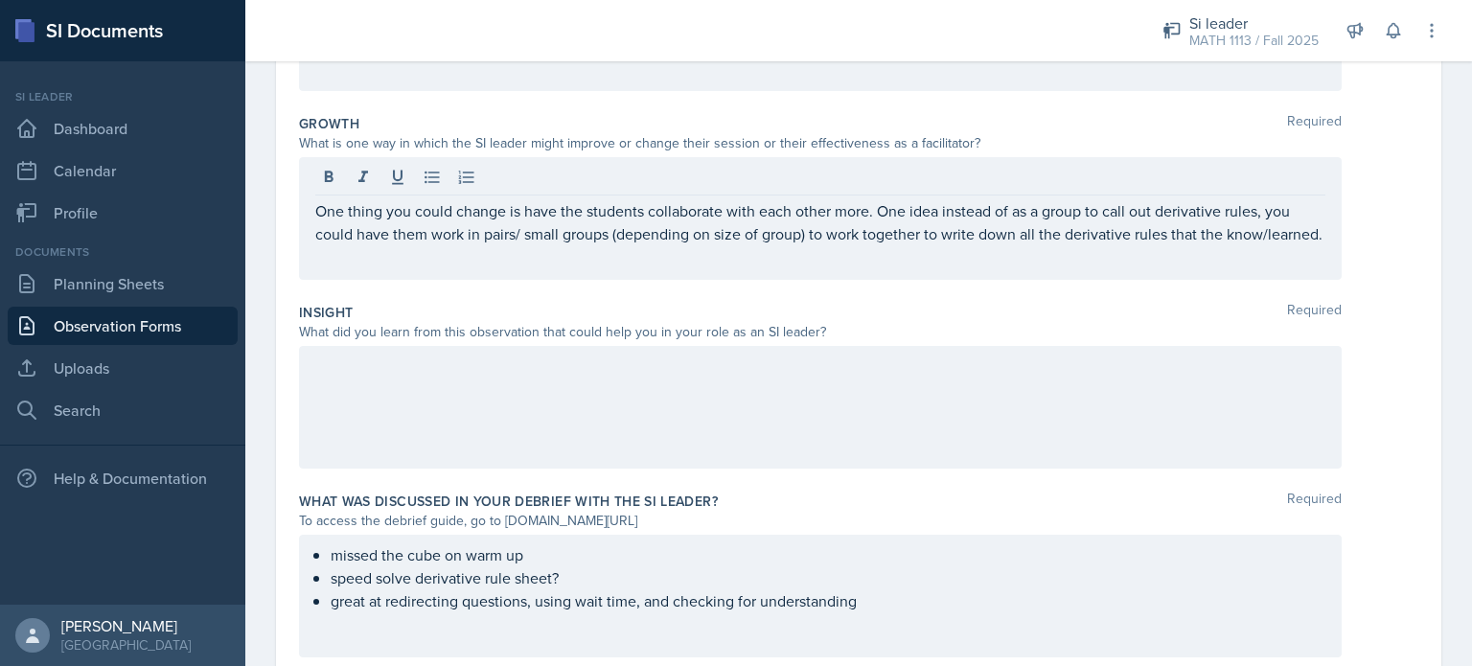
click at [587, 402] on div at bounding box center [820, 407] width 1043 height 123
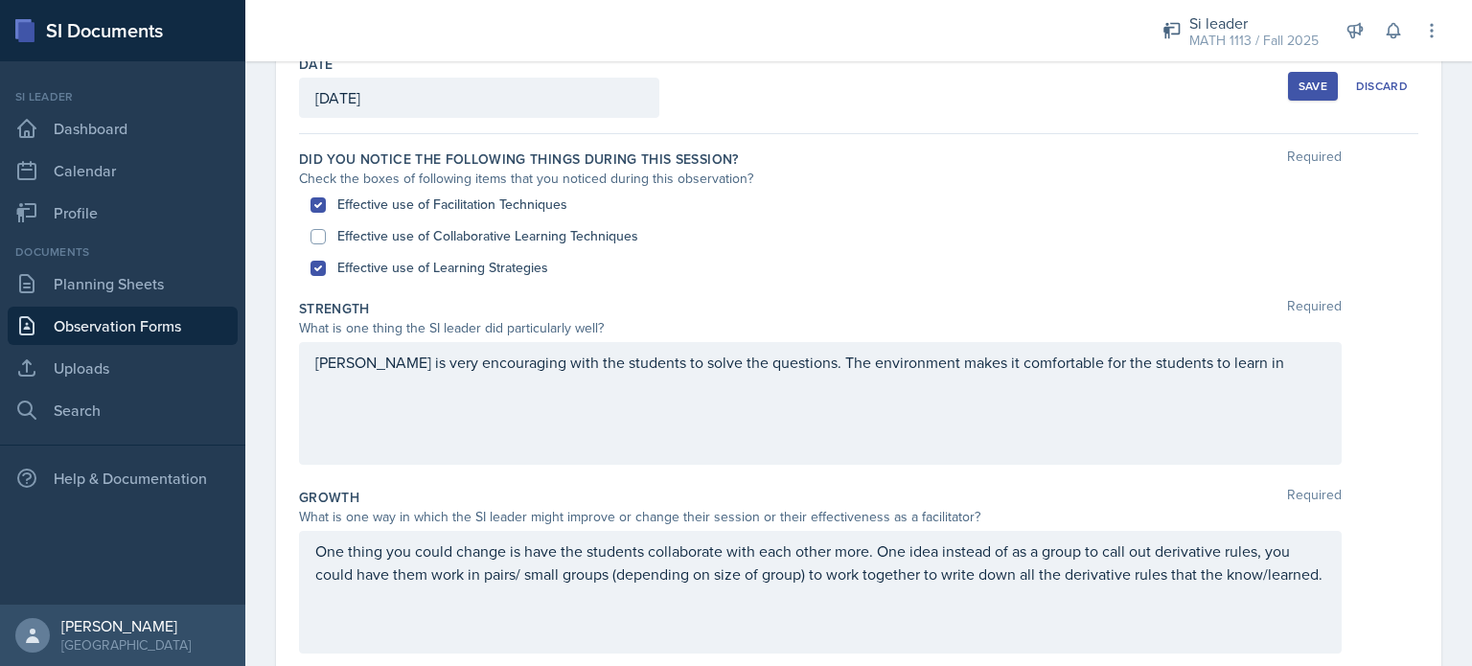
scroll to position [108, 0]
click at [1308, 90] on div "Save" at bounding box center [1312, 88] width 29 height 15
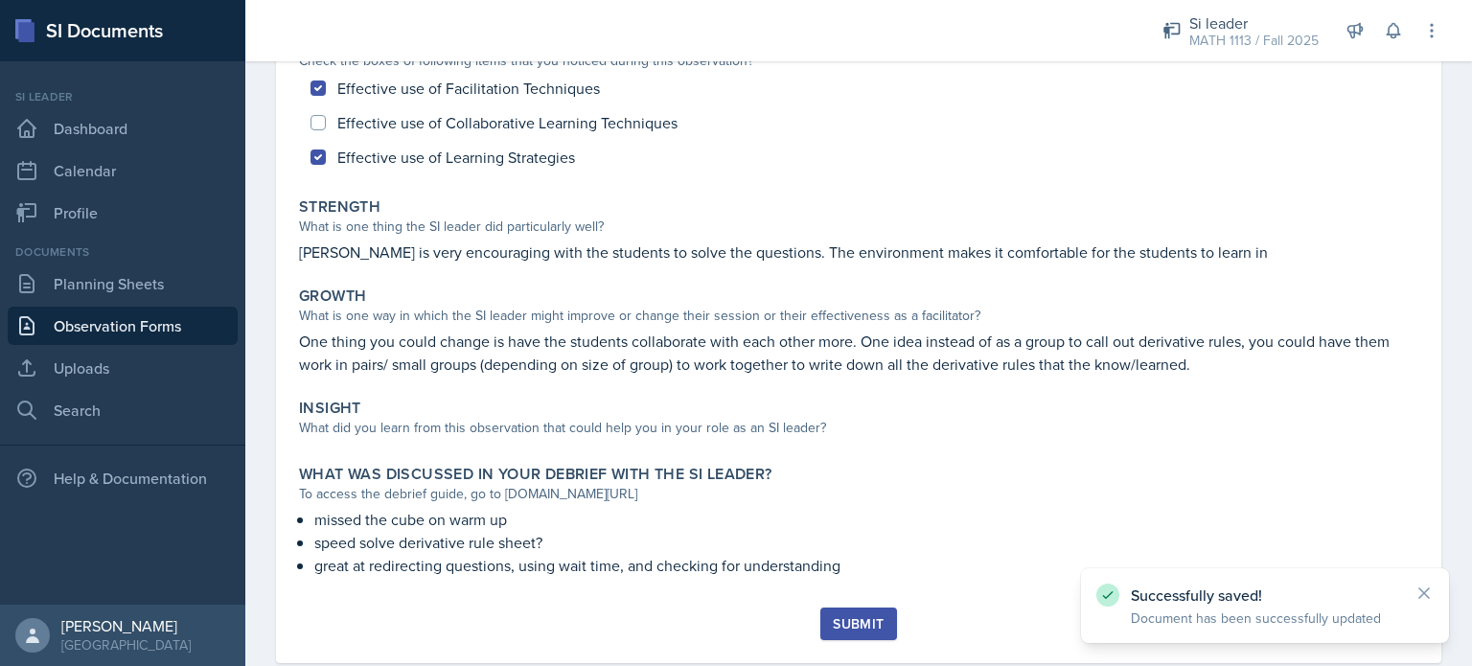
scroll to position [207, 0]
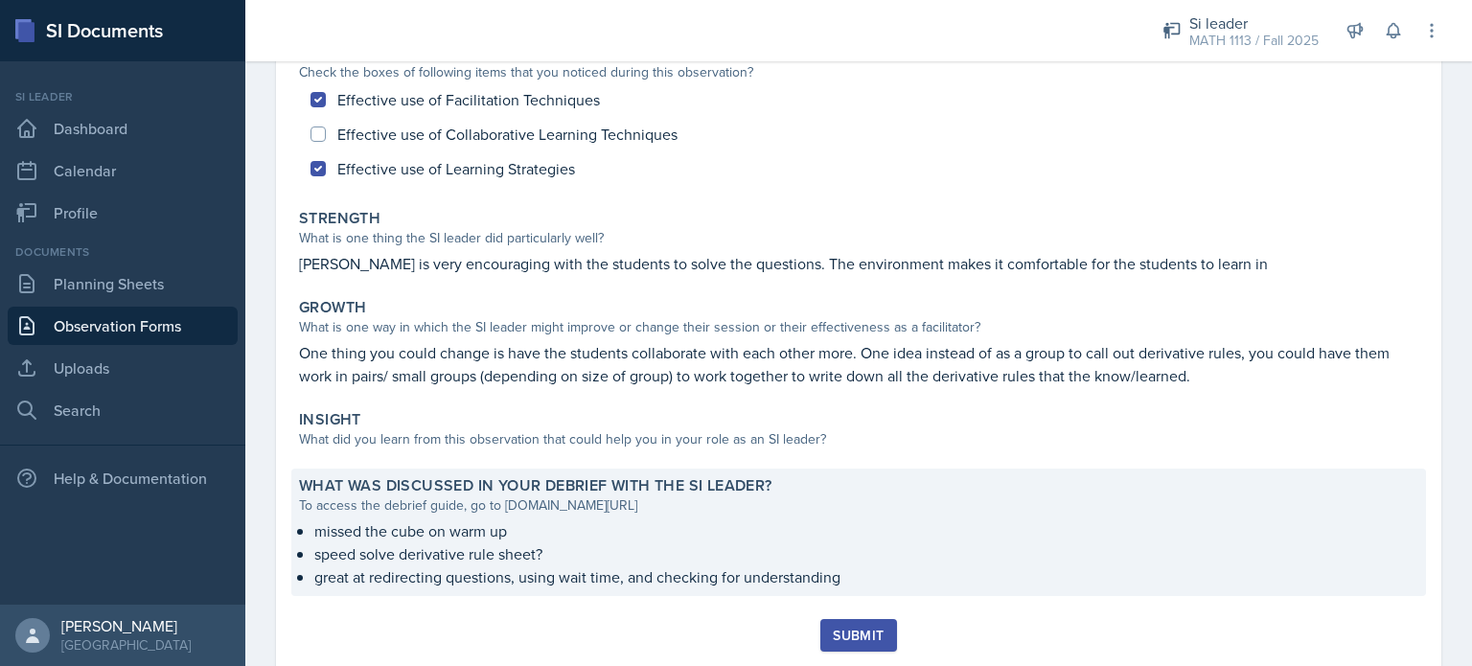
click at [879, 537] on p "missed the cube on warm up" at bounding box center [866, 530] width 1104 height 23
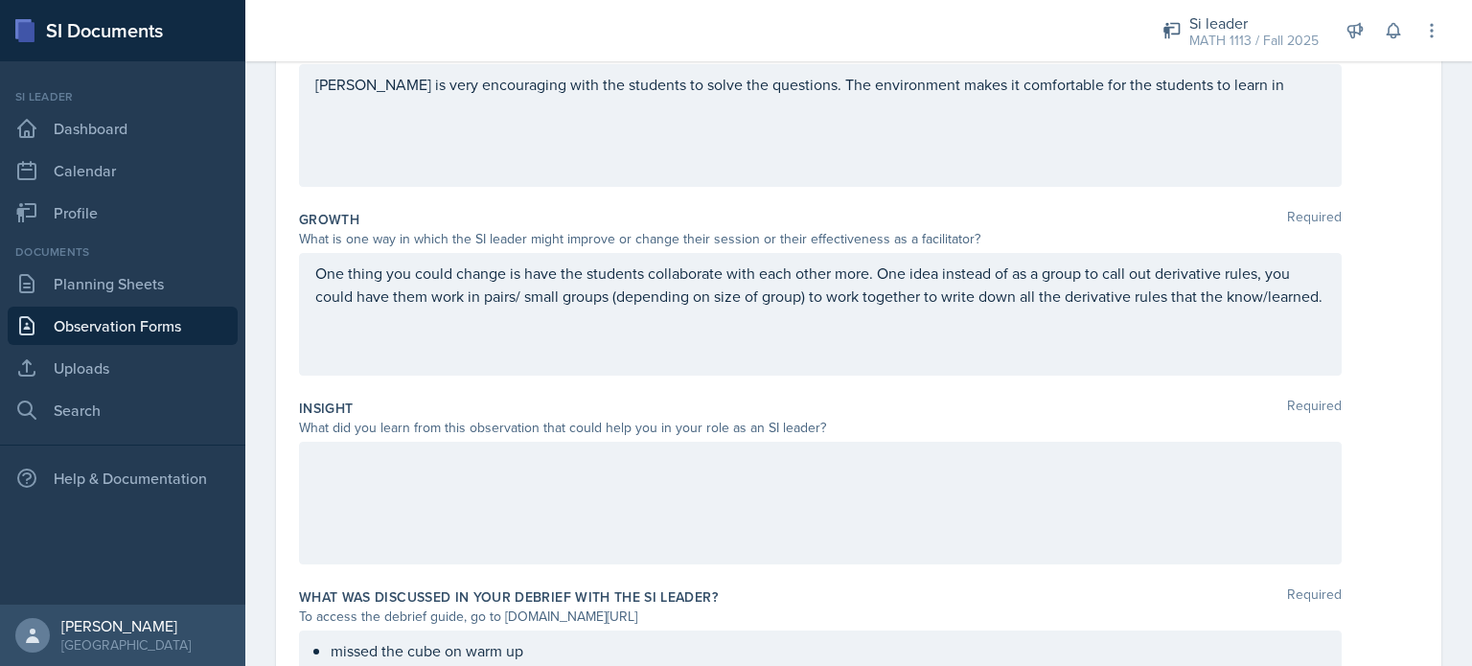
scroll to position [552, 0]
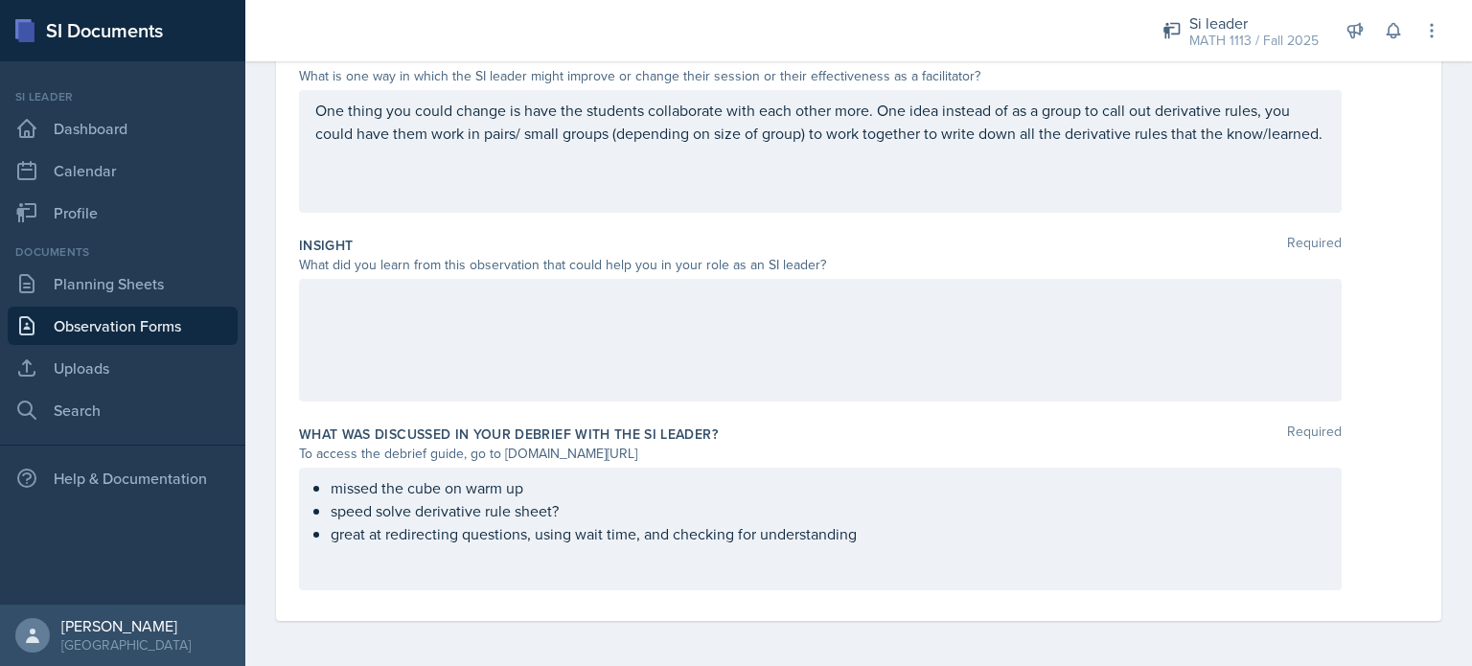
click at [870, 534] on ul "speed solve derivative rule sheet? great at redirecting questions, using wait t…" at bounding box center [828, 522] width 995 height 46
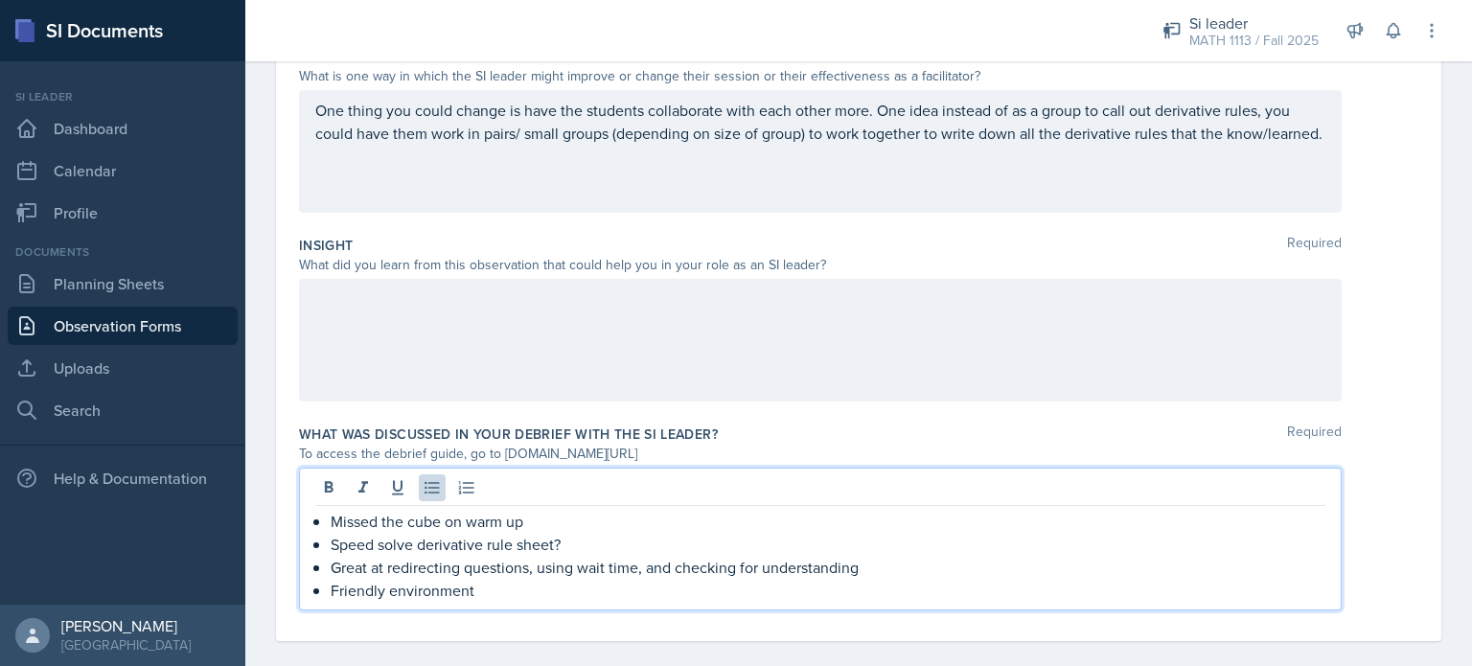
click at [548, 519] on p "Missed the cube on warm up" at bounding box center [828, 521] width 995 height 23
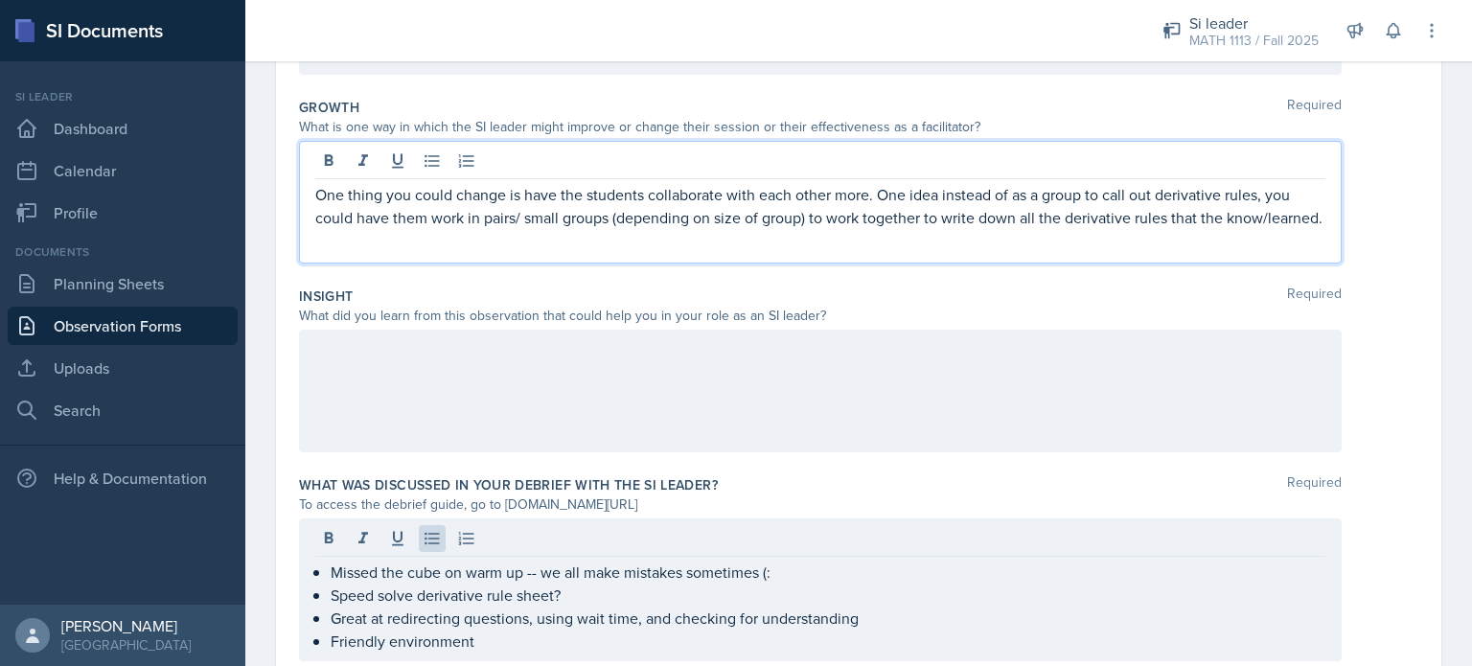
scroll to position [534, 0]
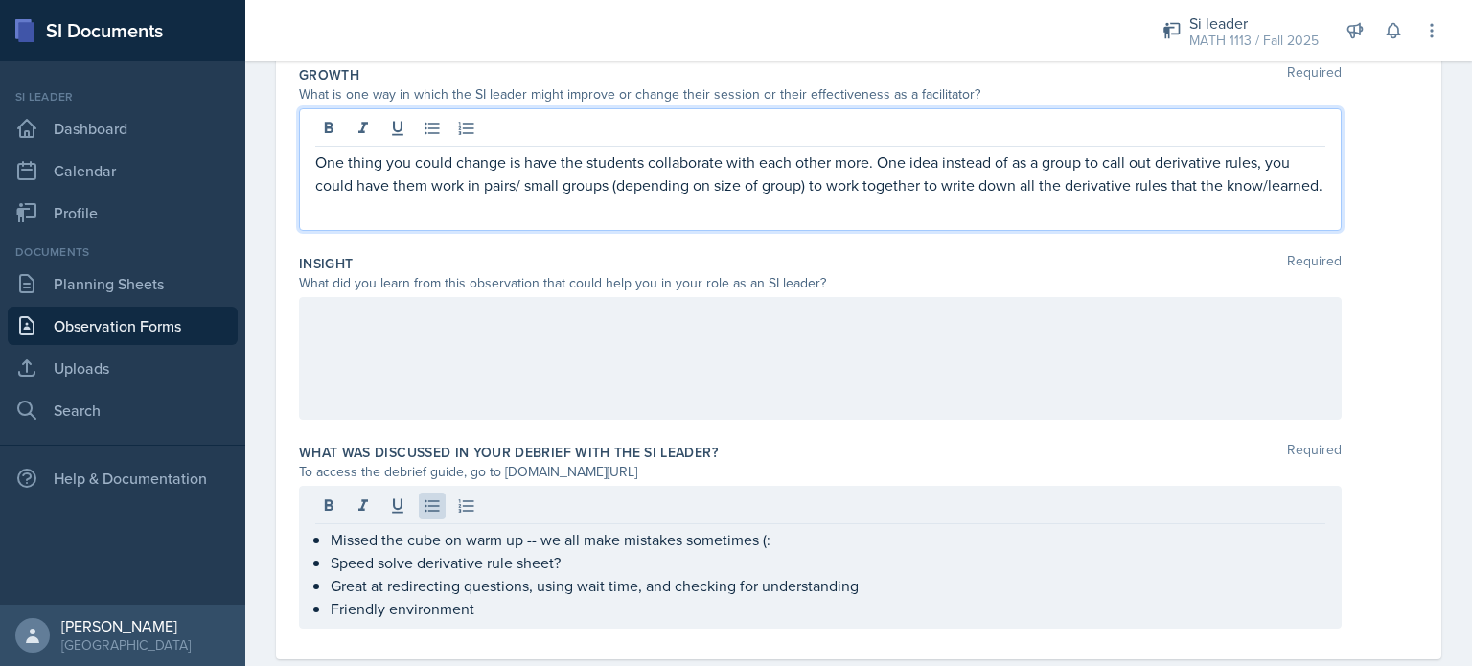
click at [508, 160] on p "One thing you could change is have the students collaborate with each other mor…" at bounding box center [820, 173] width 1010 height 46
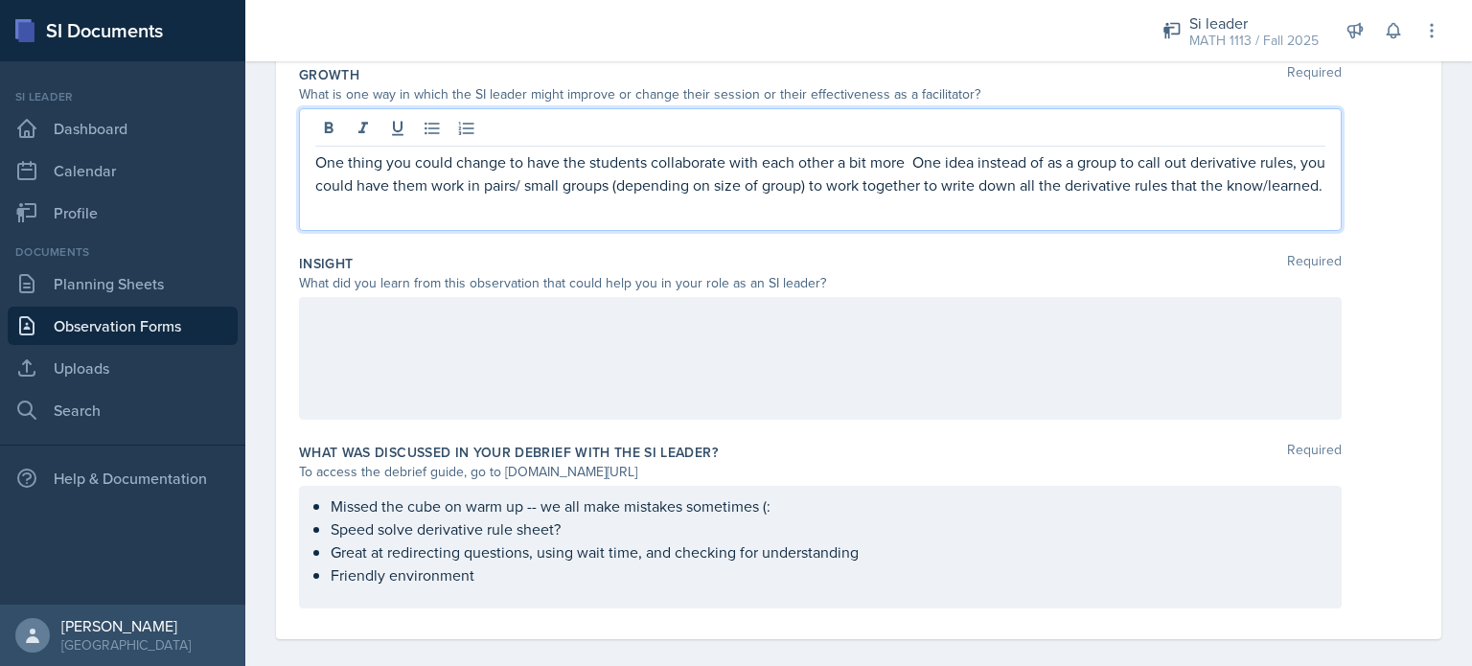
click at [505, 160] on p "One thing you could change to have the students collaborate with each other a b…" at bounding box center [820, 173] width 1010 height 46
drag, startPoint x: 1020, startPoint y: 158, endPoint x: 958, endPoint y: 159, distance: 61.3
click at [958, 159] on p "One thing you could change that could help the students collaborate with each o…" at bounding box center [820, 184] width 1010 height 69
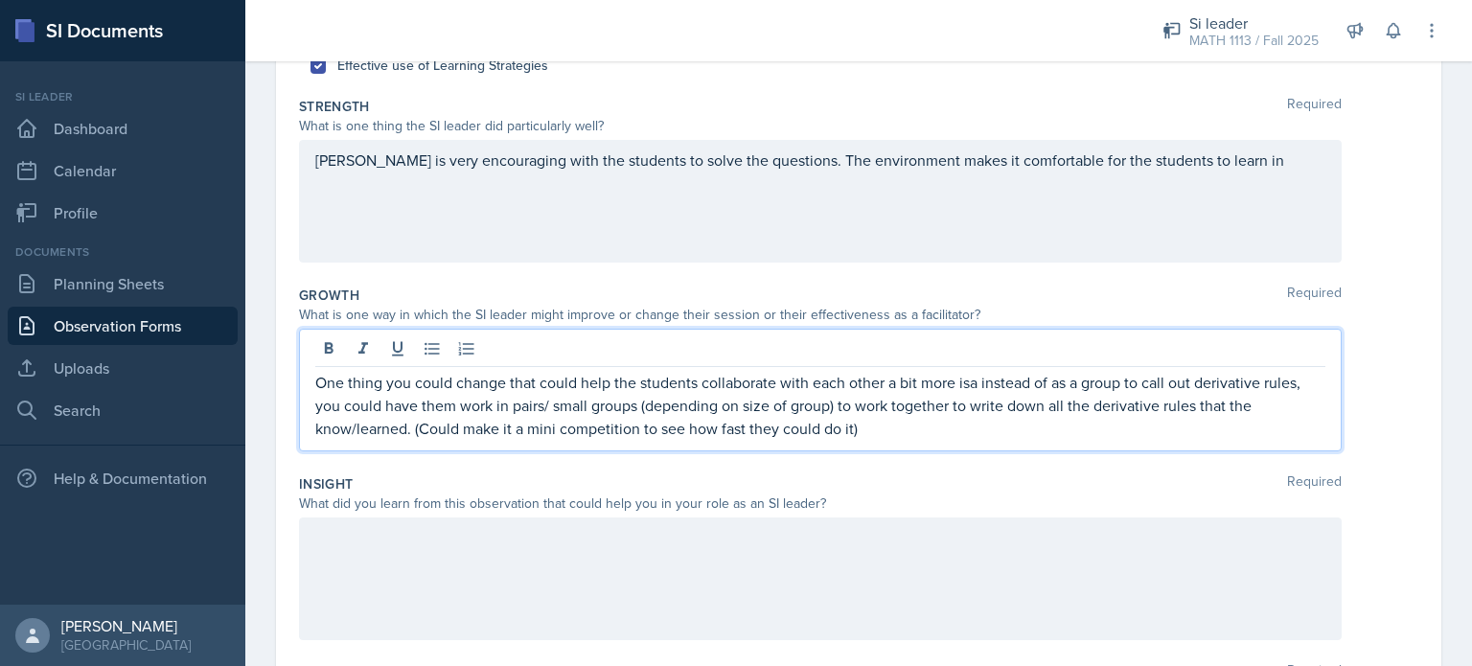
scroll to position [311, 0]
click at [1249, 172] on div "Michael is very encouraging with the students to solve the questions. The envir…" at bounding box center [820, 203] width 1043 height 123
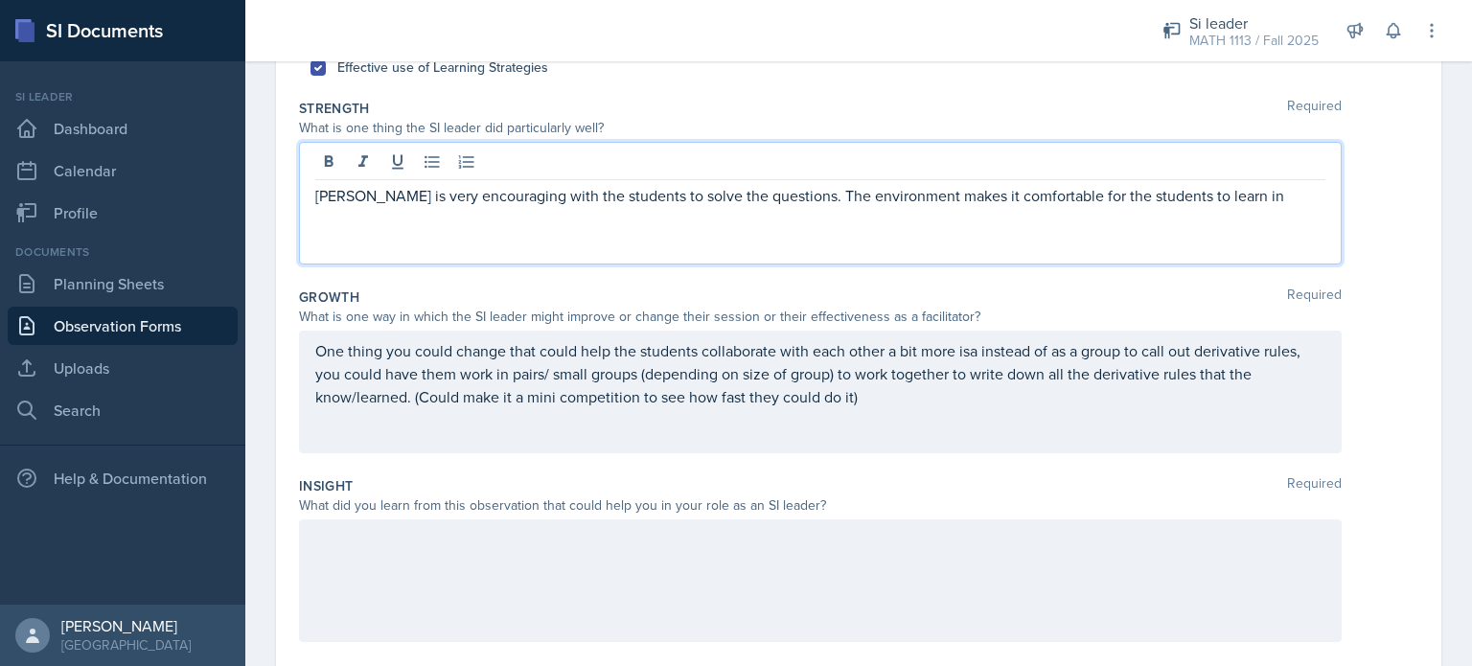
scroll to position [345, 0]
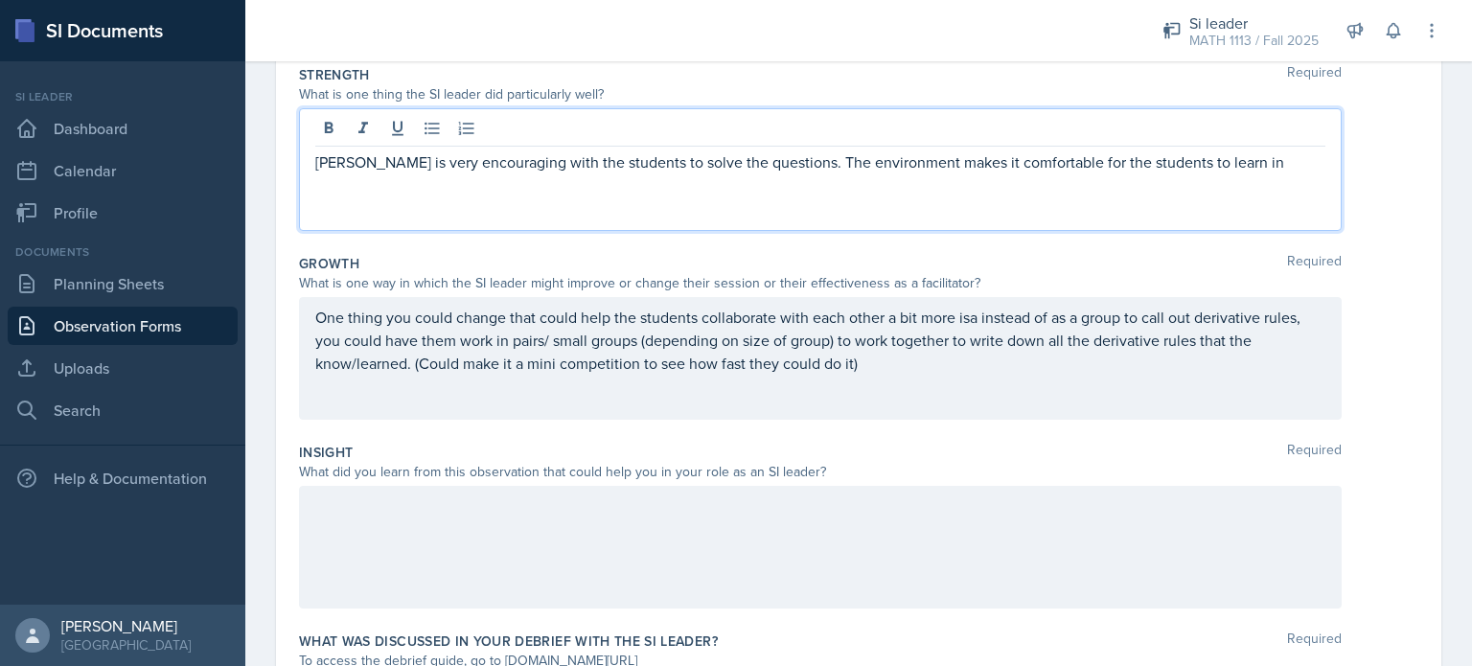
click at [1236, 161] on p "Michael is very encouraging with the students to solve the questions. The envir…" at bounding box center [820, 161] width 1010 height 23
click at [431, 195] on p "Michael is very encouraging with the students to solve the questions. The envir…" at bounding box center [820, 173] width 1010 height 46
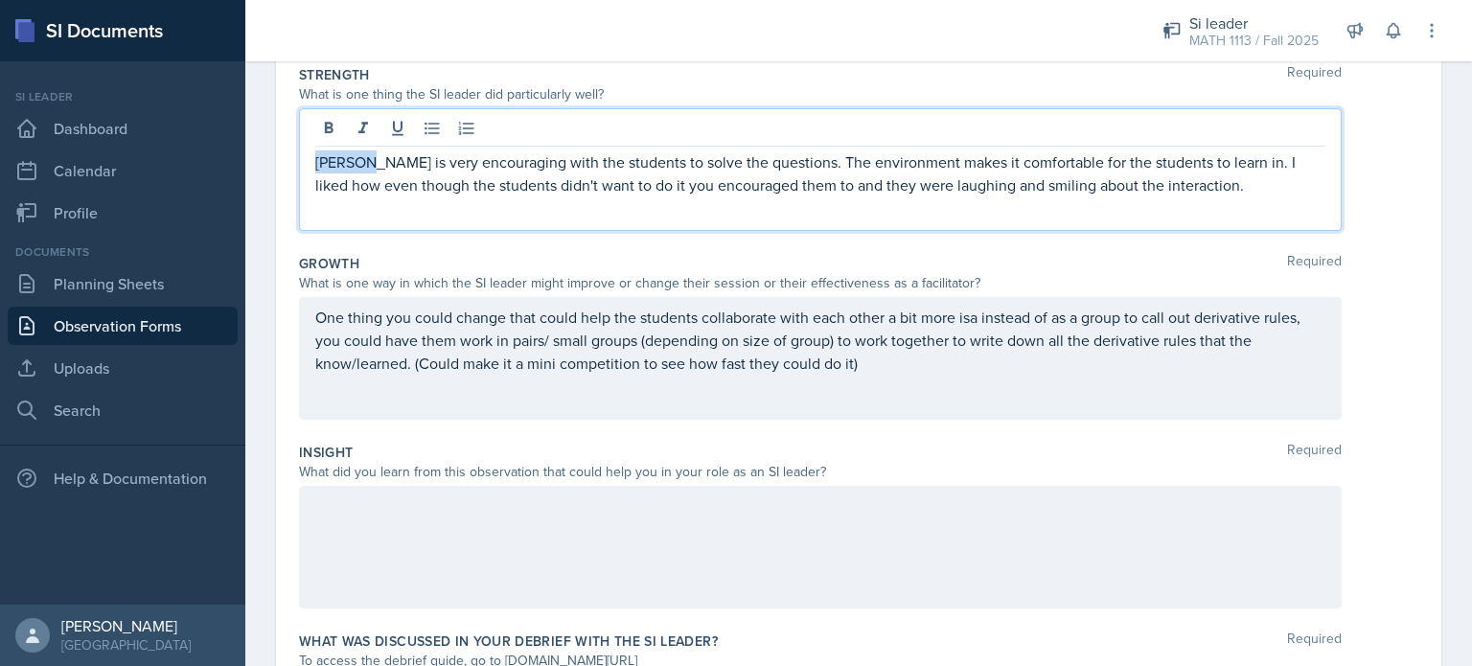
drag, startPoint x: 368, startPoint y: 161, endPoint x: 274, endPoint y: 157, distance: 94.0
click at [274, 157] on div "Date October 15th, 2025 October 2025 28 29 30 1 2 3 4 5 6 7 8 9 10 11 12 13 14 …" at bounding box center [858, 339] width 1227 height 1068
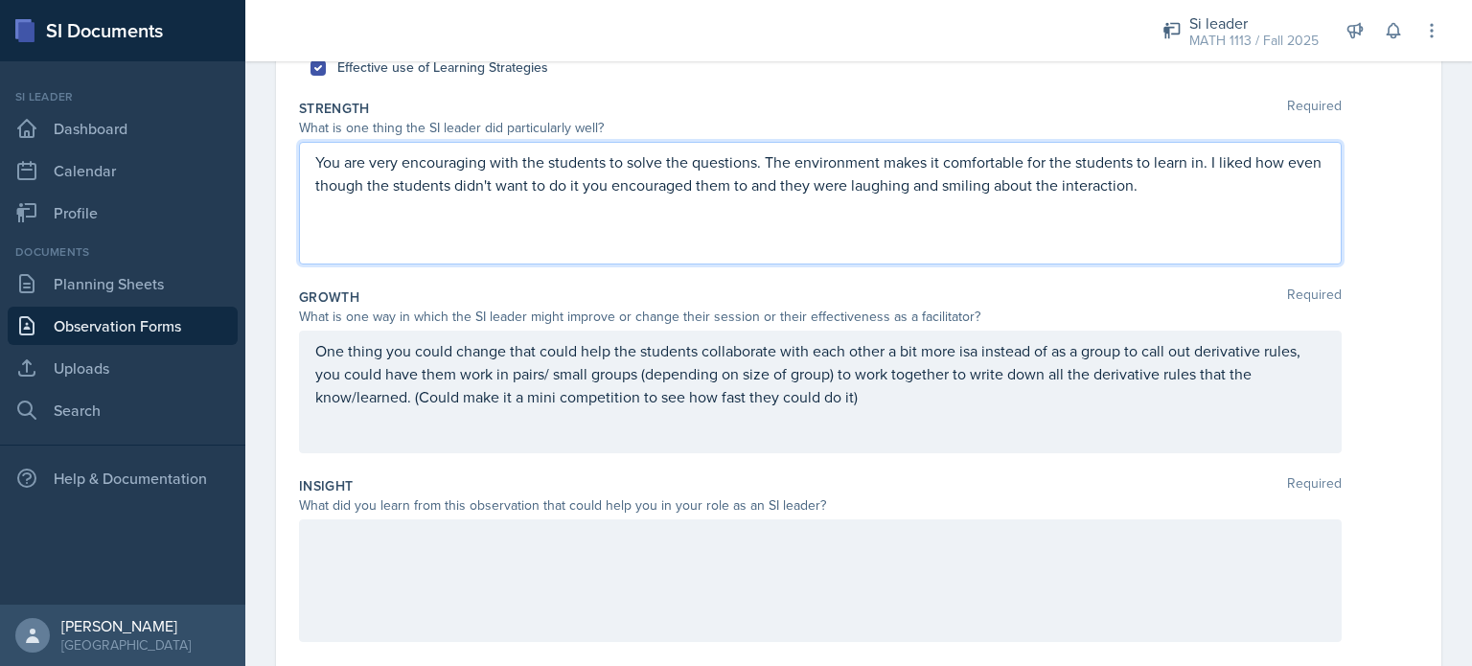
click at [764, 159] on p "You are very encouraging with the students to solve the questions. The environm…" at bounding box center [820, 173] width 1010 height 46
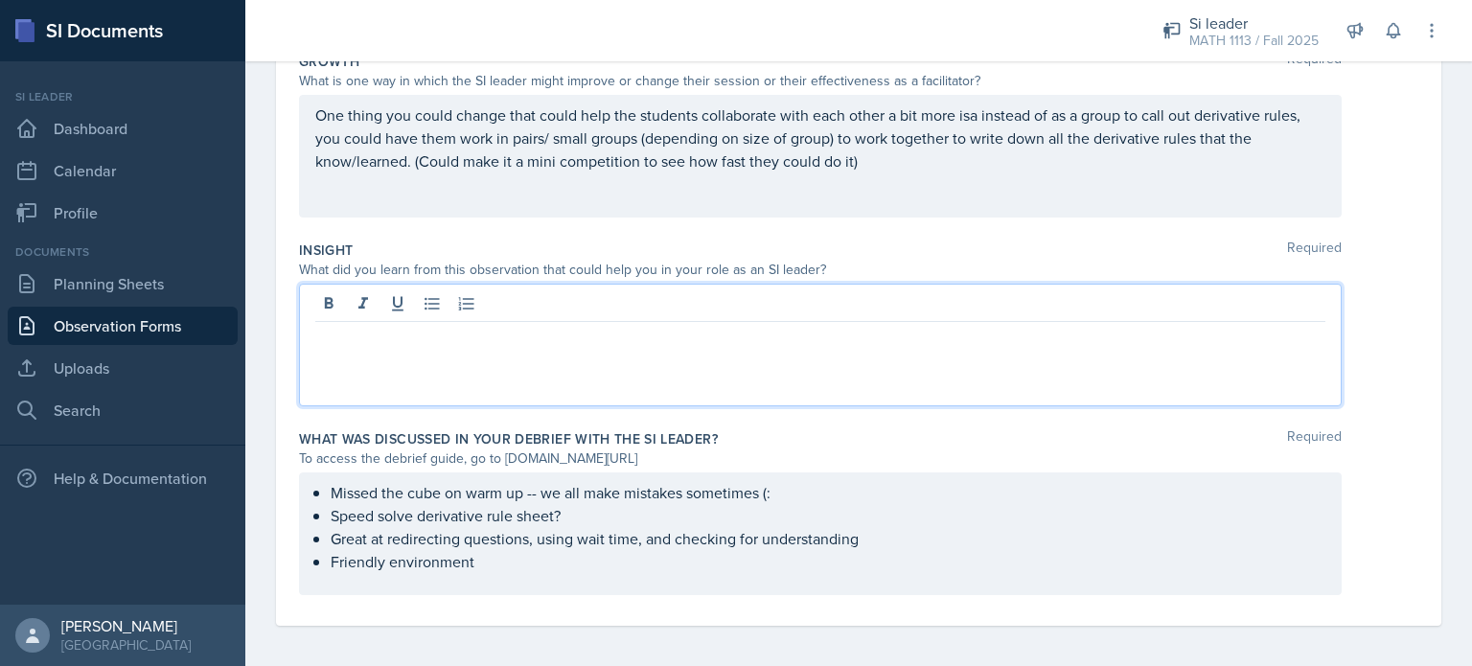
click at [561, 302] on div at bounding box center [820, 345] width 1043 height 123
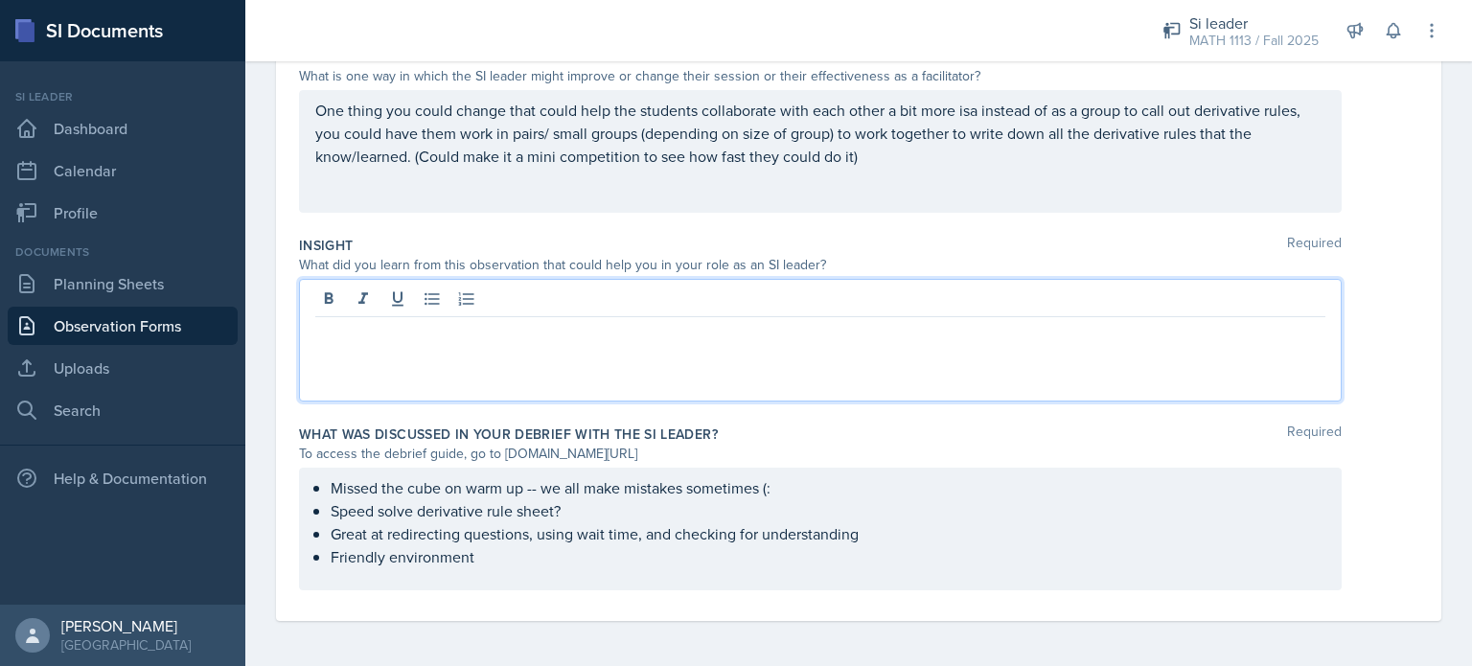
click at [441, 490] on div "Missed the cube on warm up -- we all make mistakes sometimes (: Speed solve der…" at bounding box center [820, 529] width 1043 height 123
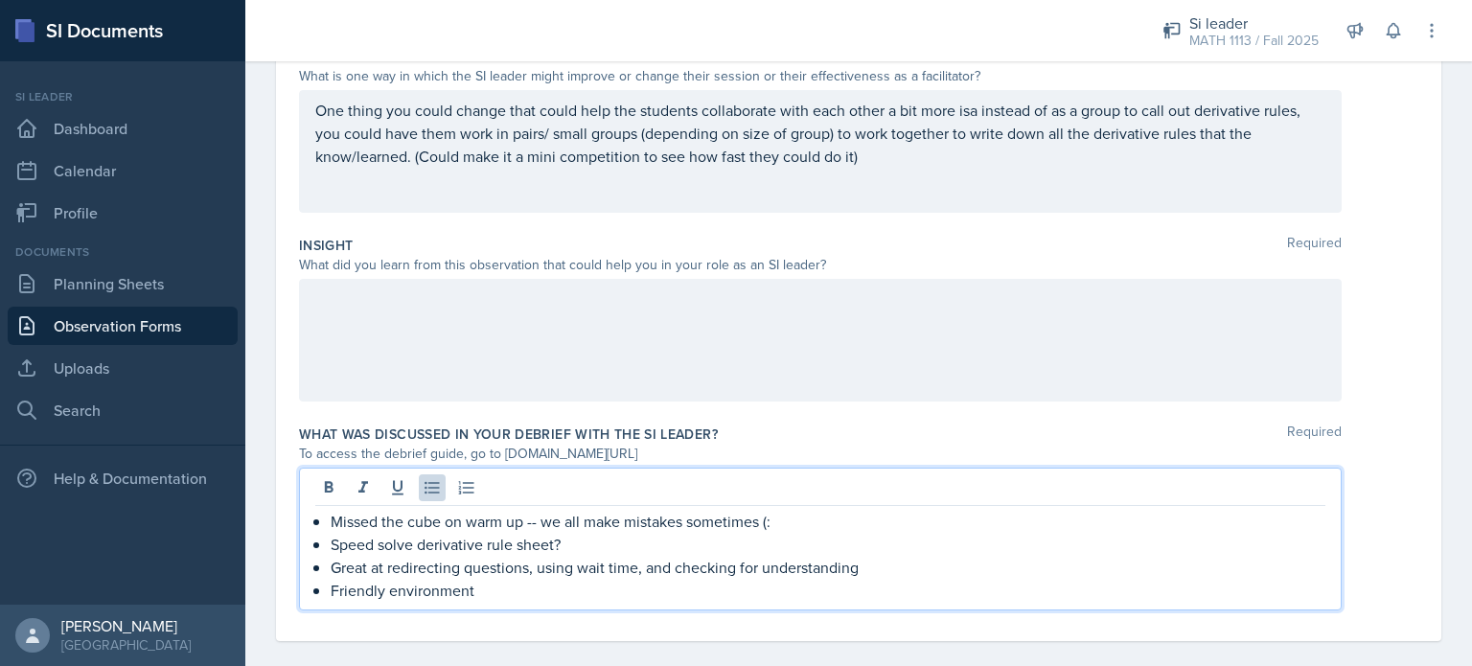
click at [493, 595] on p "Friendly environment" at bounding box center [828, 590] width 995 height 23
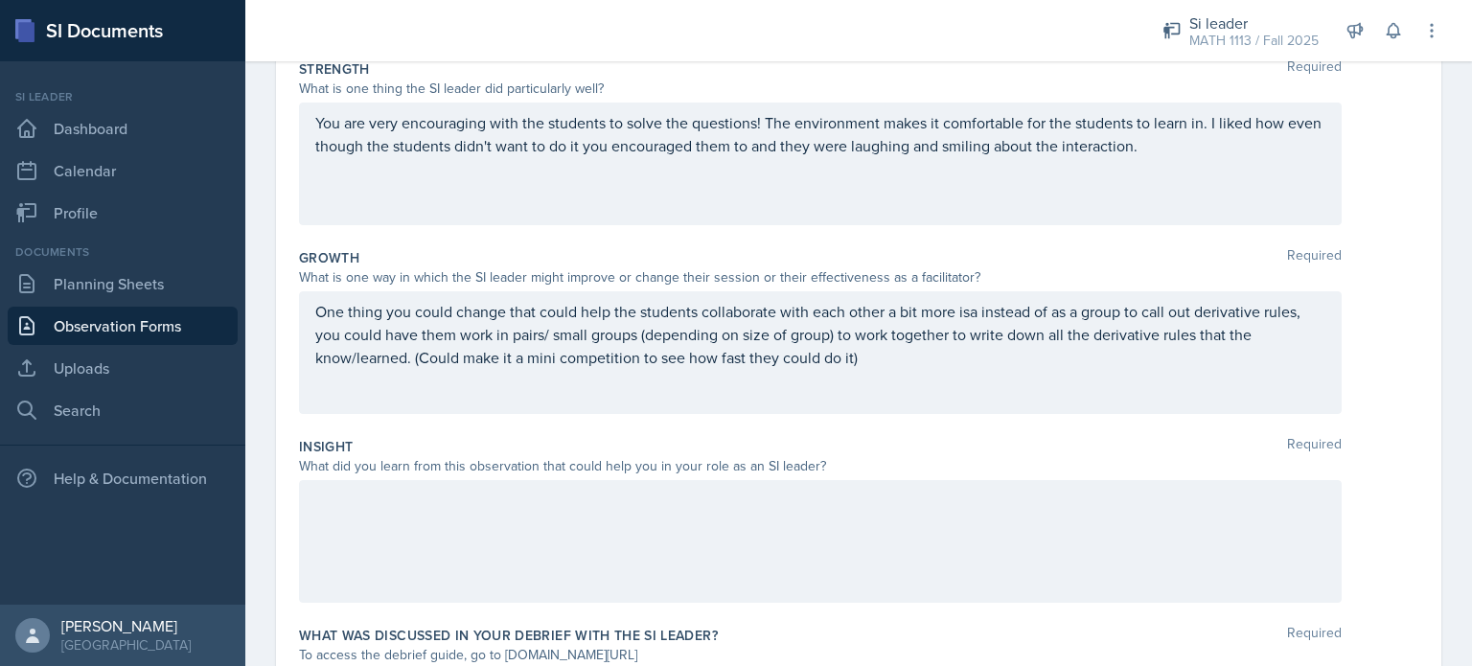
scroll to position [571, 0]
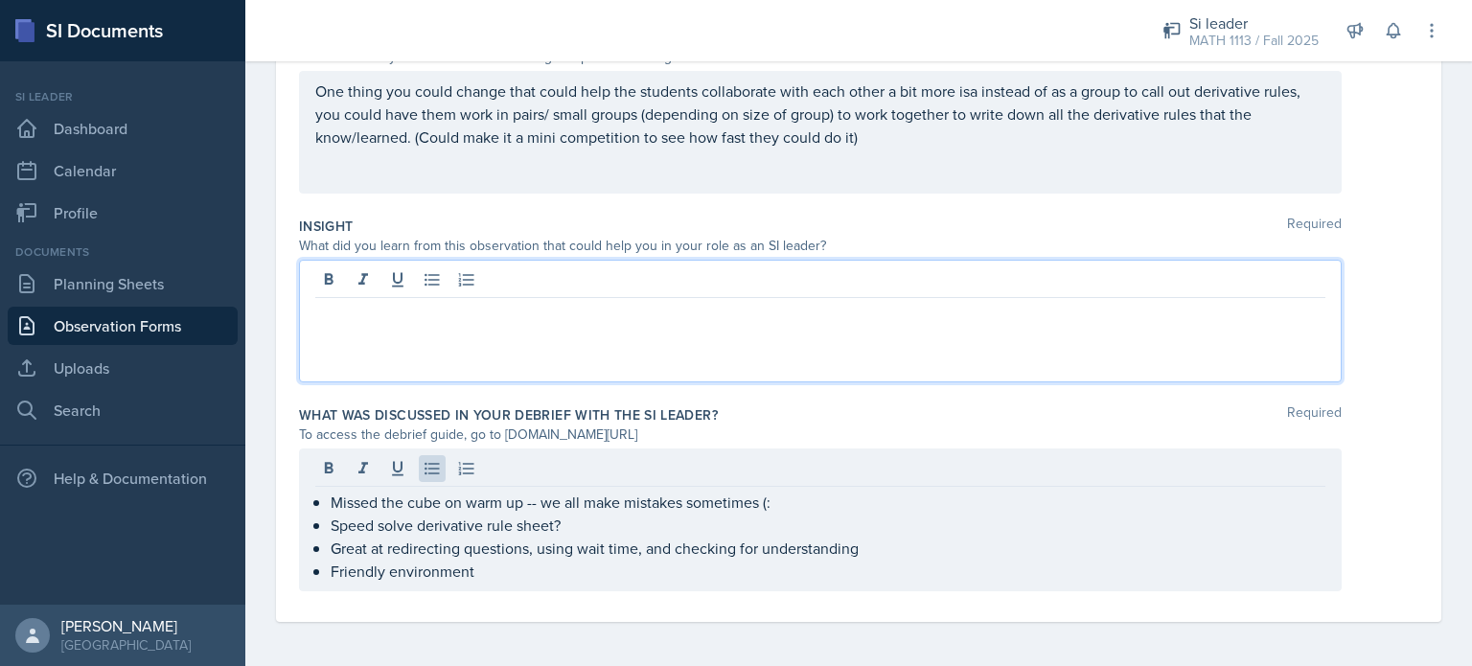
click at [651, 269] on div at bounding box center [820, 321] width 1043 height 123
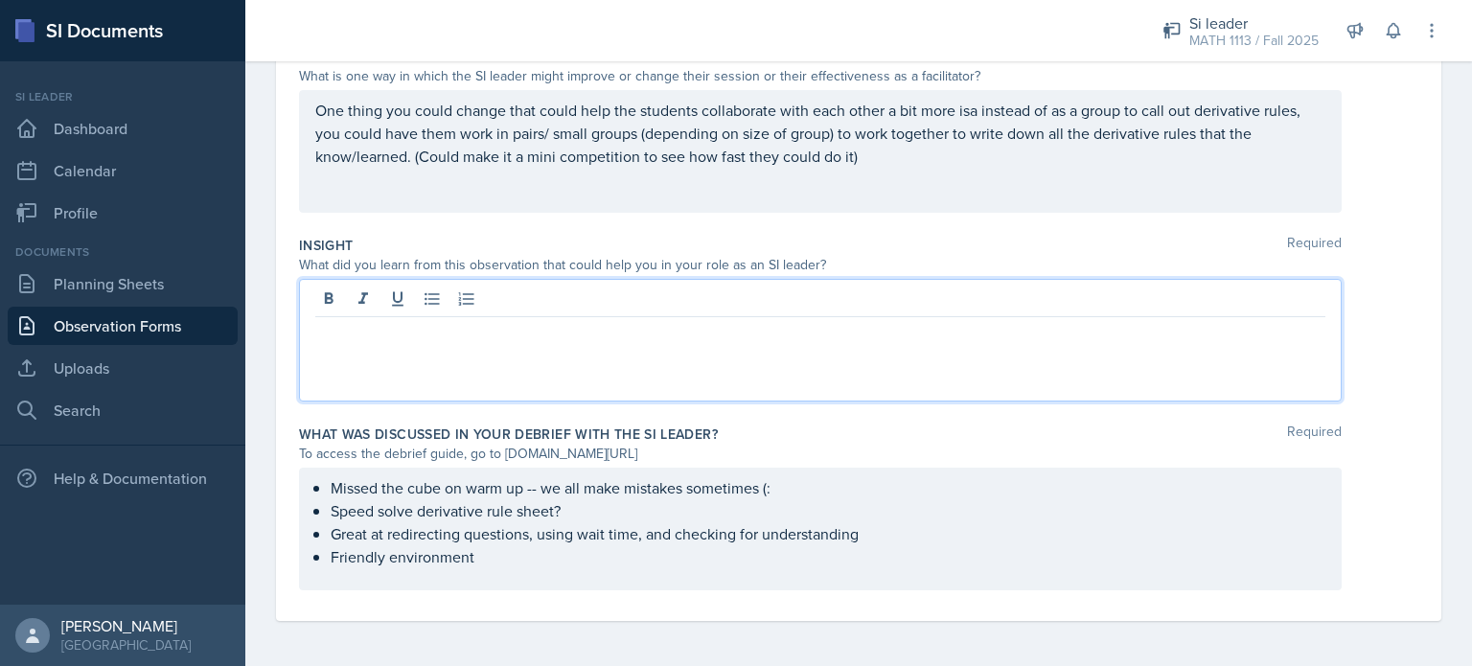
scroll to position [552, 0]
click at [709, 339] on p "Honestly, this is very similar to my sessions I have currently. I think one thi…" at bounding box center [820, 332] width 1010 height 23
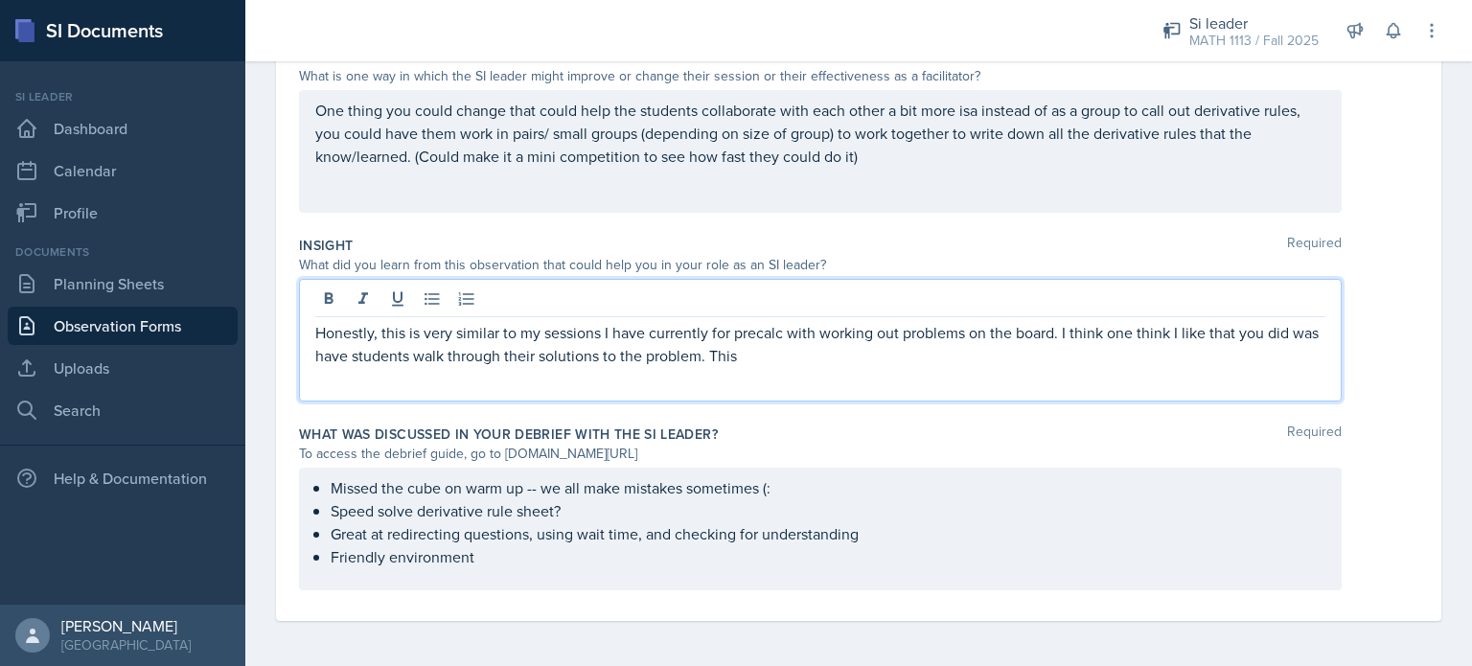
click at [745, 334] on p "Honestly, this is very similar to my sessions I have currently for precalc with…" at bounding box center [820, 344] width 1010 height 46
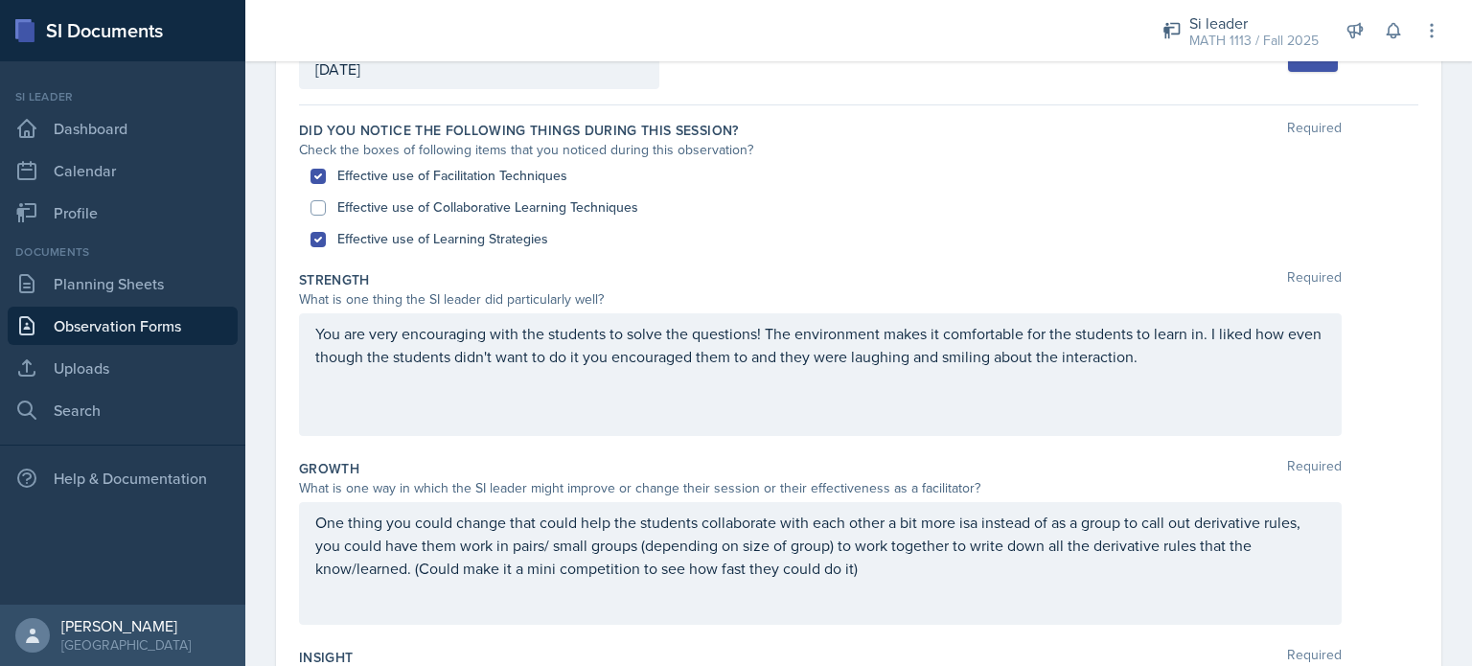
scroll to position [134, 0]
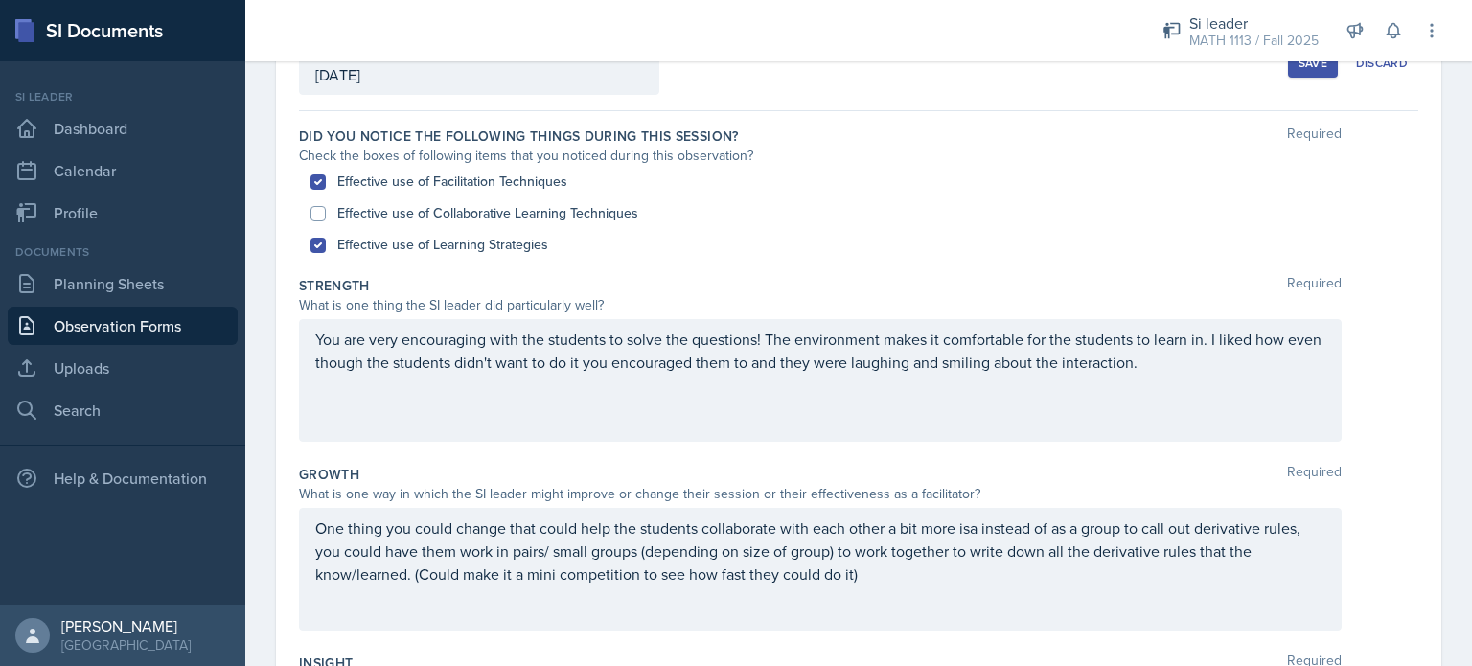
click at [1298, 70] on div "Save" at bounding box center [1312, 63] width 29 height 15
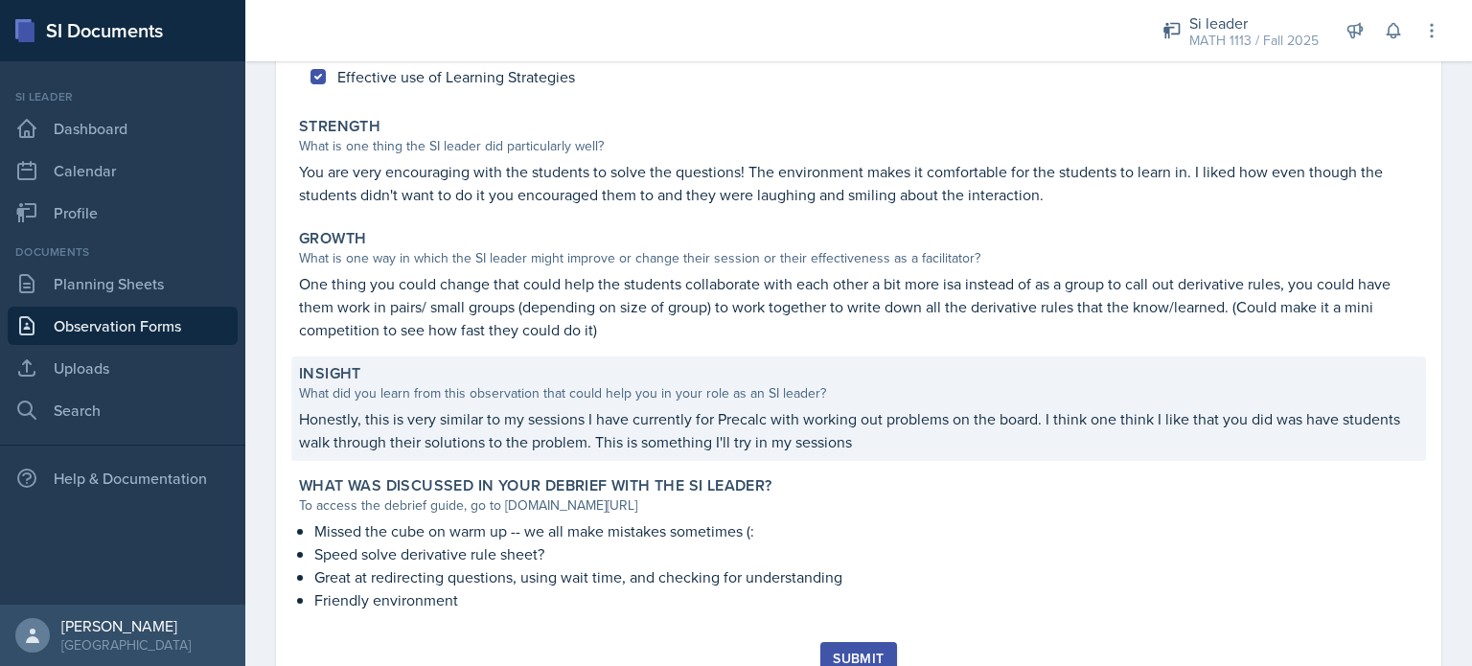
scroll to position [299, 0]
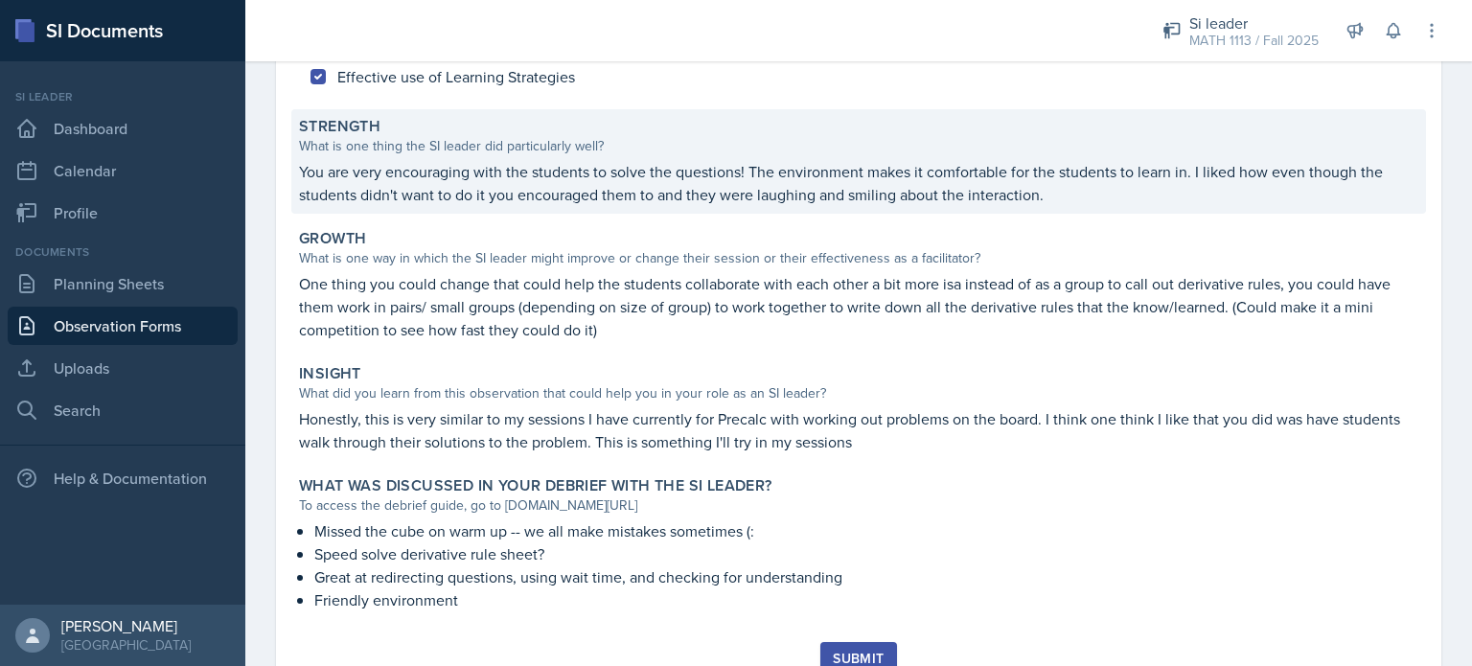
click at [1097, 180] on p "You are very encouraging with the students to solve the questions! The environm…" at bounding box center [858, 183] width 1119 height 46
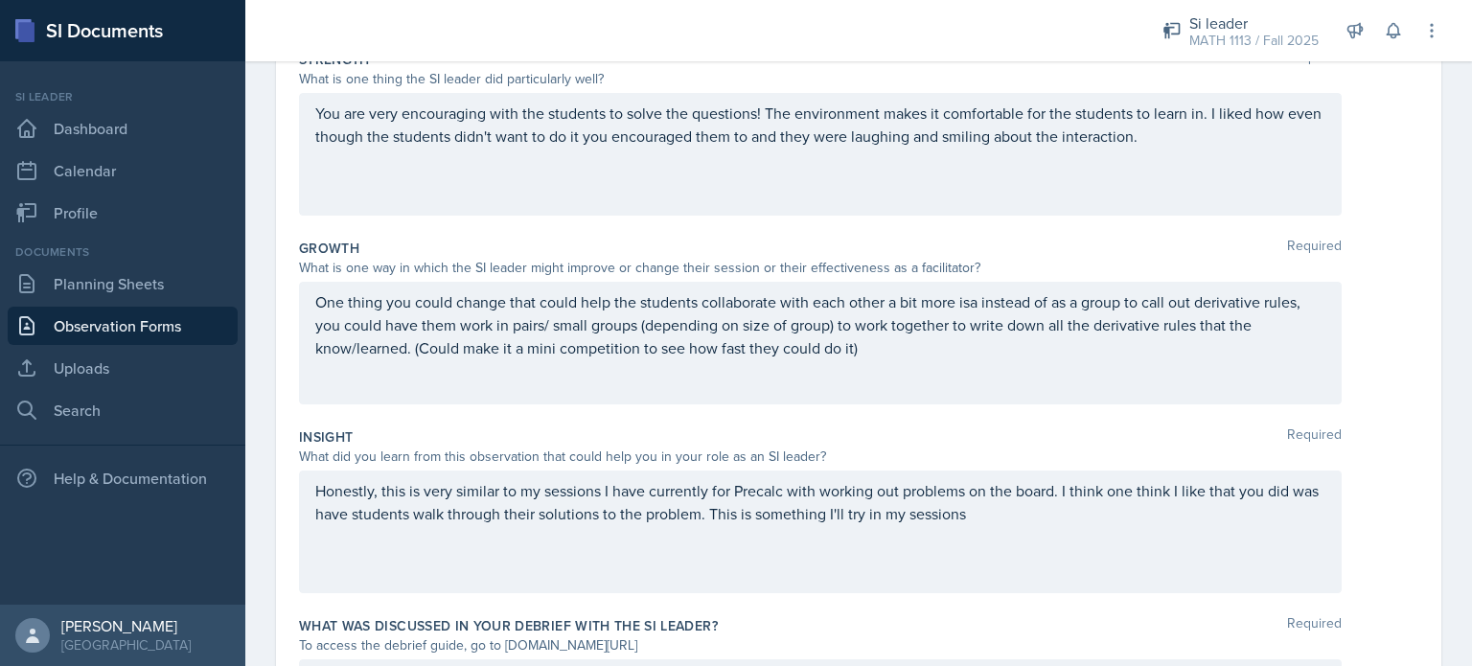
scroll to position [360, 0]
click at [1192, 147] on div "You are very encouraging with the students to solve the questions! The environm…" at bounding box center [820, 154] width 1043 height 123
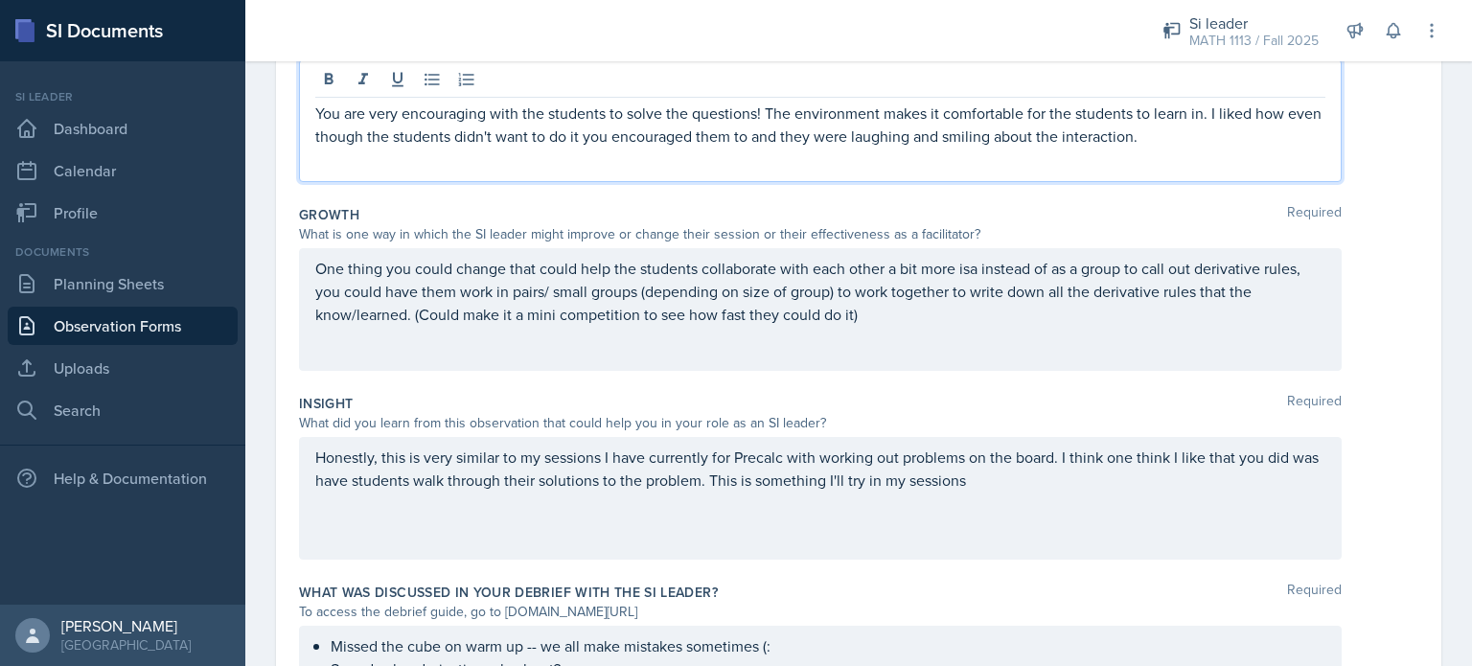
click at [1185, 134] on p "You are very encouraging with the students to solve the questions! The environm…" at bounding box center [820, 125] width 1010 height 46
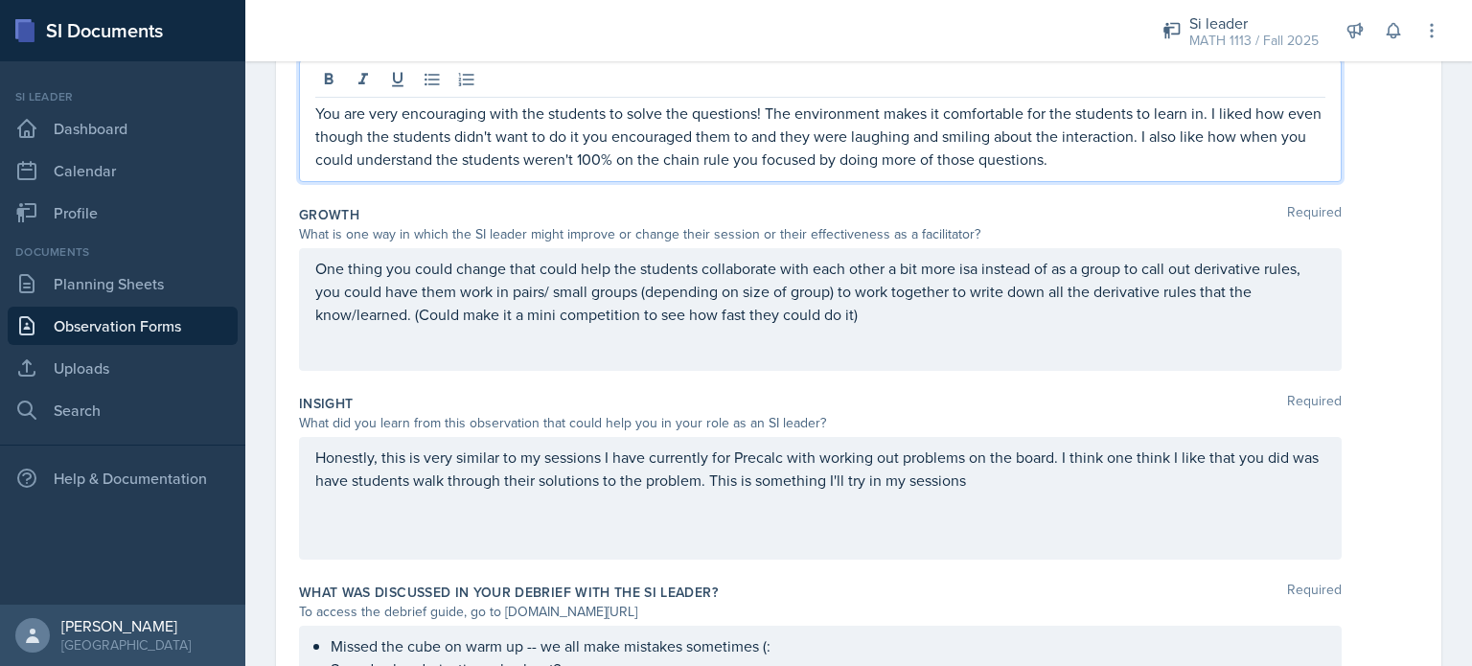
click at [863, 425] on div "What did you learn from this observation that could help you in your role as an…" at bounding box center [820, 423] width 1043 height 20
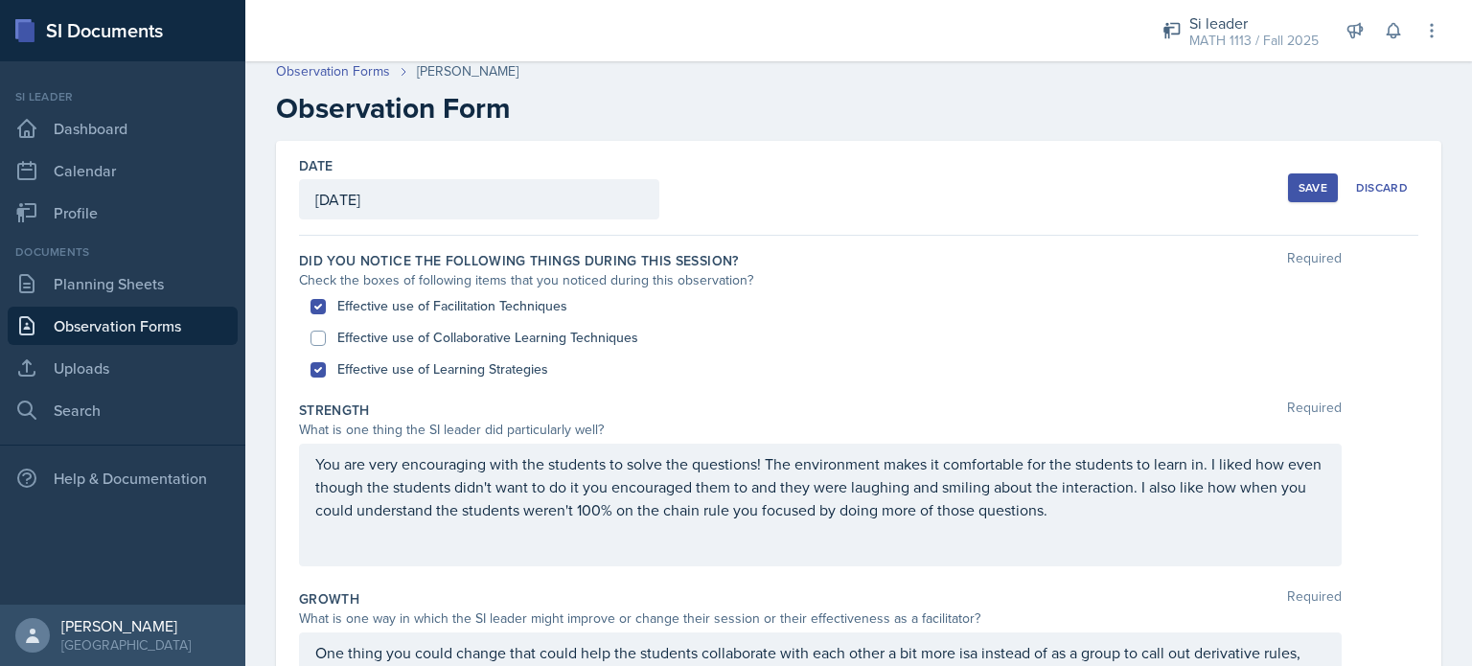
scroll to position [0, 0]
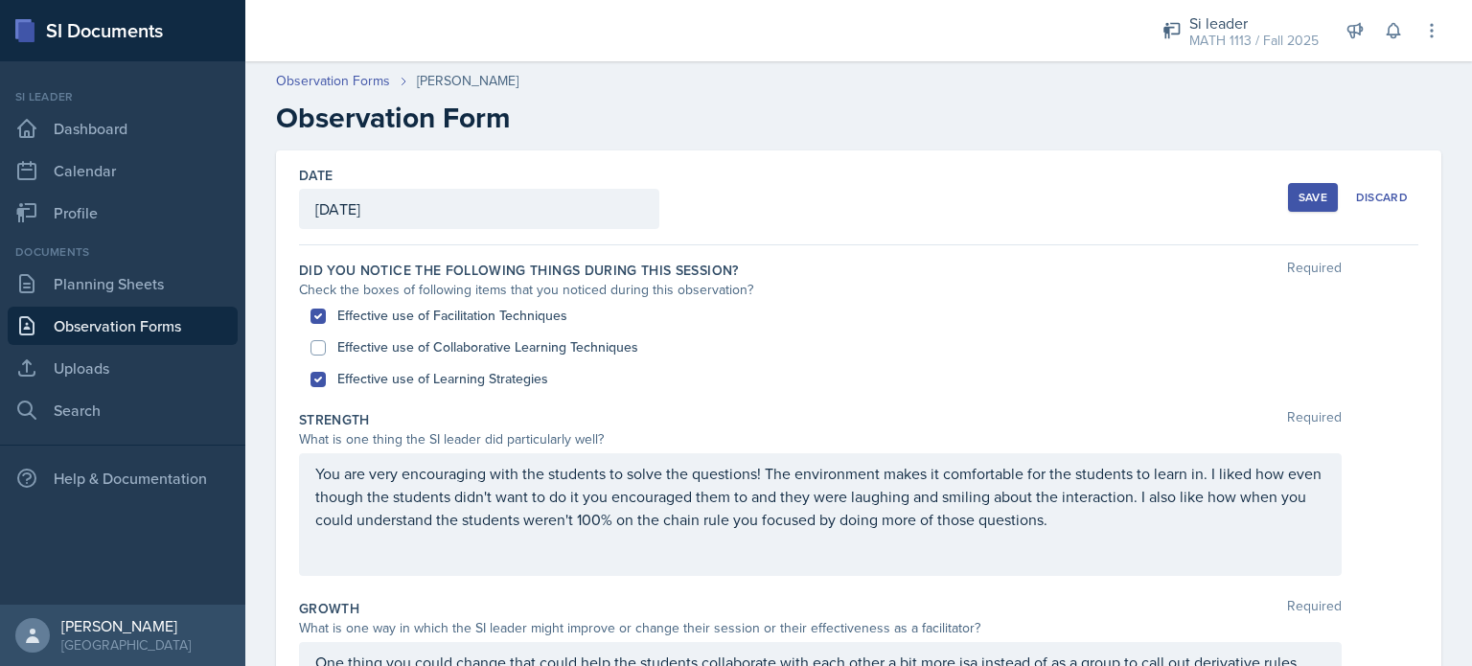
click at [1289, 210] on button "Save" at bounding box center [1313, 197] width 50 height 29
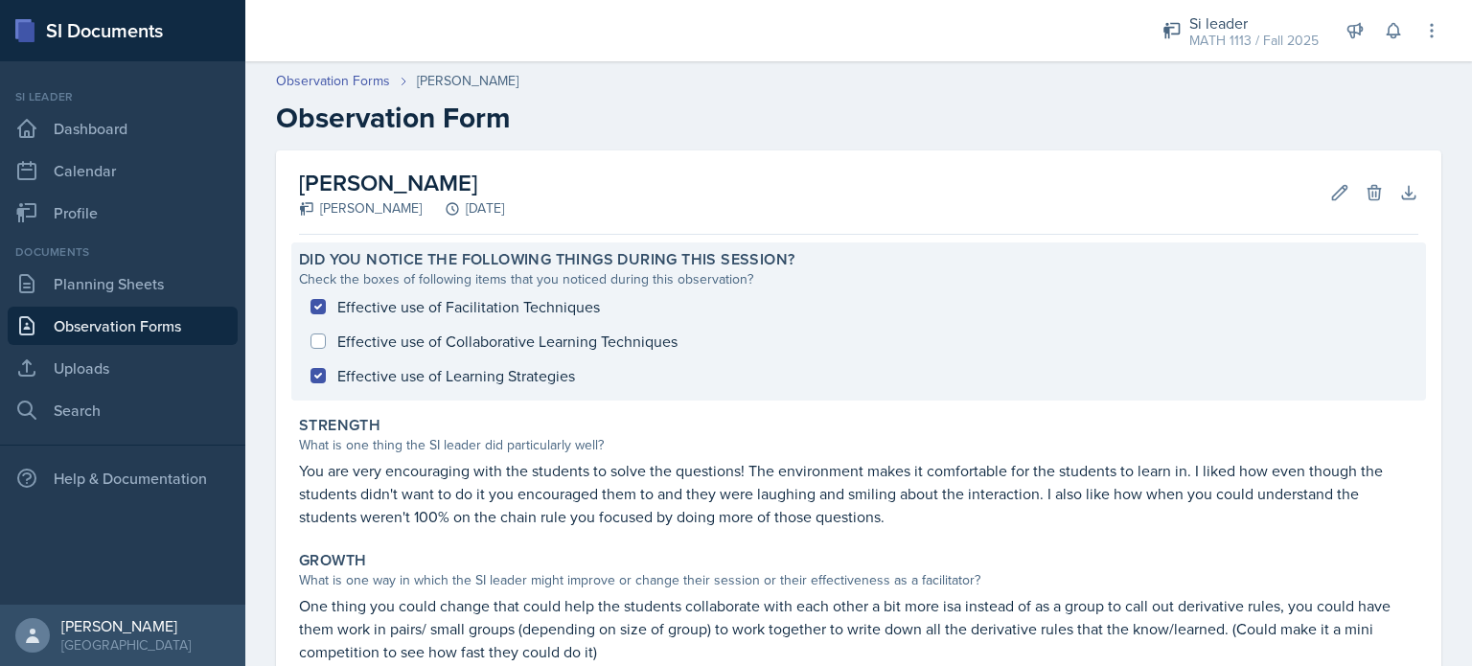
click at [563, 342] on div "Effective use of Facilitation Techniques Effective use of Collaborative Learnin…" at bounding box center [858, 340] width 1119 height 103
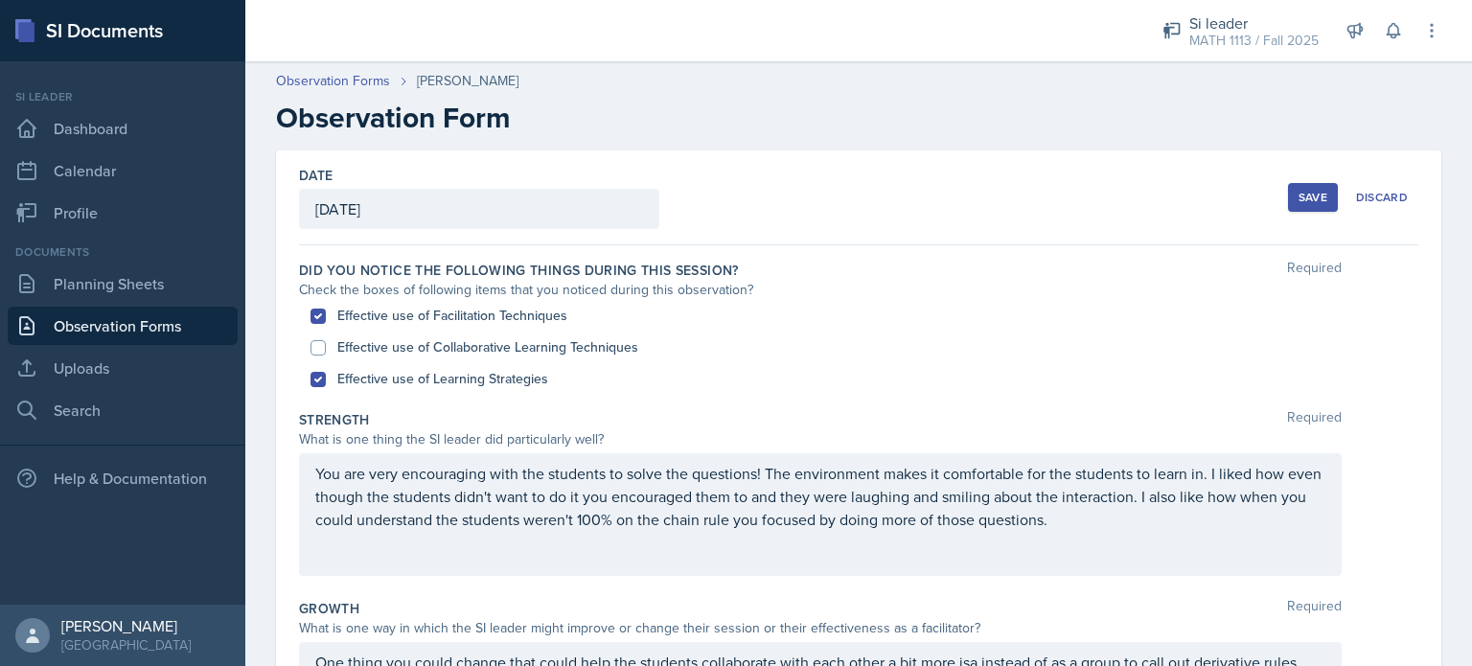
click at [464, 343] on label "Effective use of Collaborative Learning Techniques" at bounding box center [487, 347] width 301 height 20
click at [326, 343] on input "Effective use of Collaborative Learning Techniques" at bounding box center [317, 347] width 15 height 15
checkbox input "true"
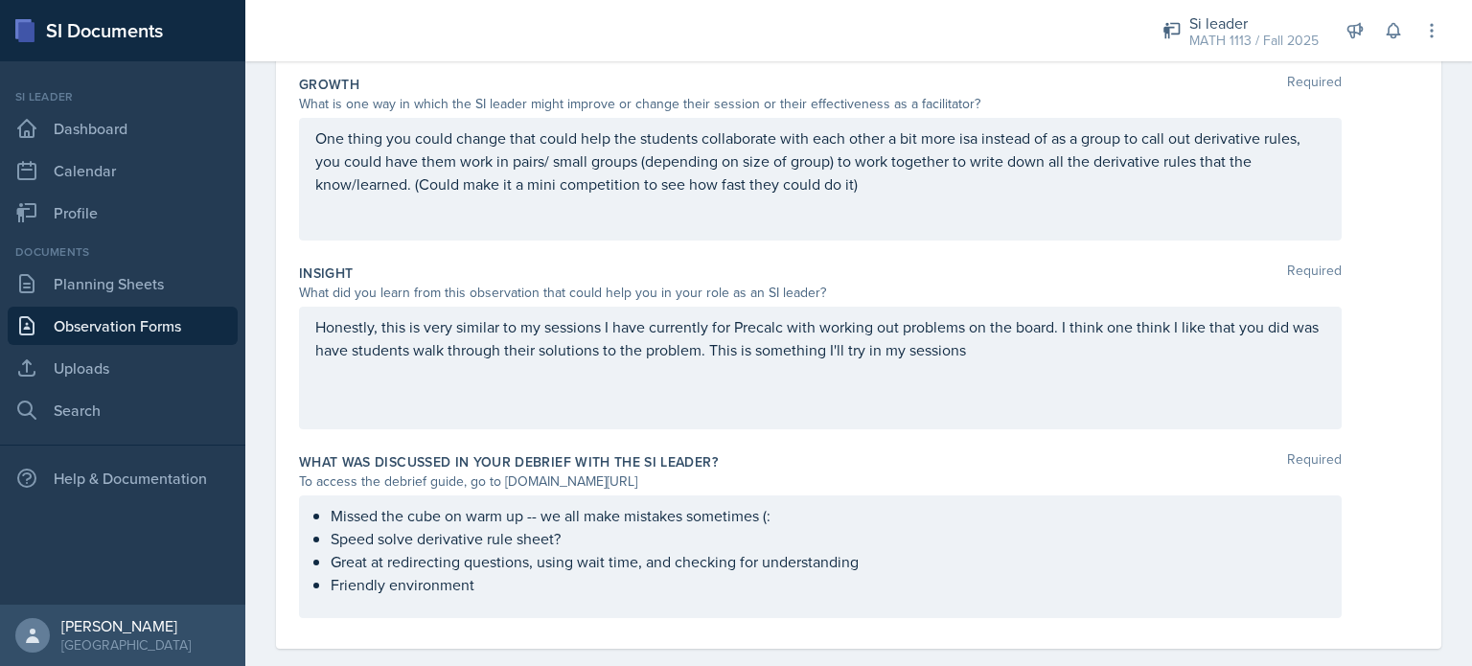
scroll to position [552, 0]
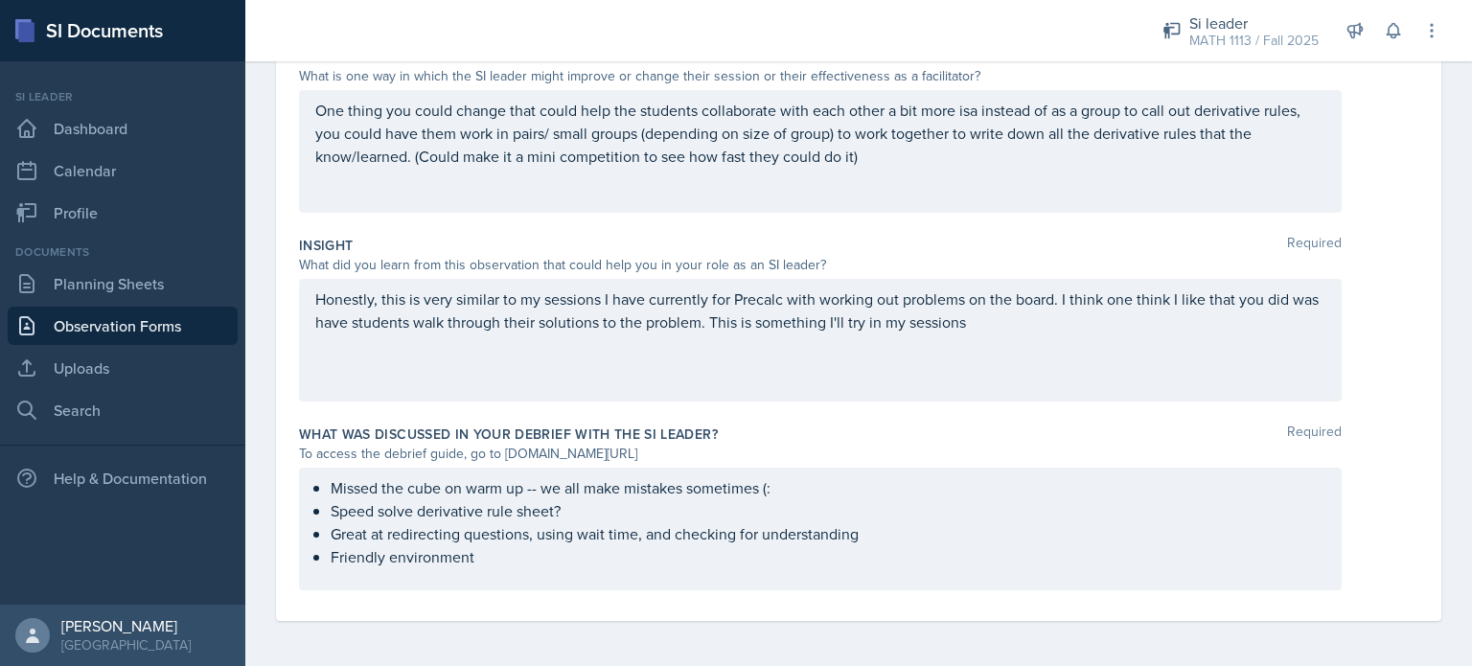
click at [528, 571] on div "Missed the cube on warm up -- we all make mistakes sometimes (: Speed solve der…" at bounding box center [820, 529] width 1043 height 123
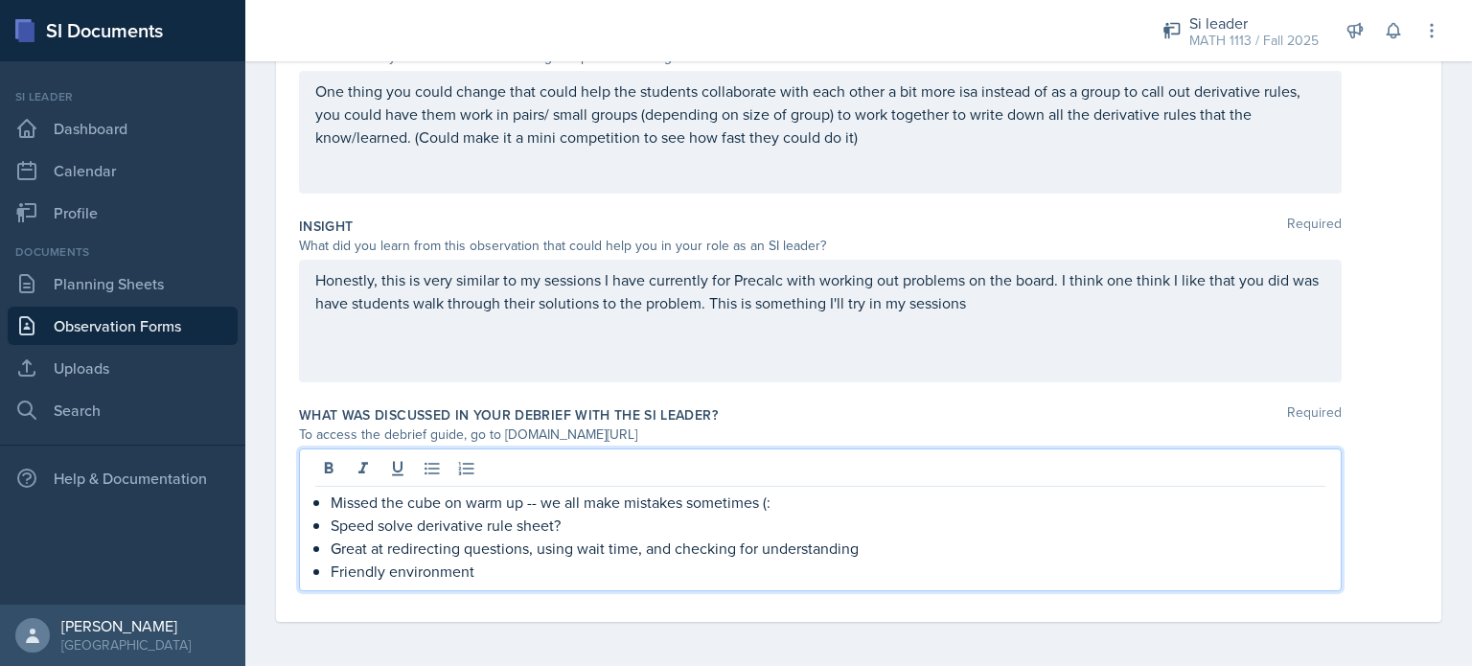
click at [528, 571] on p "Friendly environment" at bounding box center [828, 571] width 995 height 23
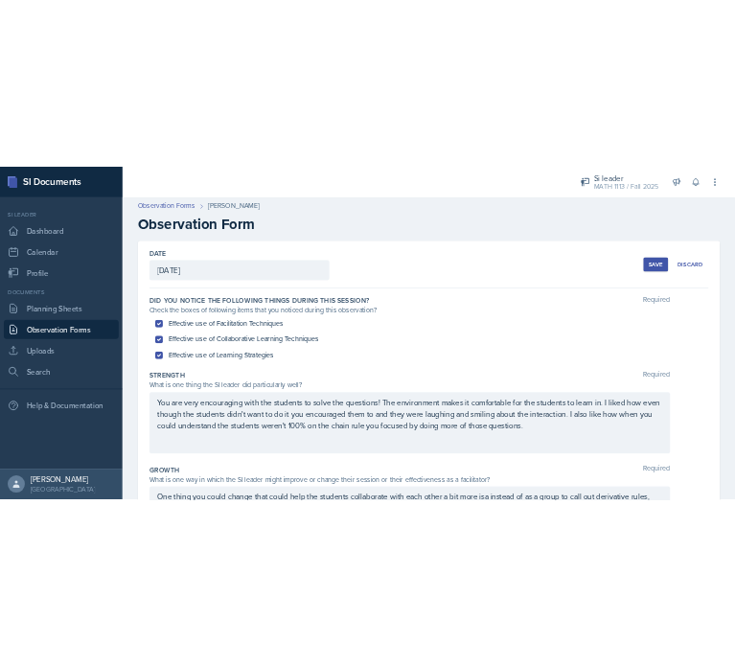
scroll to position [0, 0]
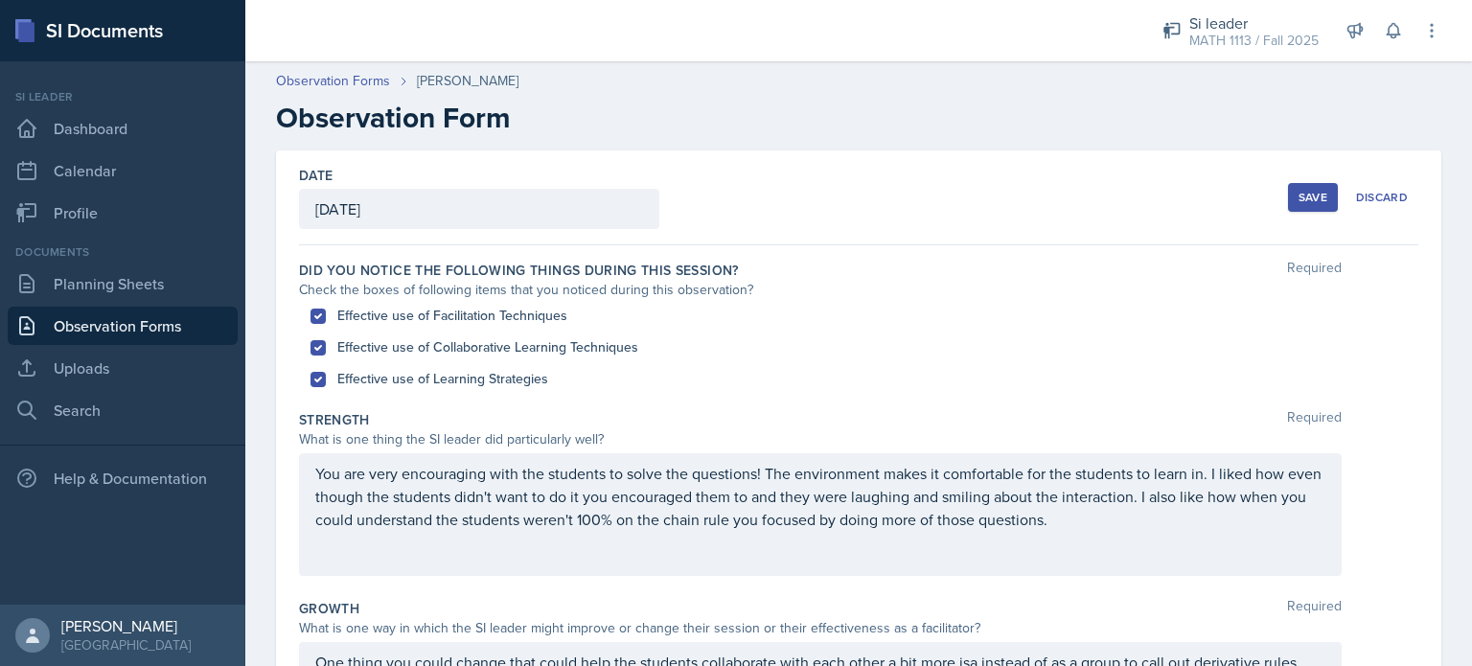
click at [1302, 190] on div "Save" at bounding box center [1312, 197] width 29 height 15
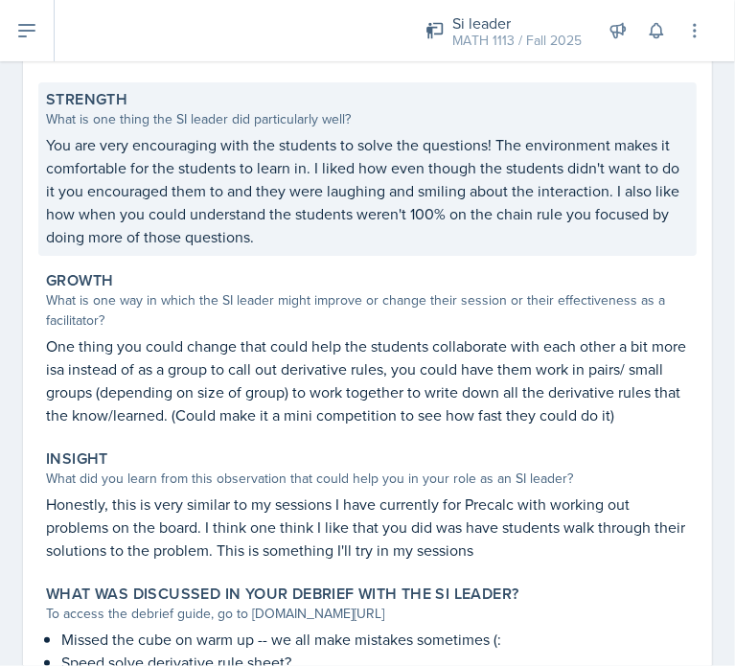
scroll to position [557, 0]
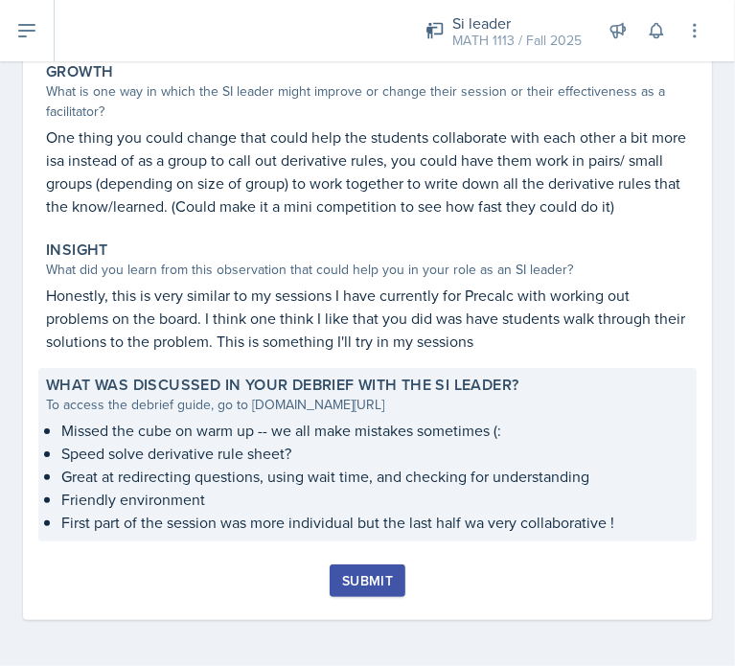
click at [330, 459] on p "Speed solve derivative rule sheet?" at bounding box center [375, 453] width 628 height 23
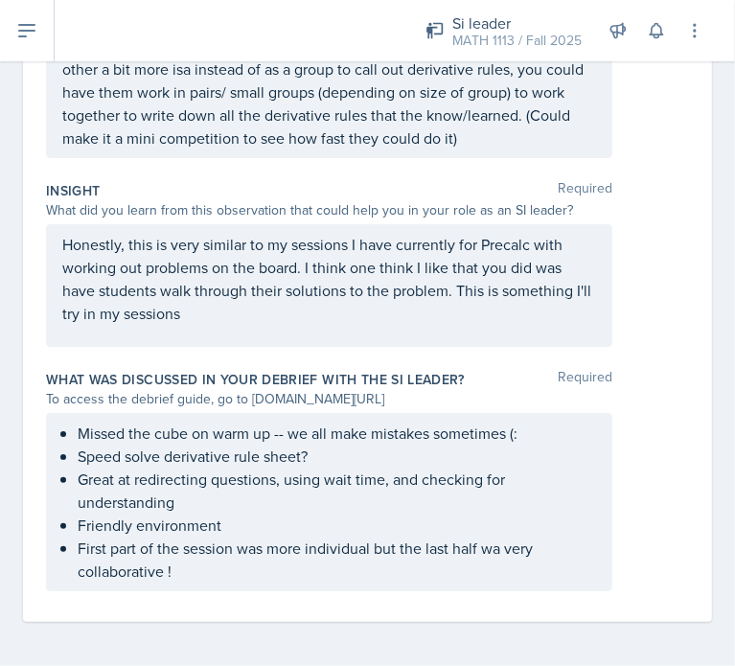
scroll to position [701, 0]
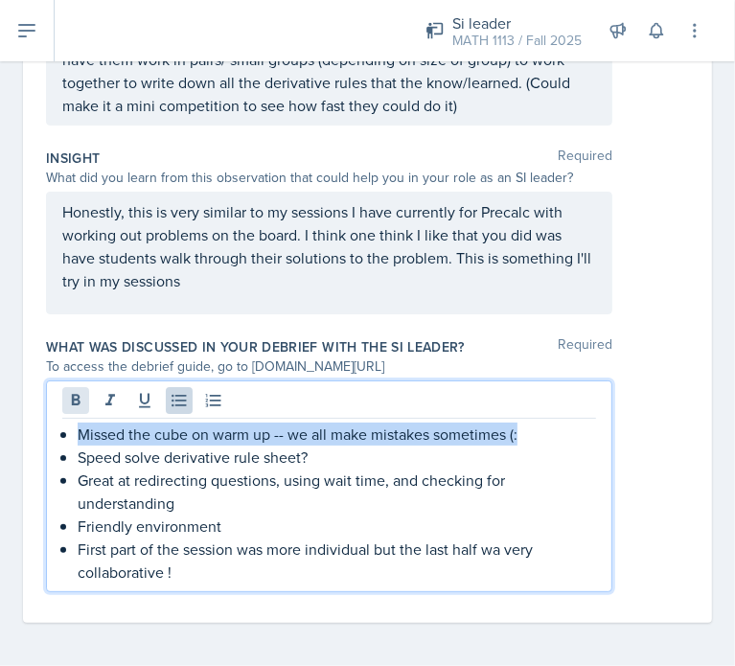
drag, startPoint x: 534, startPoint y: 436, endPoint x: 77, endPoint y: 386, distance: 459.8
click at [77, 386] on div "Missed the cube on warm up -- we all make mistakes sometimes (: Speed solve der…" at bounding box center [329, 486] width 566 height 212
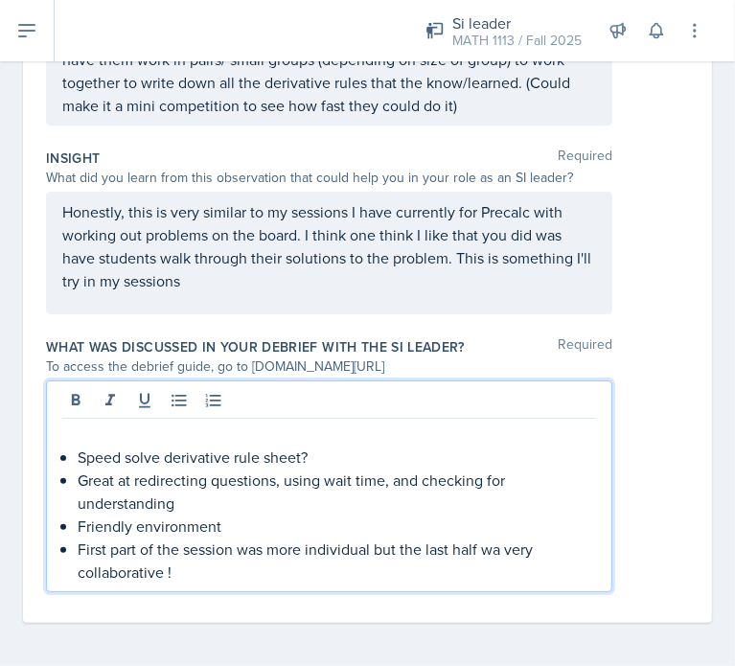
click at [325, 461] on p "Speed solve derivative rule sheet?" at bounding box center [337, 457] width 518 height 23
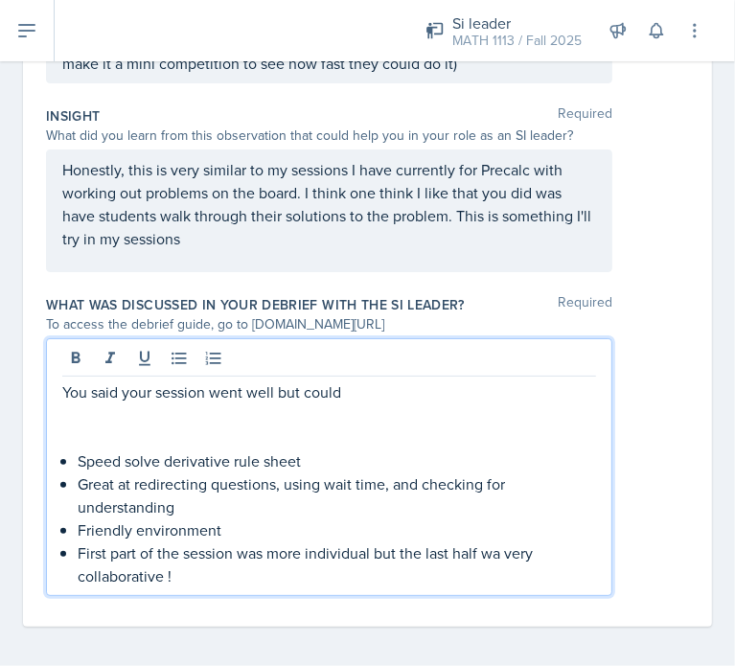
scroll to position [744, 0]
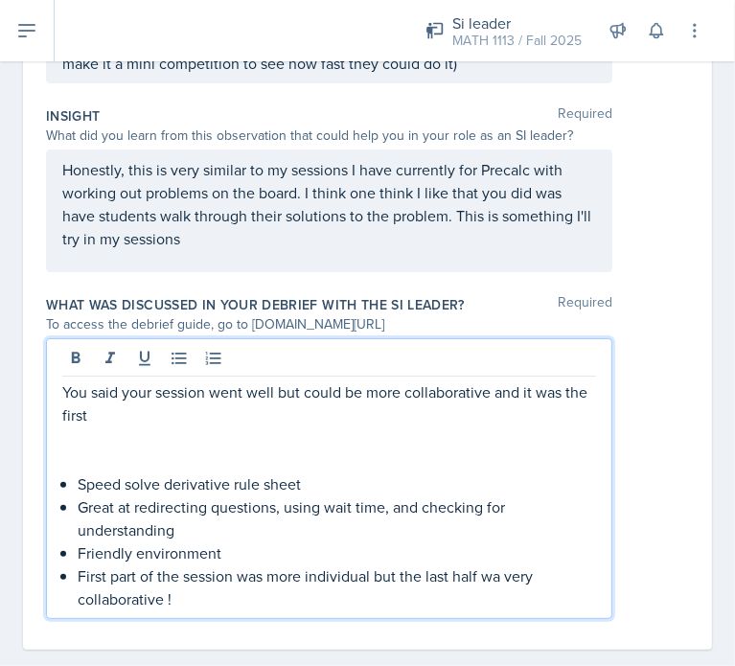
click at [166, 435] on p at bounding box center [329, 437] width 534 height 23
click at [120, 407] on p "You said your session went well but could be more collaborative and it was the …" at bounding box center [329, 403] width 534 height 46
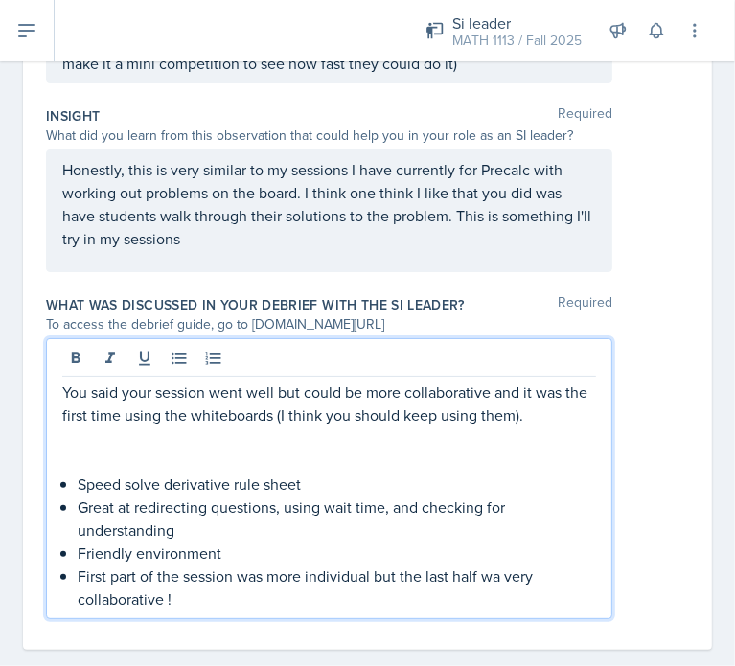
click at [137, 443] on p at bounding box center [329, 437] width 534 height 23
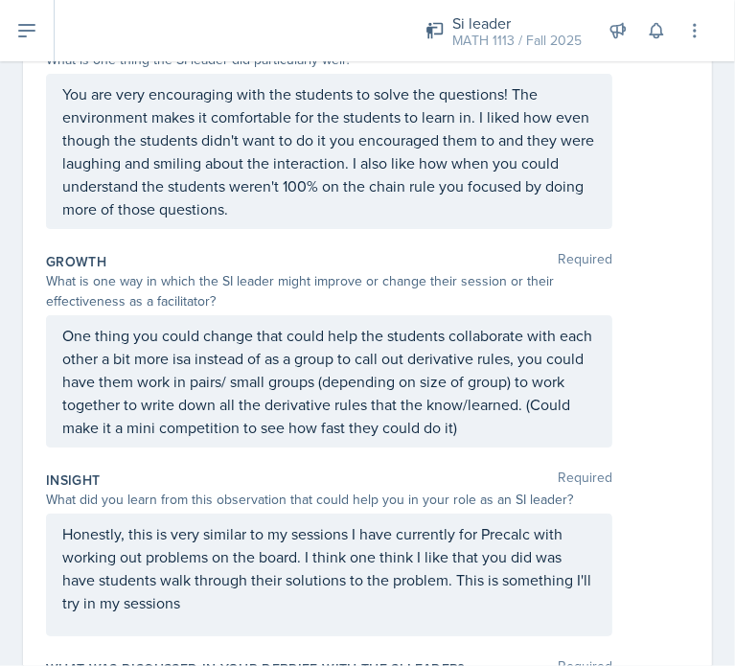
scroll to position [0, 0]
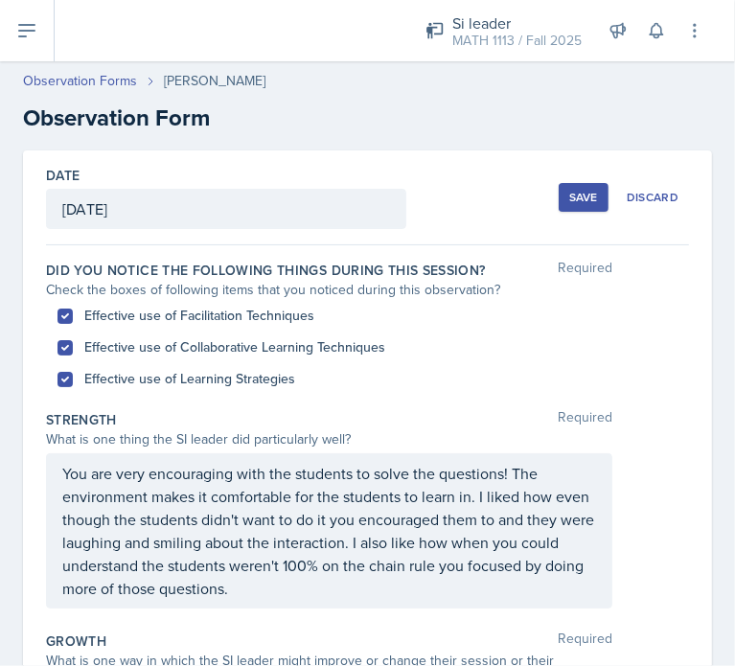
click at [559, 192] on button "Save" at bounding box center [584, 197] width 50 height 29
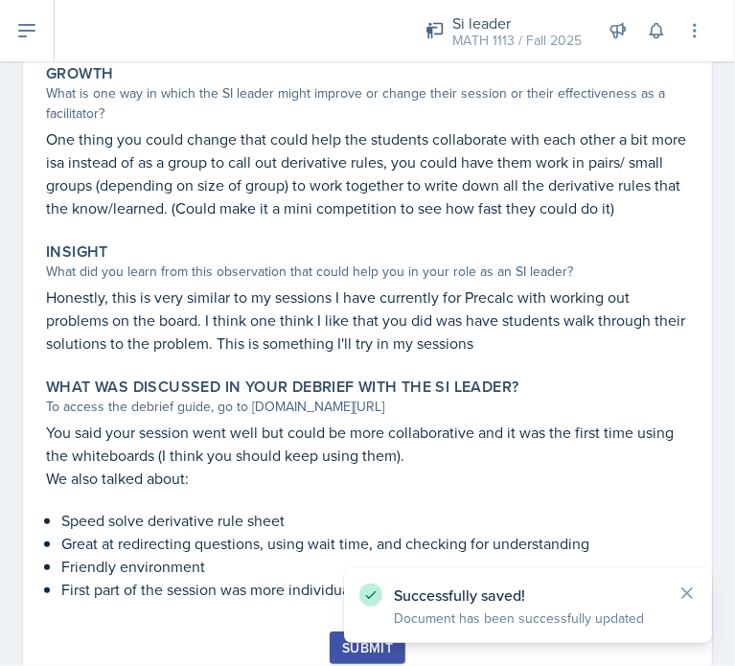
scroll to position [622, 0]
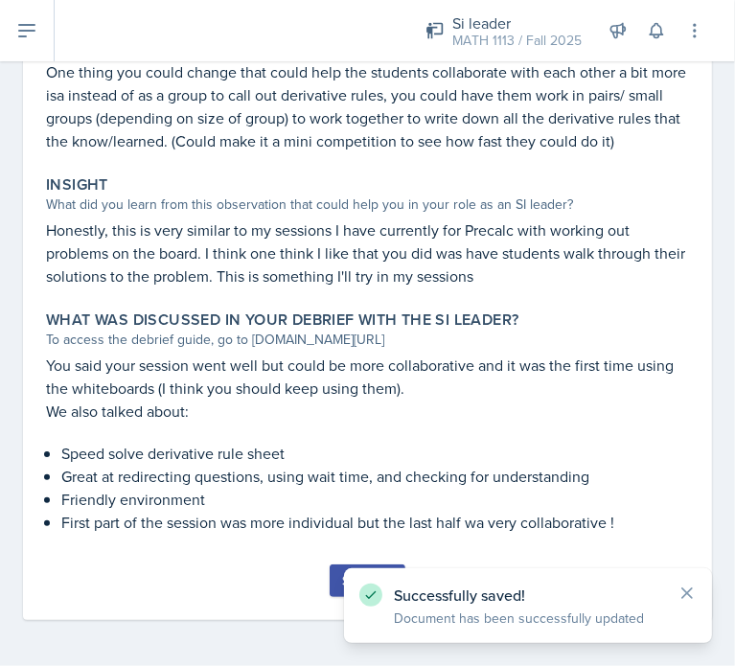
click at [330, 588] on button "Submit" at bounding box center [368, 580] width 76 height 33
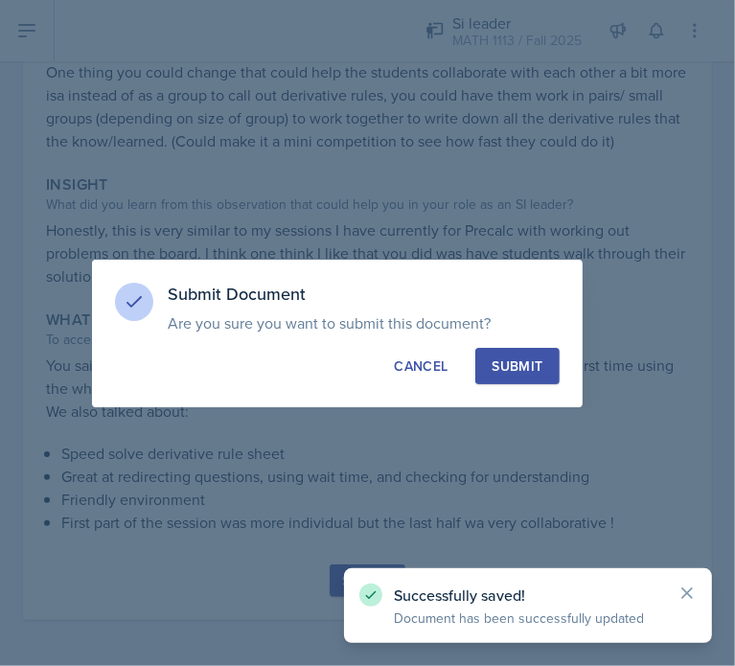
click at [507, 366] on div "Submit" at bounding box center [517, 365] width 51 height 19
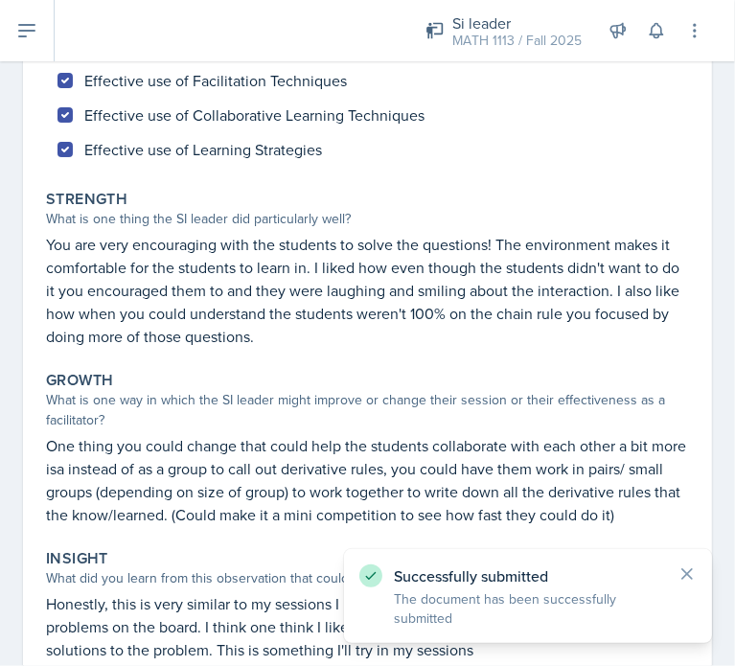
scroll to position [0, 0]
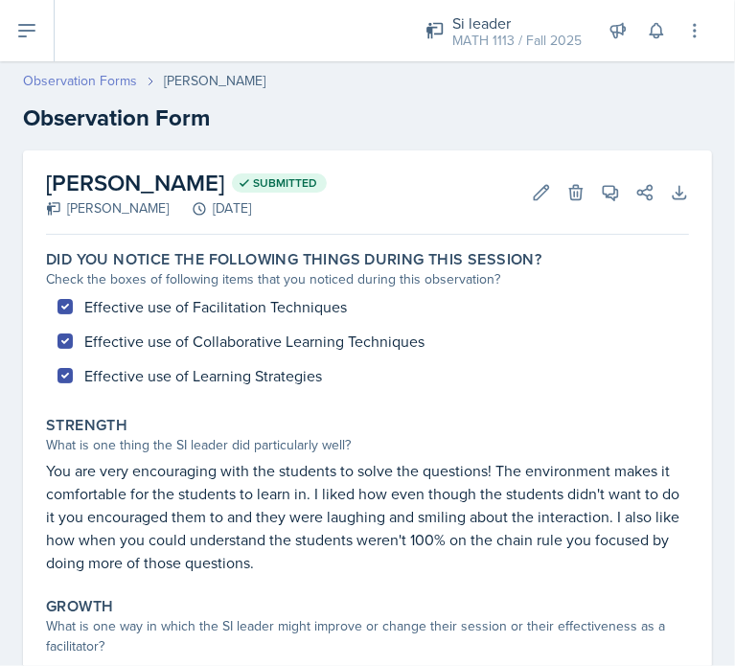
click at [74, 80] on link "Observation Forms" at bounding box center [80, 81] width 114 height 20
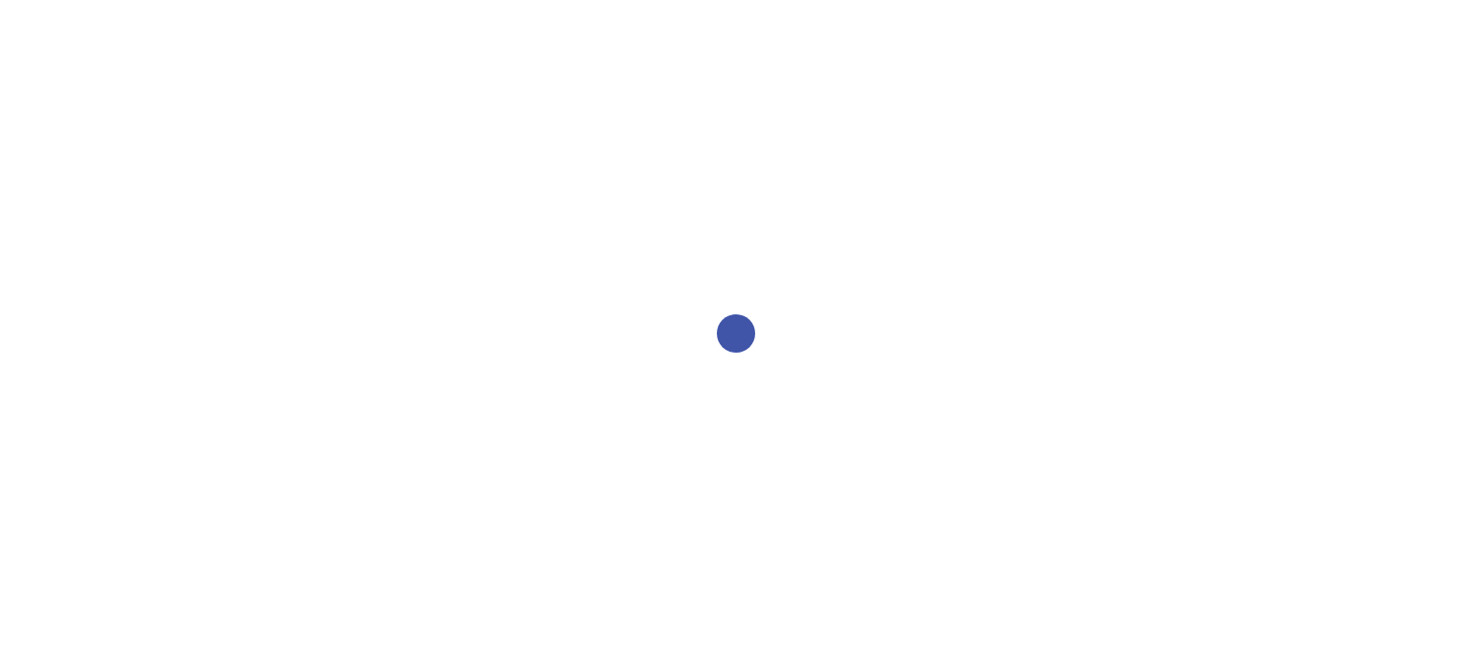
select select "2bed604d-1099-4043-b1bc-2365e8740244"
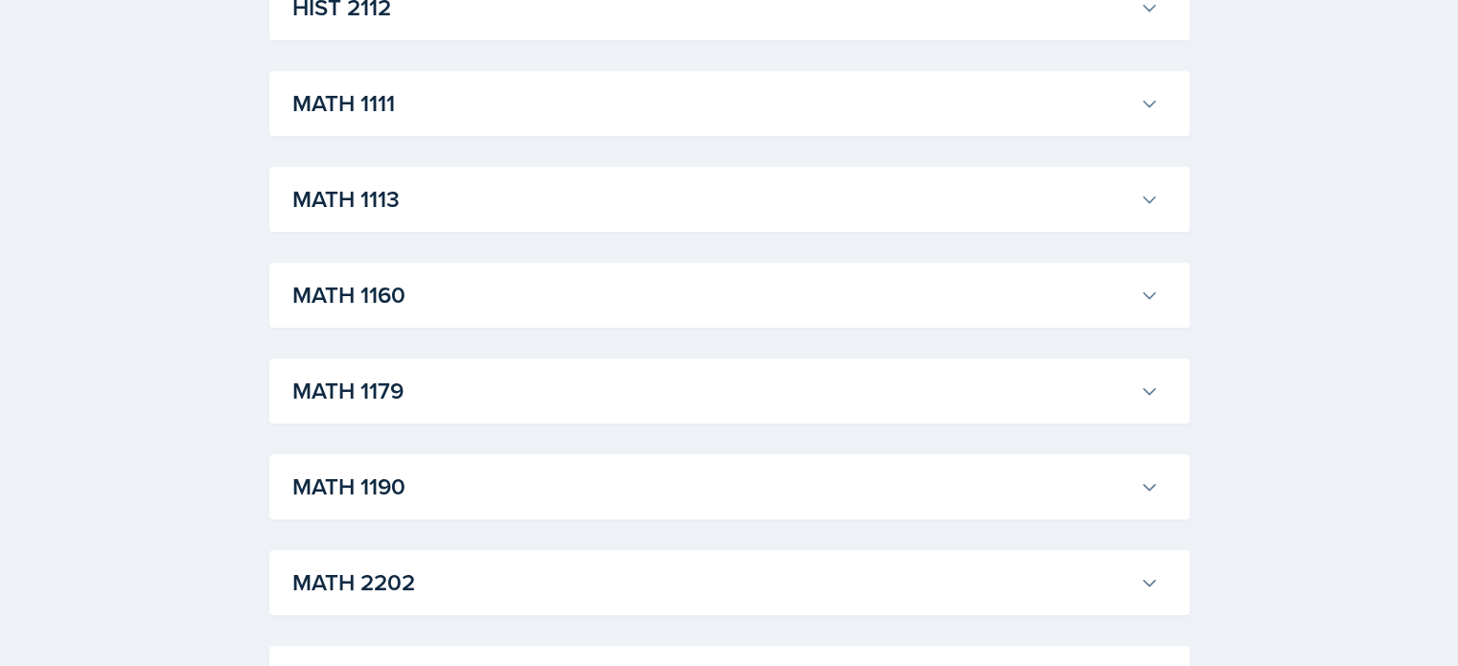
scroll to position [1734, 0]
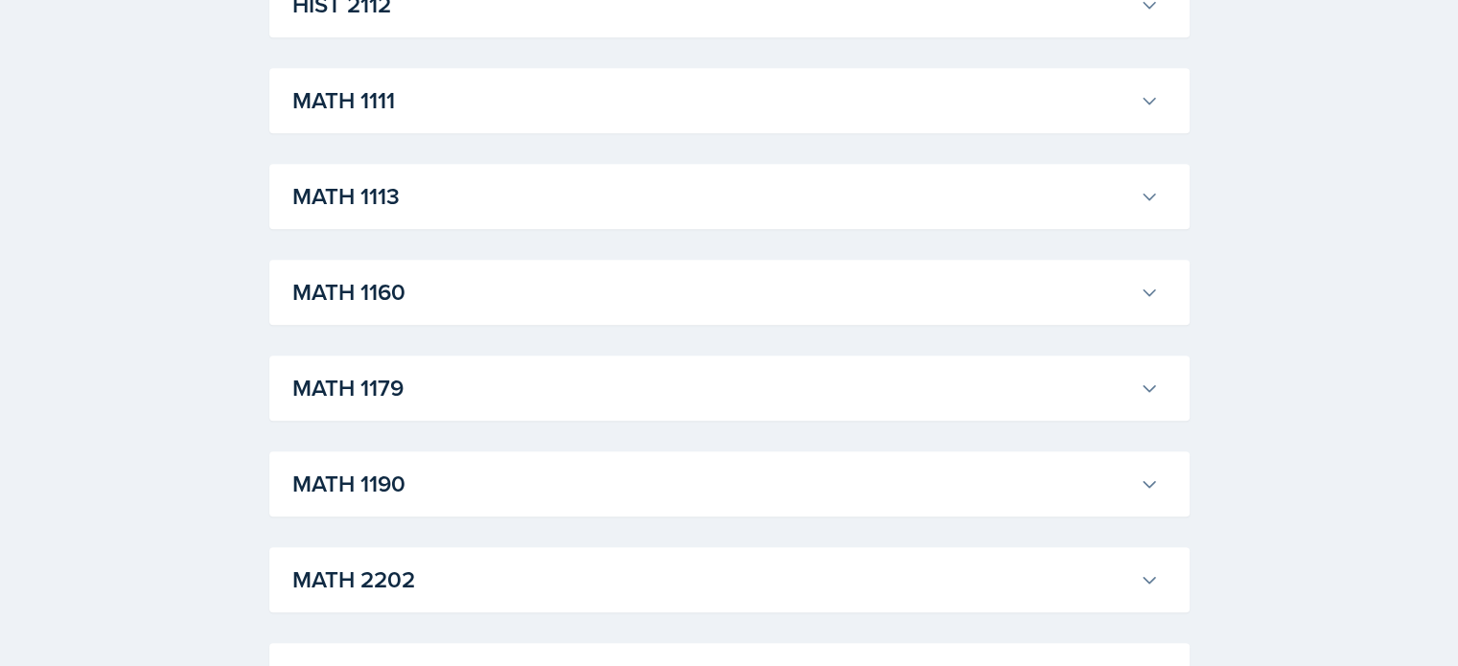
click at [450, 404] on h3 "MATH 1179" at bounding box center [711, 388] width 839 height 34
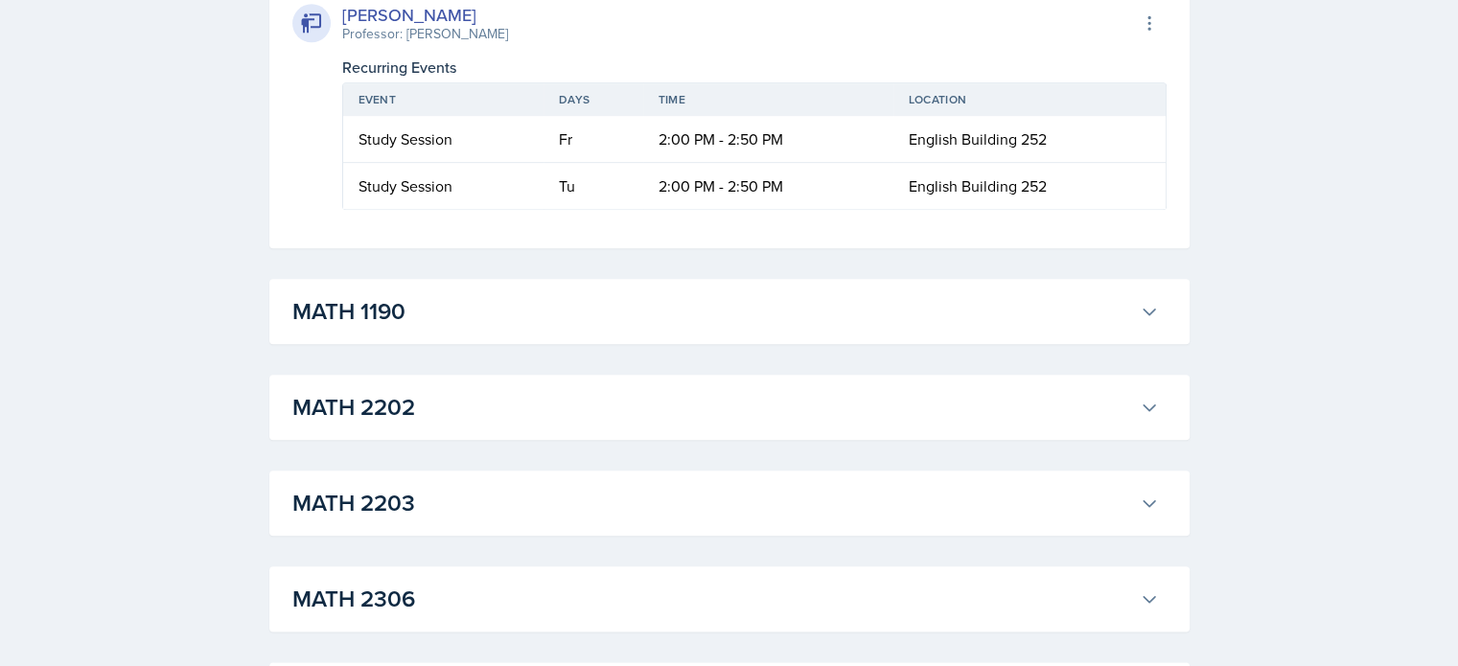
scroll to position [2143, 0]
click at [447, 310] on h3 "MATH 1190" at bounding box center [711, 314] width 839 height 34
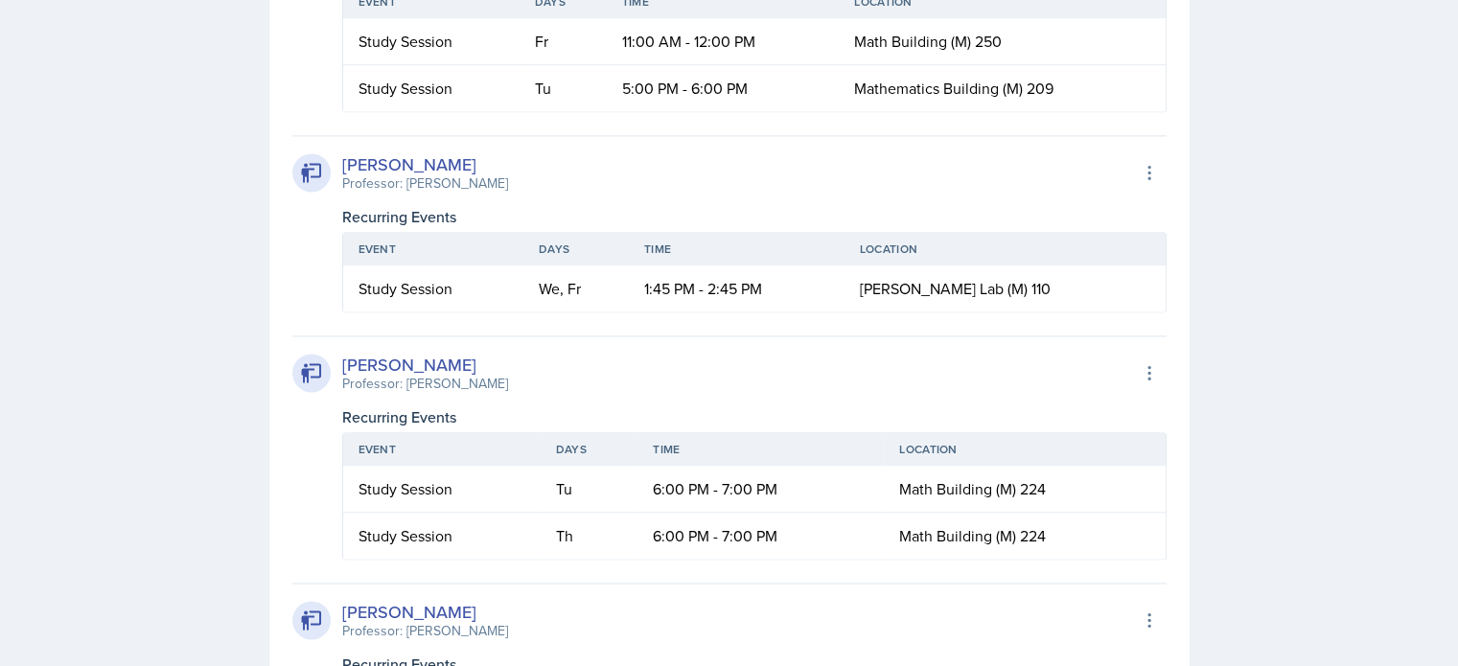
scroll to position [2808, 0]
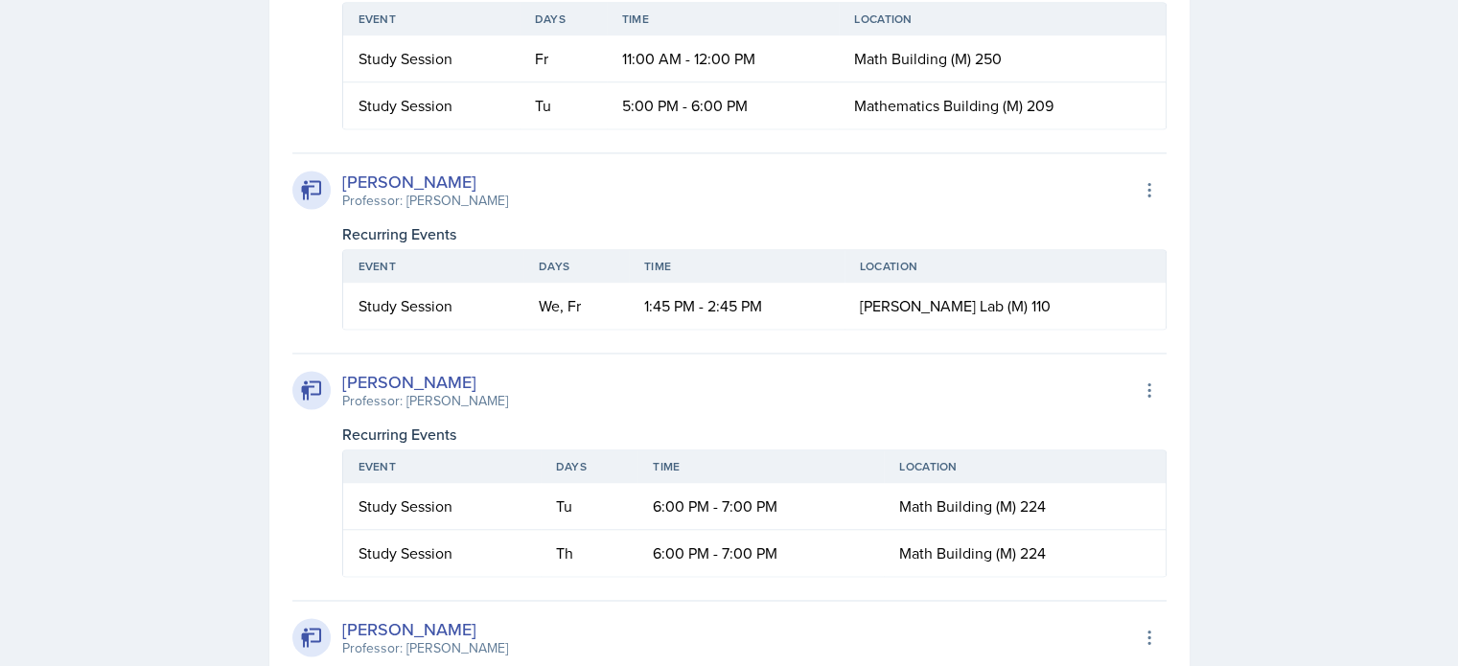
drag, startPoint x: 338, startPoint y: 177, endPoint x: 514, endPoint y: 179, distance: 175.4
click at [508, 179] on div "[PERSON_NAME] Professor: [PERSON_NAME]" at bounding box center [400, 190] width 216 height 42
copy div "[PERSON_NAME]"
